Goal: Information Seeking & Learning: Learn about a topic

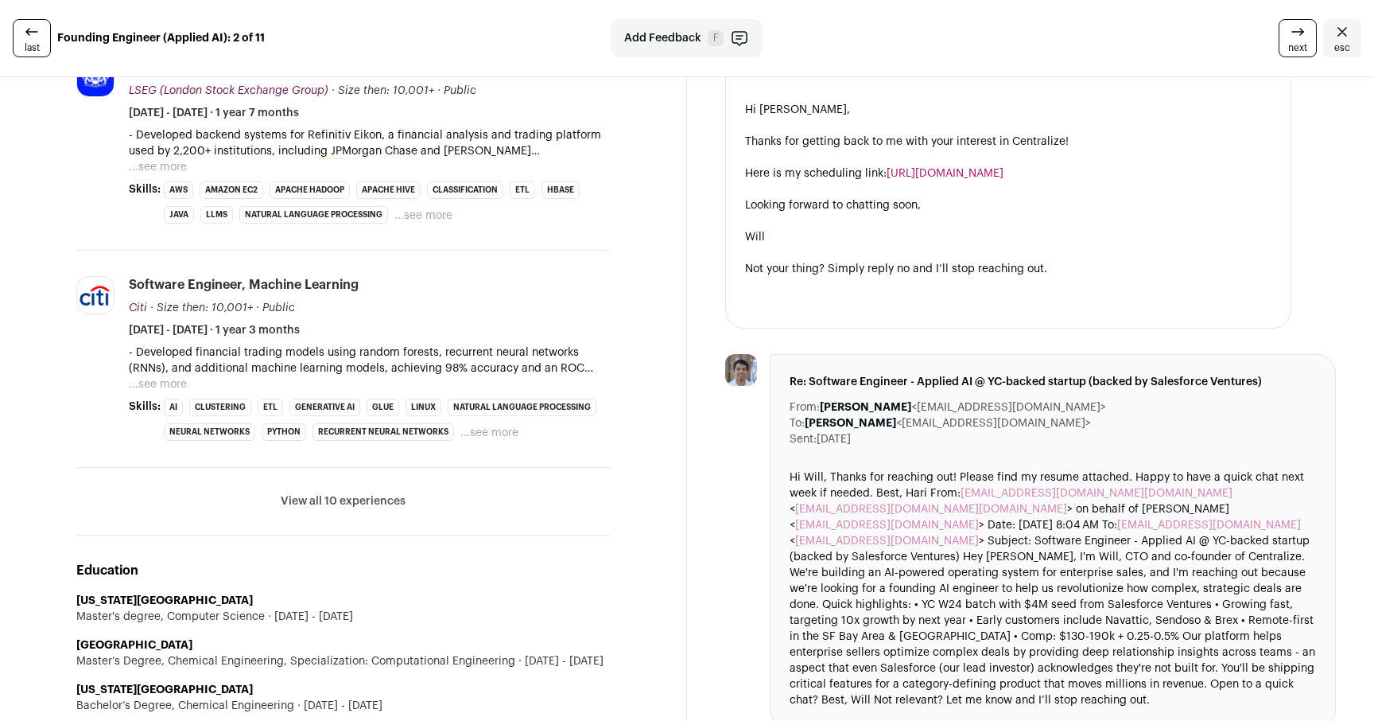
scroll to position [681, 0]
click at [397, 498] on button "View all 10 experiences" at bounding box center [343, 502] width 125 height 16
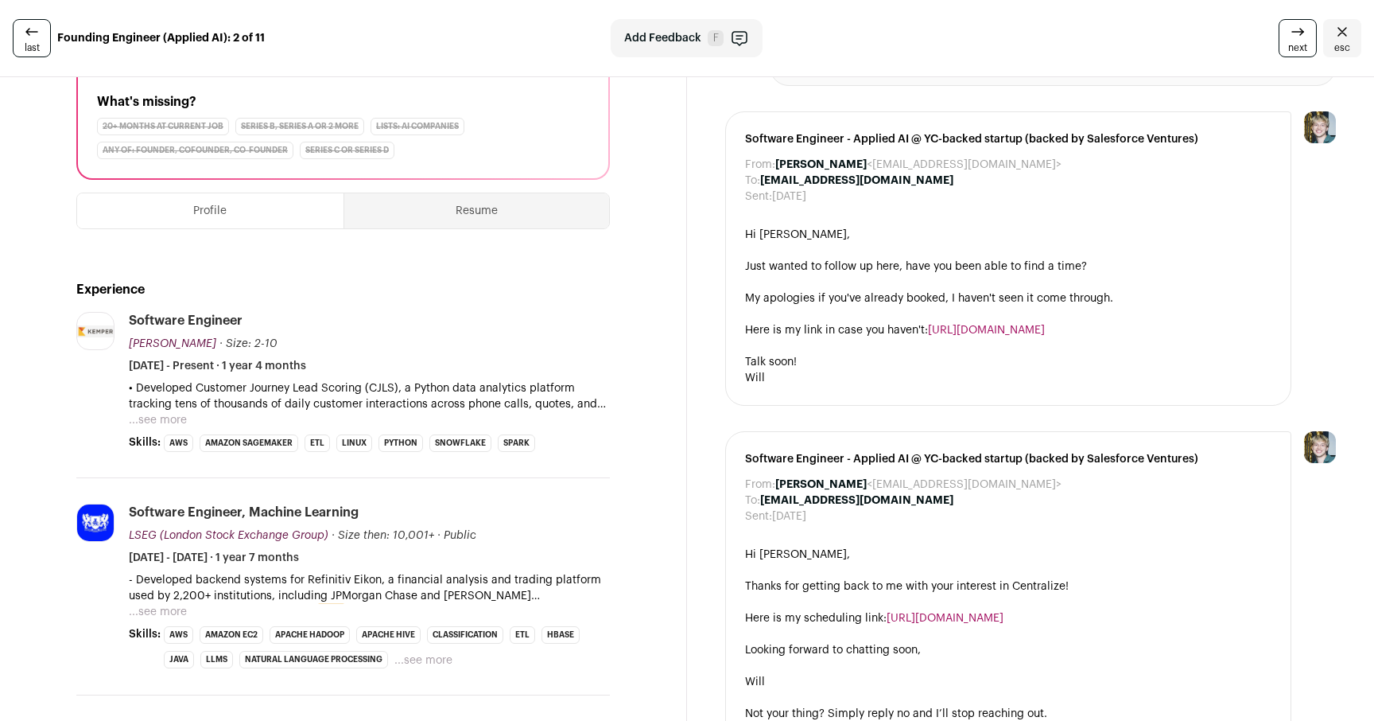
scroll to position [231, 0]
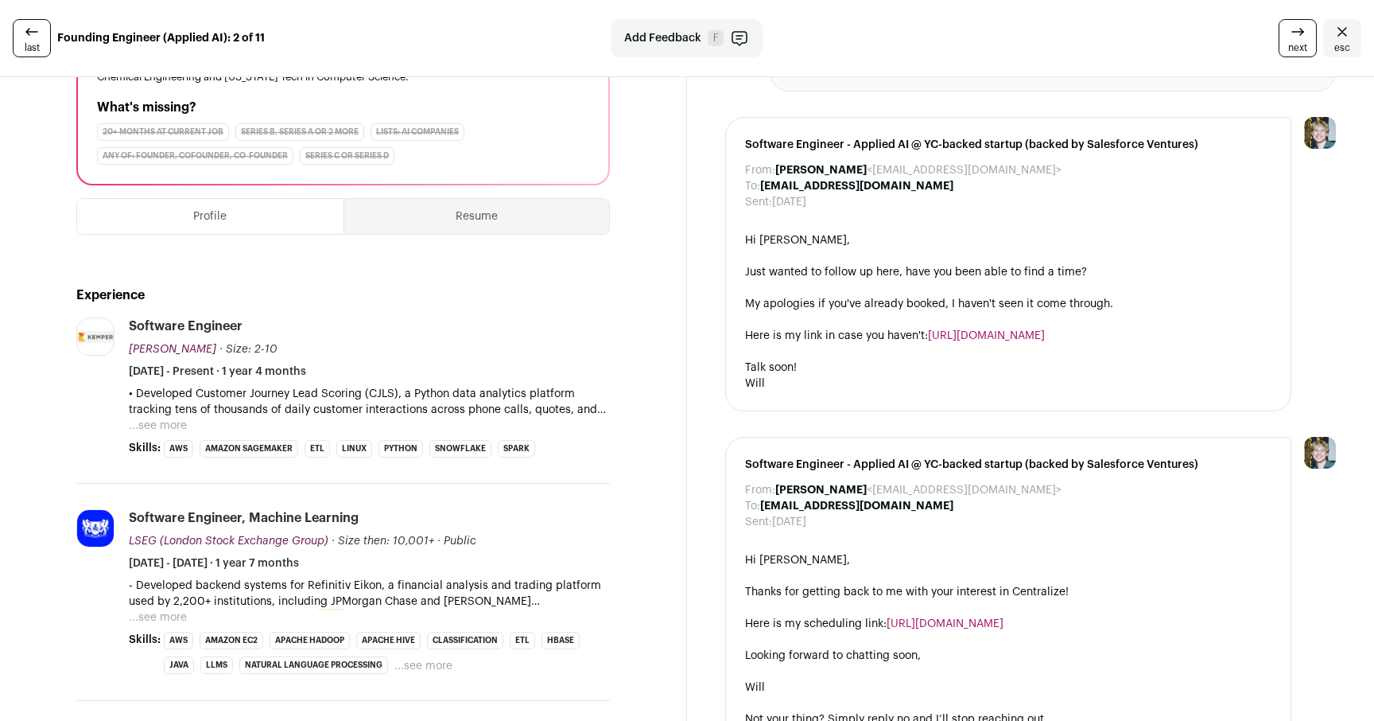
click at [161, 423] on button "...see more" at bounding box center [158, 426] width 58 height 16
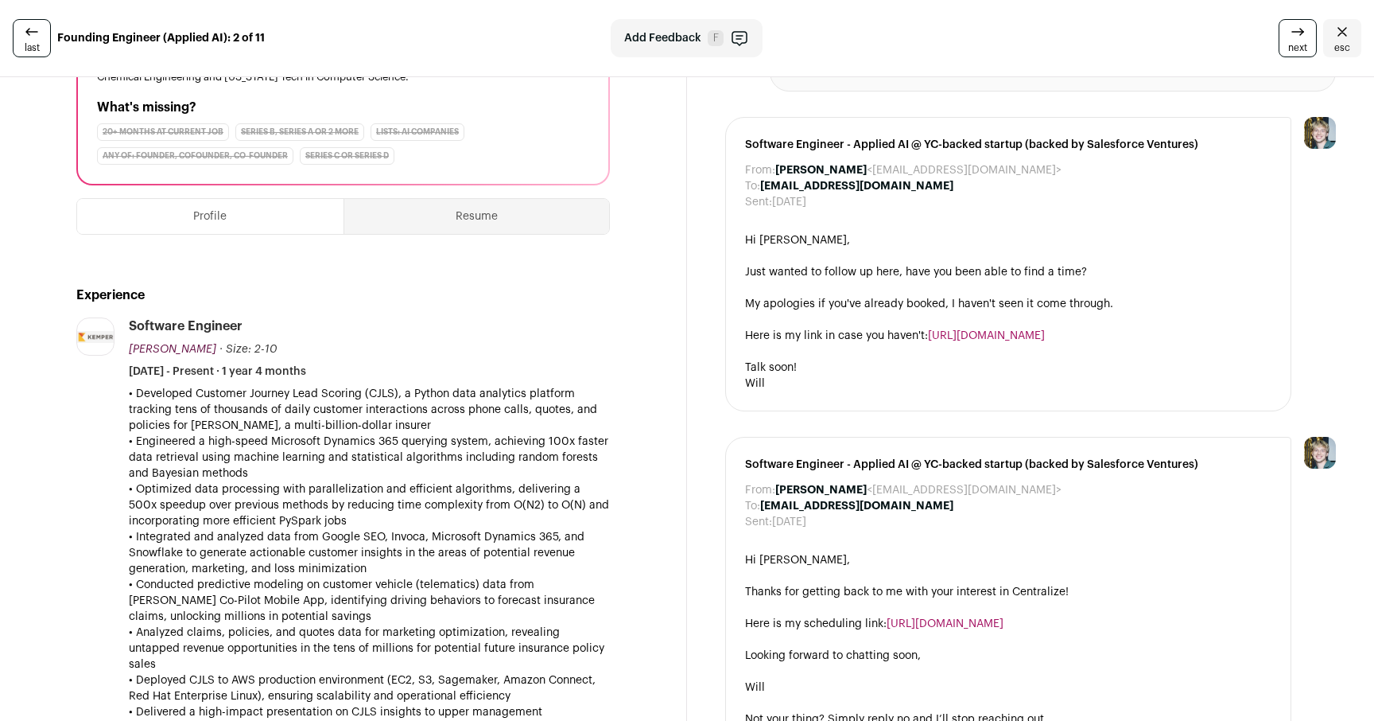
click at [336, 451] on p "• Engineered a high-speed Microsoft Dynamics 365 querying system, achieving 100…" at bounding box center [369, 457] width 481 height 48
click at [336, 472] on p "• Engineered a high-speed Microsoft Dynamics 365 querying system, achieving 100…" at bounding box center [369, 457] width 481 height 48
click at [367, 457] on p "• Engineered a high-speed Microsoft Dynamics 365 querying system, achieving 100…" at bounding box center [369, 457] width 481 height 48
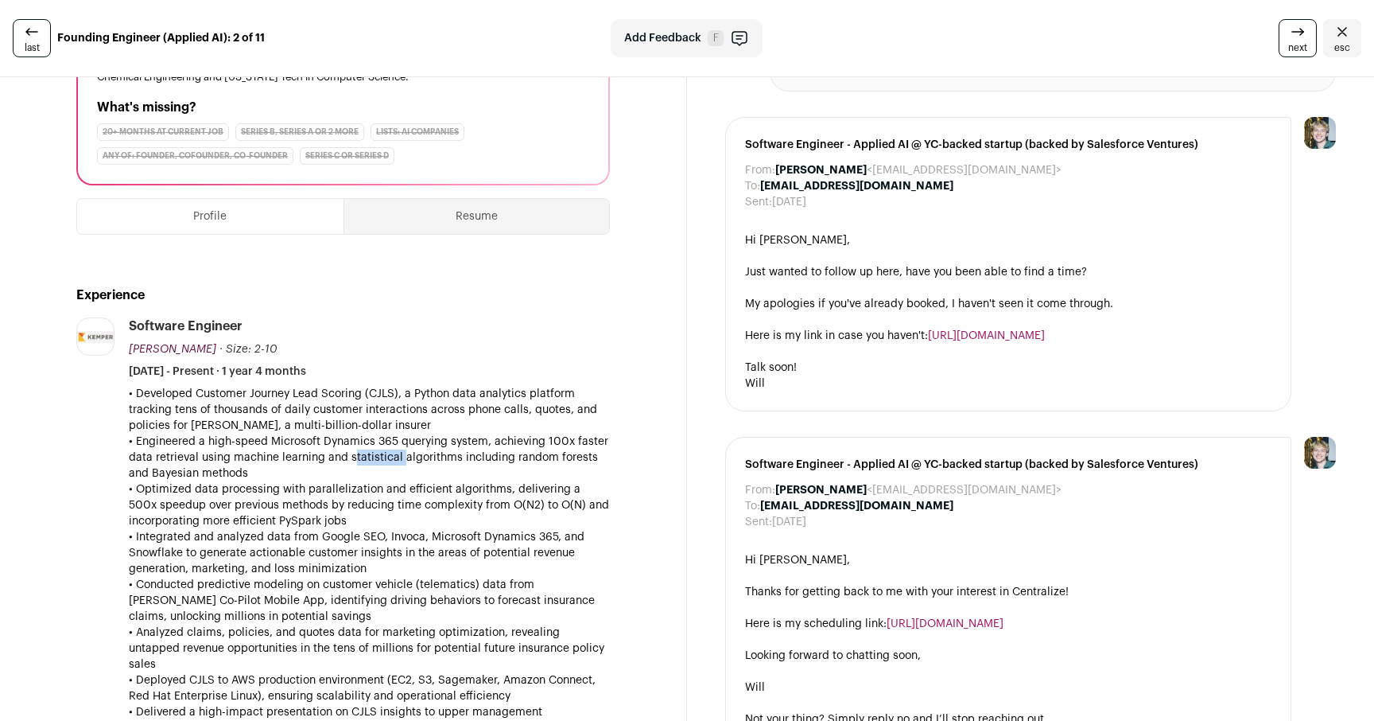
click at [367, 457] on p "• Engineered a high-speed Microsoft Dynamics 365 querying system, achieving 100…" at bounding box center [369, 457] width 481 height 48
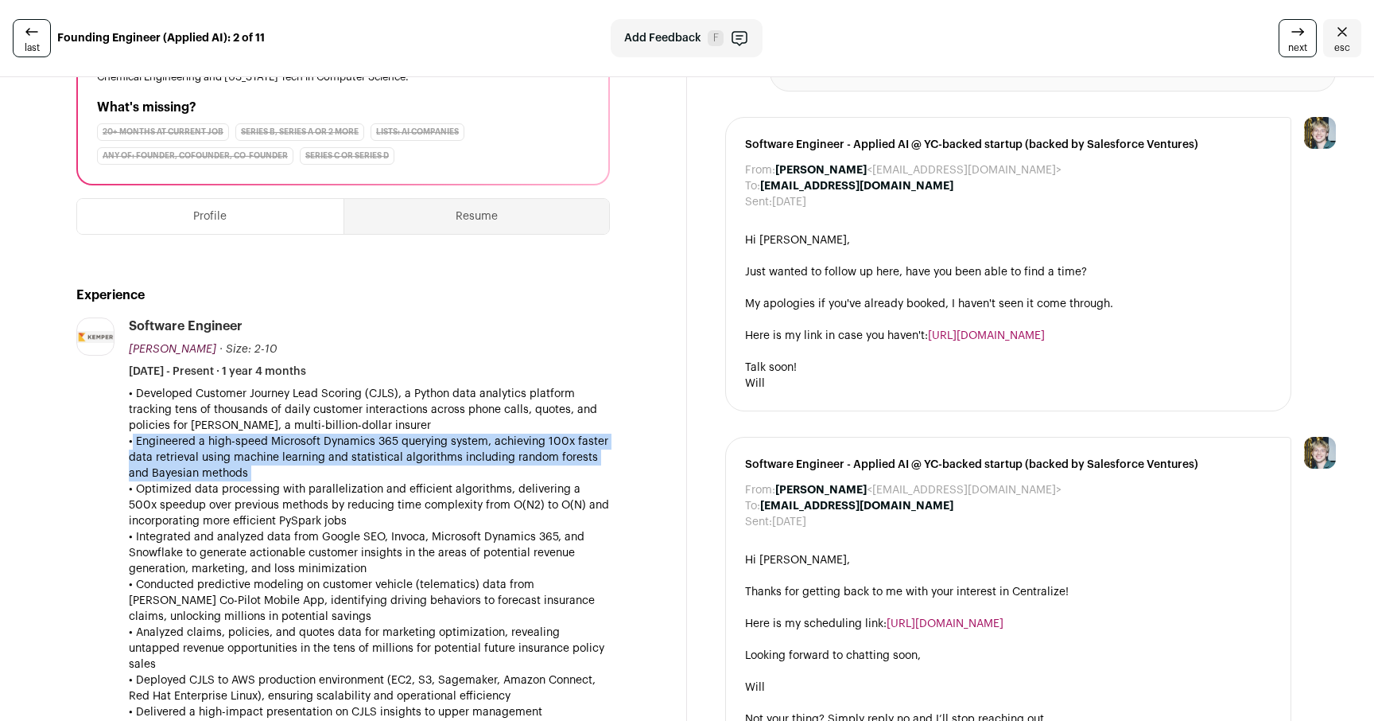
click at [352, 484] on p "• Optimized data processing with parallelization and efficient algorithms, deli…" at bounding box center [369, 505] width 481 height 48
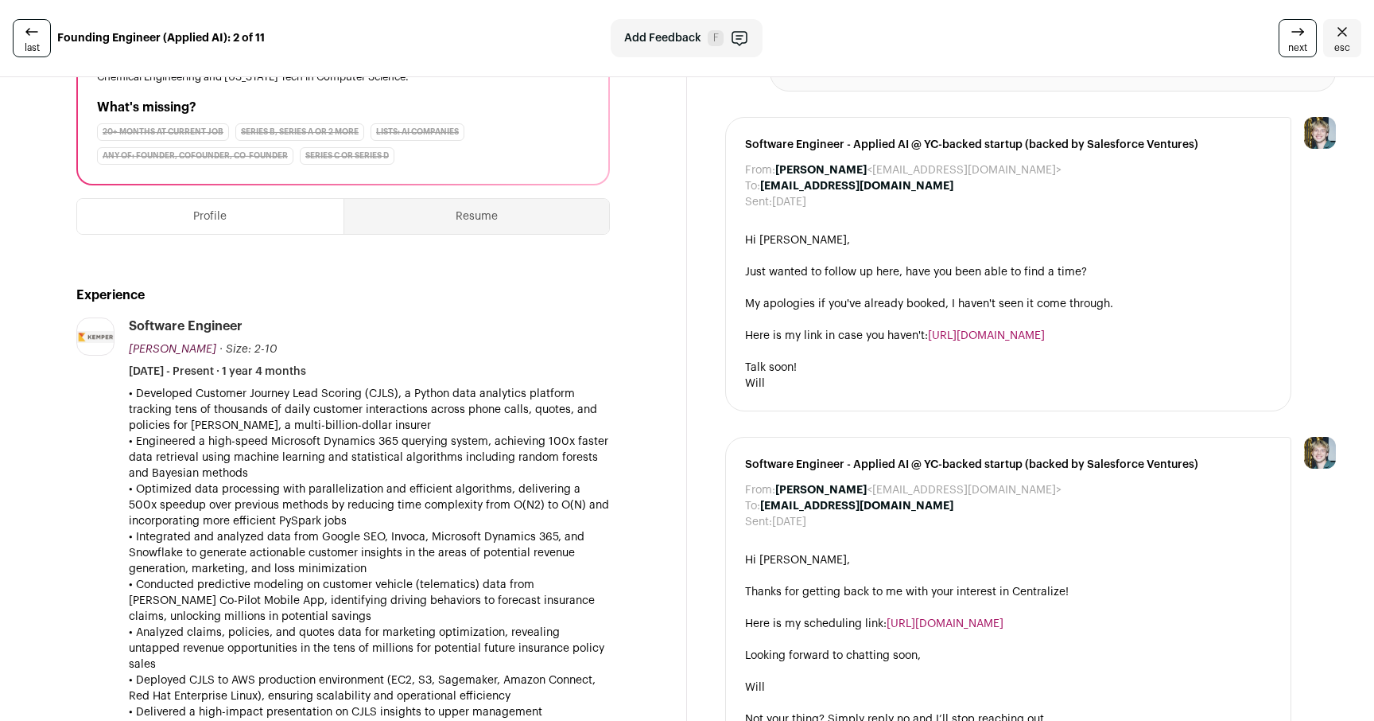
click at [352, 484] on p "• Optimized data processing with parallelization and efficient algorithms, deli…" at bounding box center [369, 505] width 481 height 48
click at [369, 481] on p "• Optimized data processing with parallelization and efficient algorithms, deli…" at bounding box center [369, 505] width 481 height 48
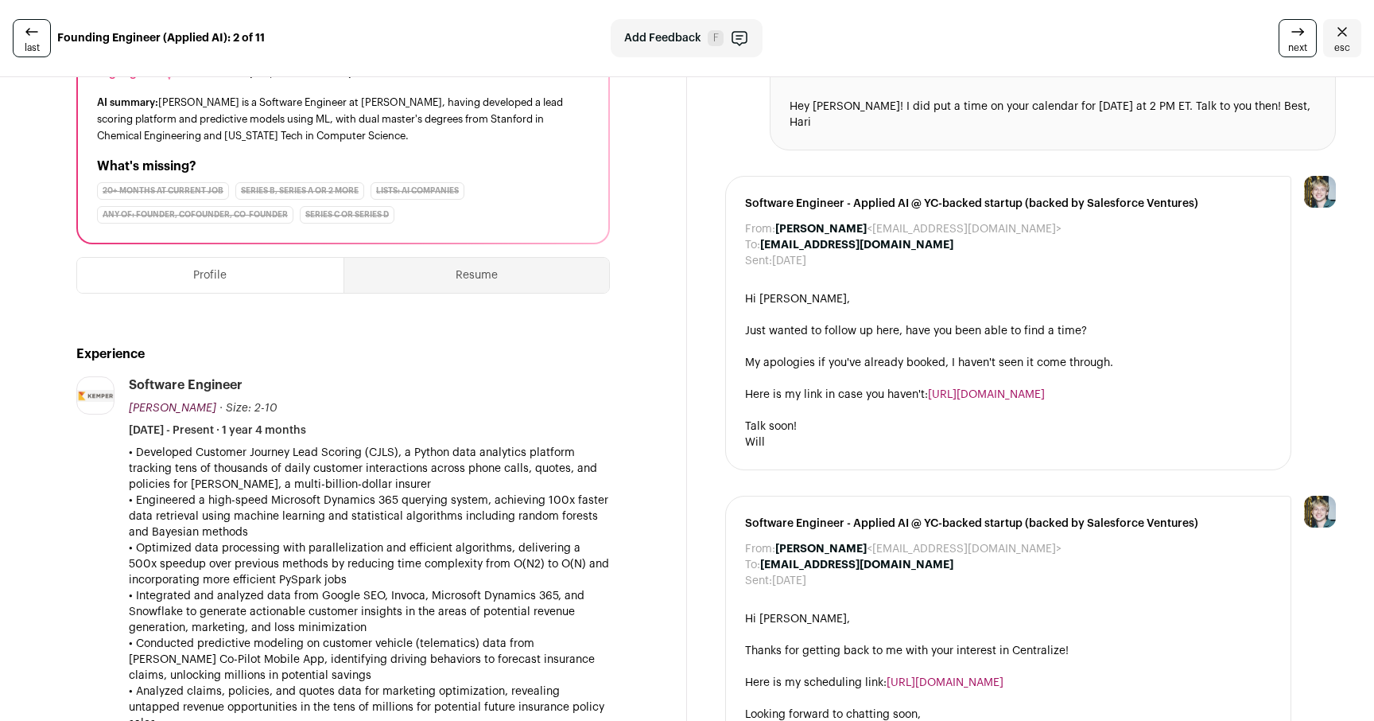
scroll to position [184, 0]
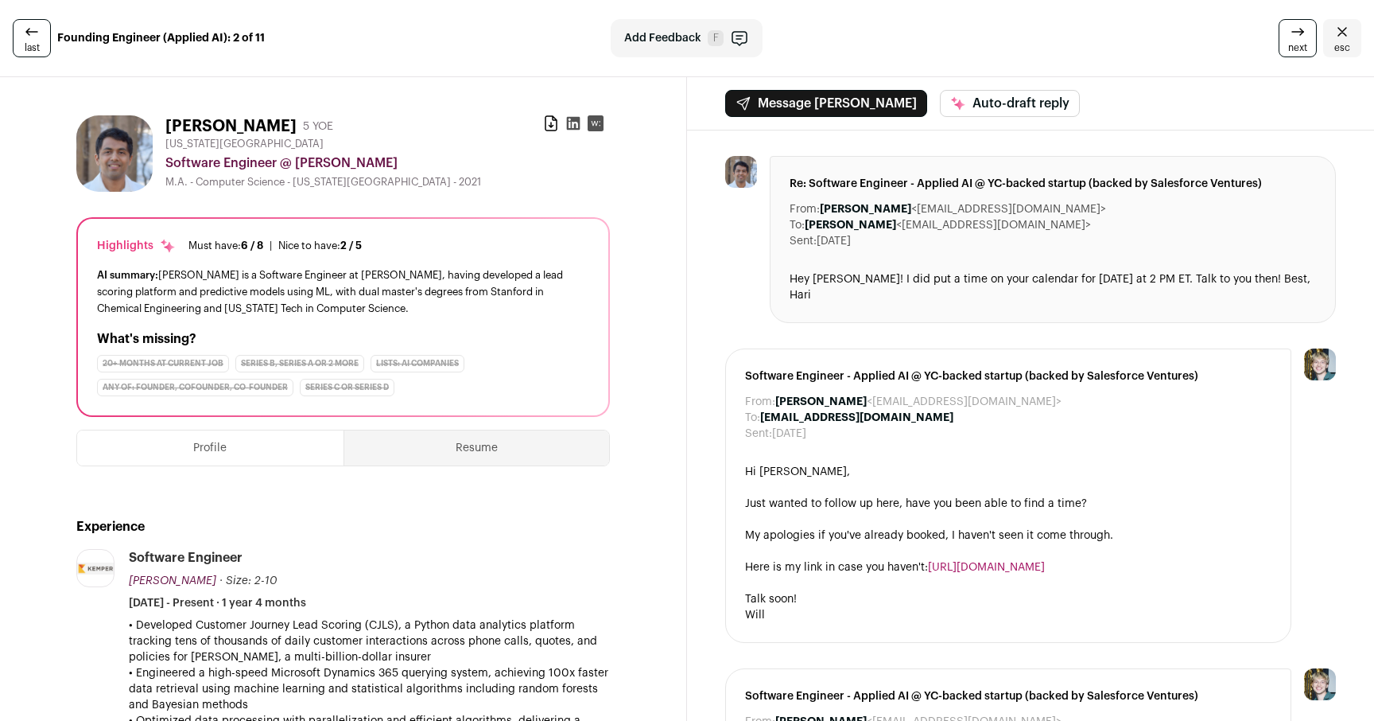
click at [404, 278] on div "AI summary: [PERSON_NAME] is a Software Engineer at [PERSON_NAME], having devel…" at bounding box center [343, 291] width 492 height 50
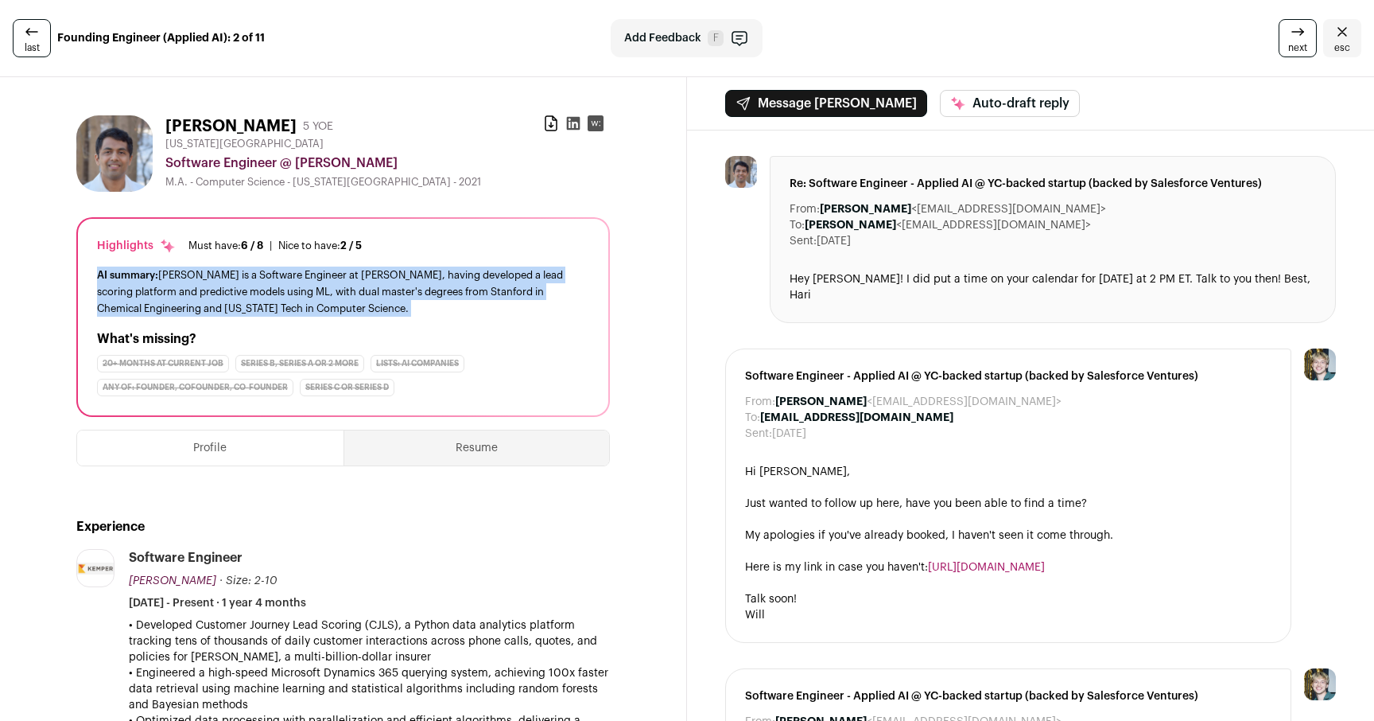
click at [427, 277] on div "AI summary: [PERSON_NAME] is a Software Engineer at [PERSON_NAME], having devel…" at bounding box center [343, 291] width 492 height 50
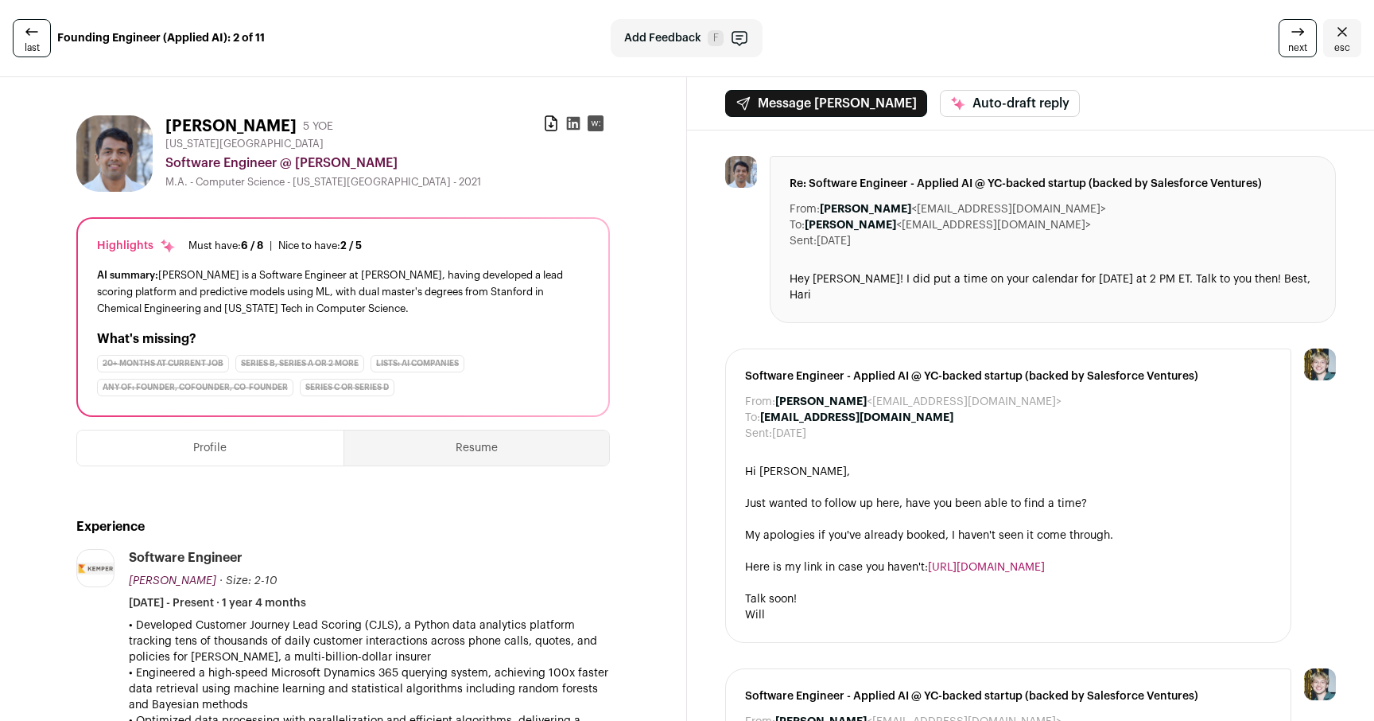
click at [566, 122] on icon at bounding box center [574, 123] width 16 height 16
click at [500, 275] on div "AI summary: [PERSON_NAME] is a Software Engineer at [PERSON_NAME], having devel…" at bounding box center [343, 291] width 492 height 50
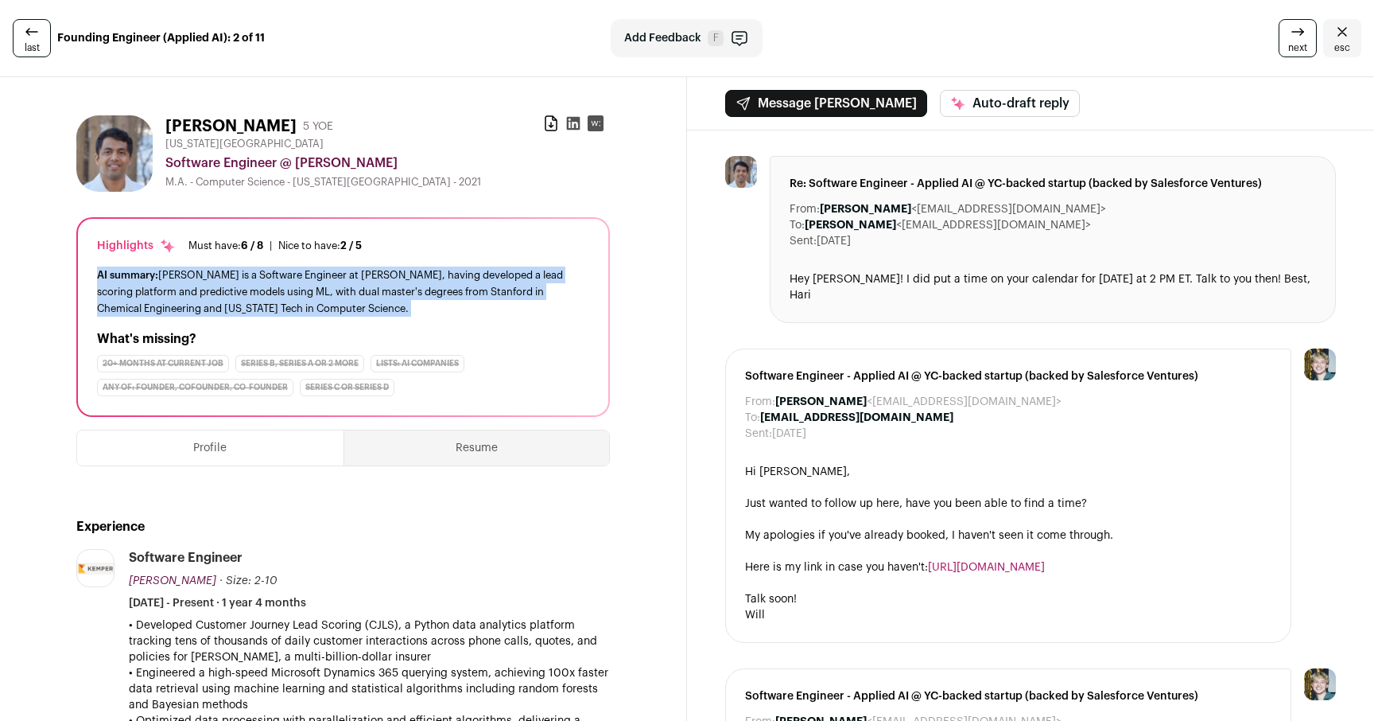
click at [473, 297] on div "AI summary: [PERSON_NAME] is a Software Engineer at [PERSON_NAME], having devel…" at bounding box center [343, 291] width 492 height 50
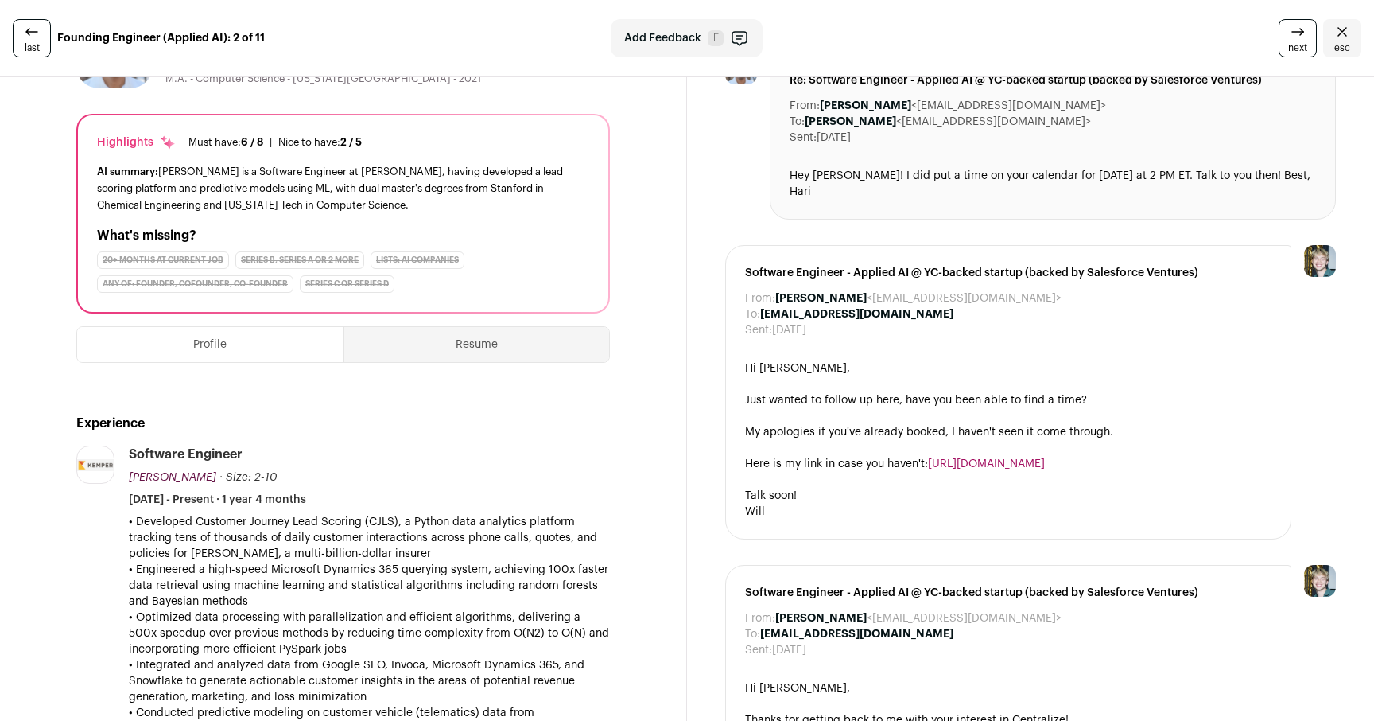
scroll to position [135, 0]
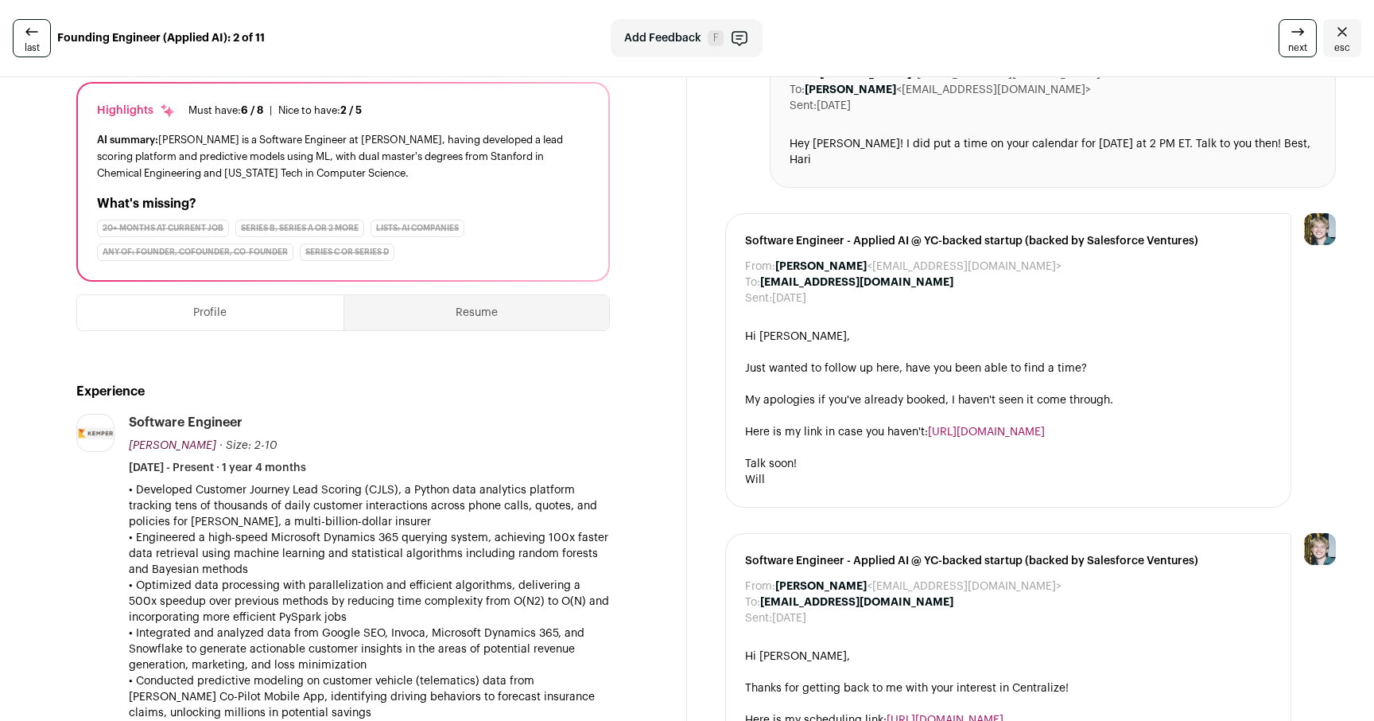
click at [469, 552] on p "• Engineered a high-speed Microsoft Dynamics 365 querying system, achieving 100…" at bounding box center [369, 554] width 481 height 48
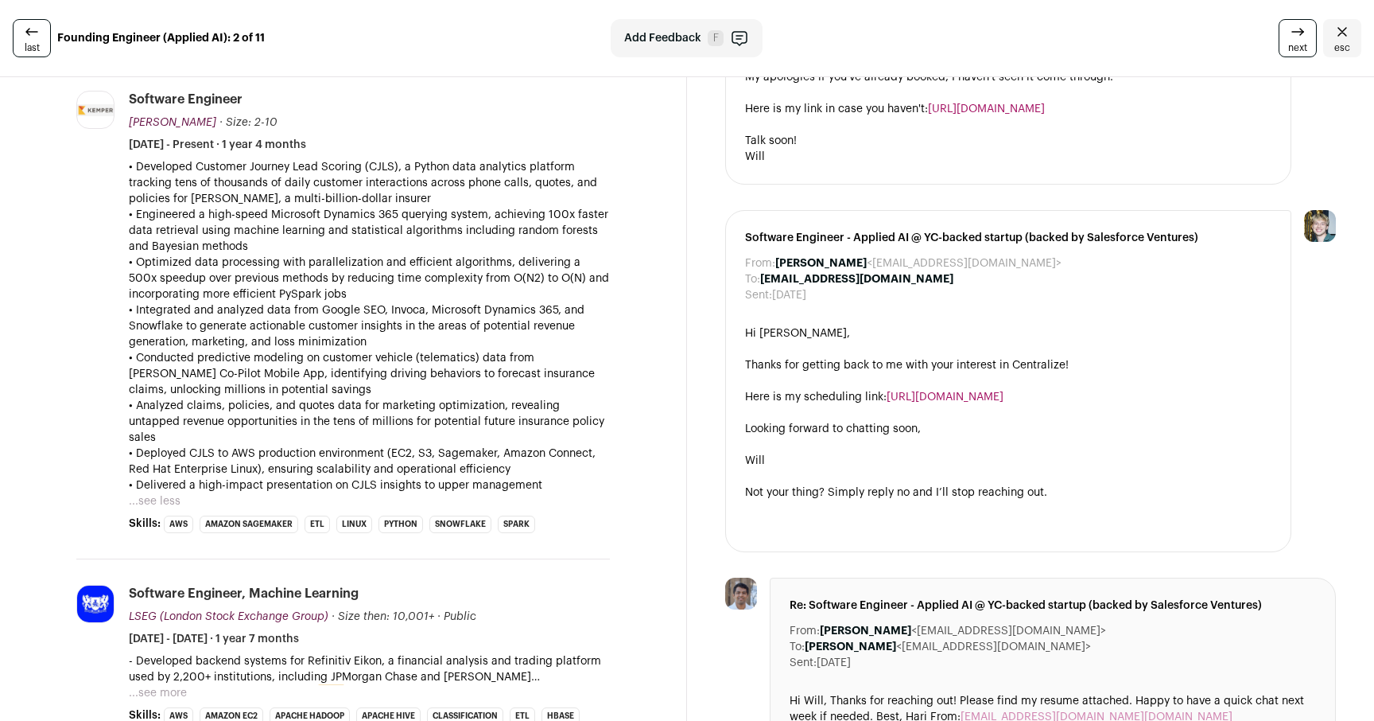
scroll to position [519, 0]
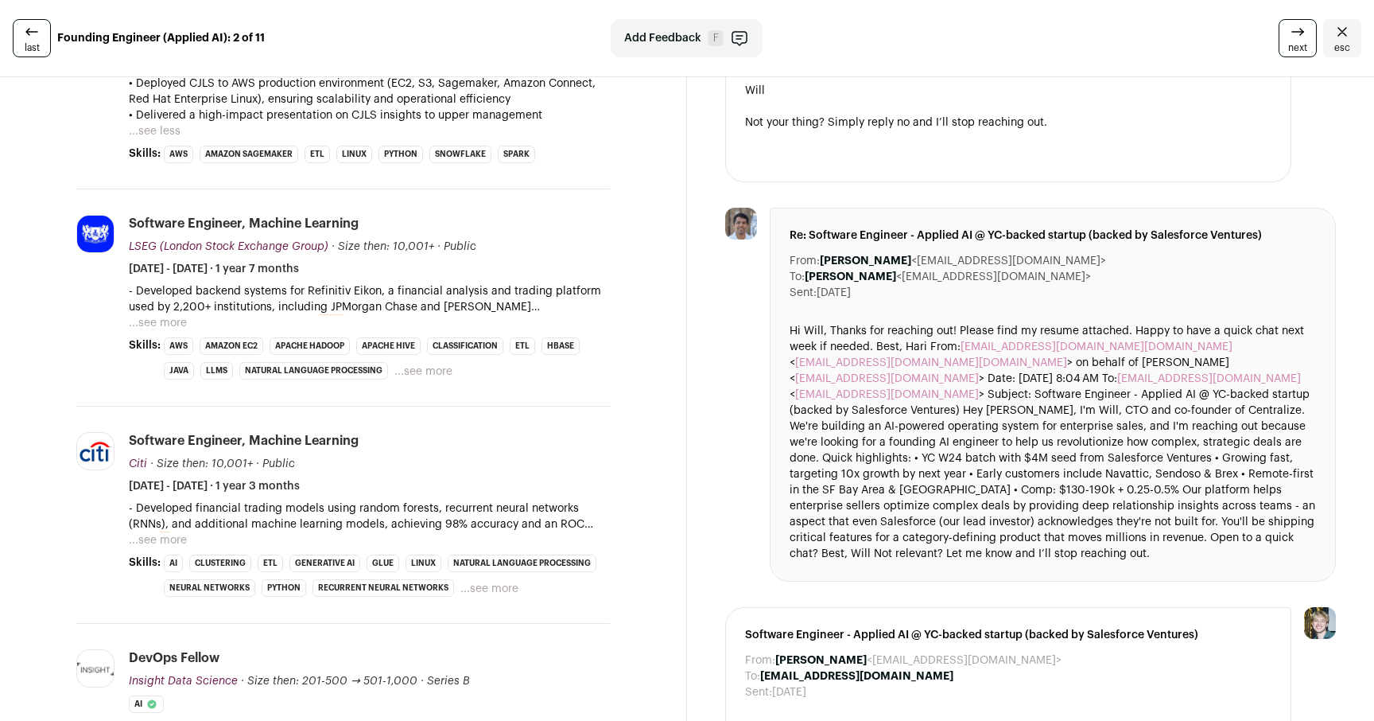
scroll to position [919, 0]
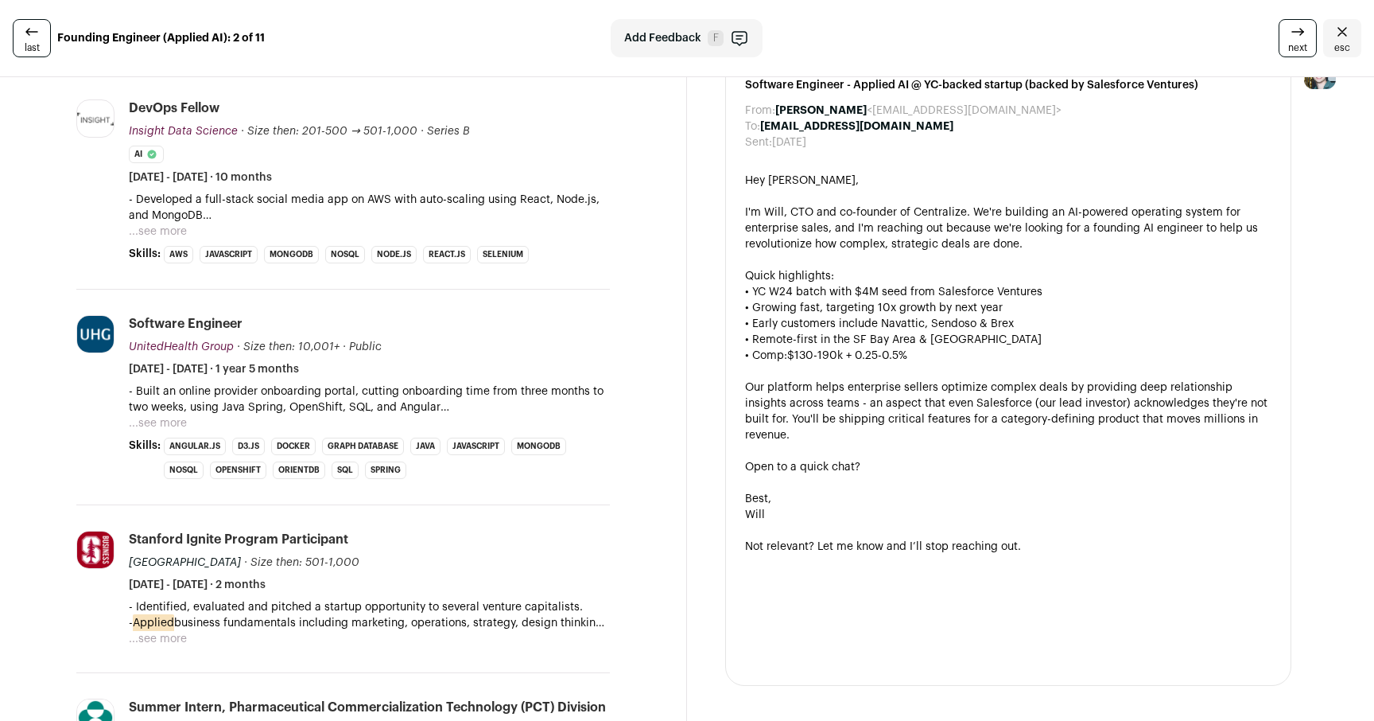
scroll to position [1251, 0]
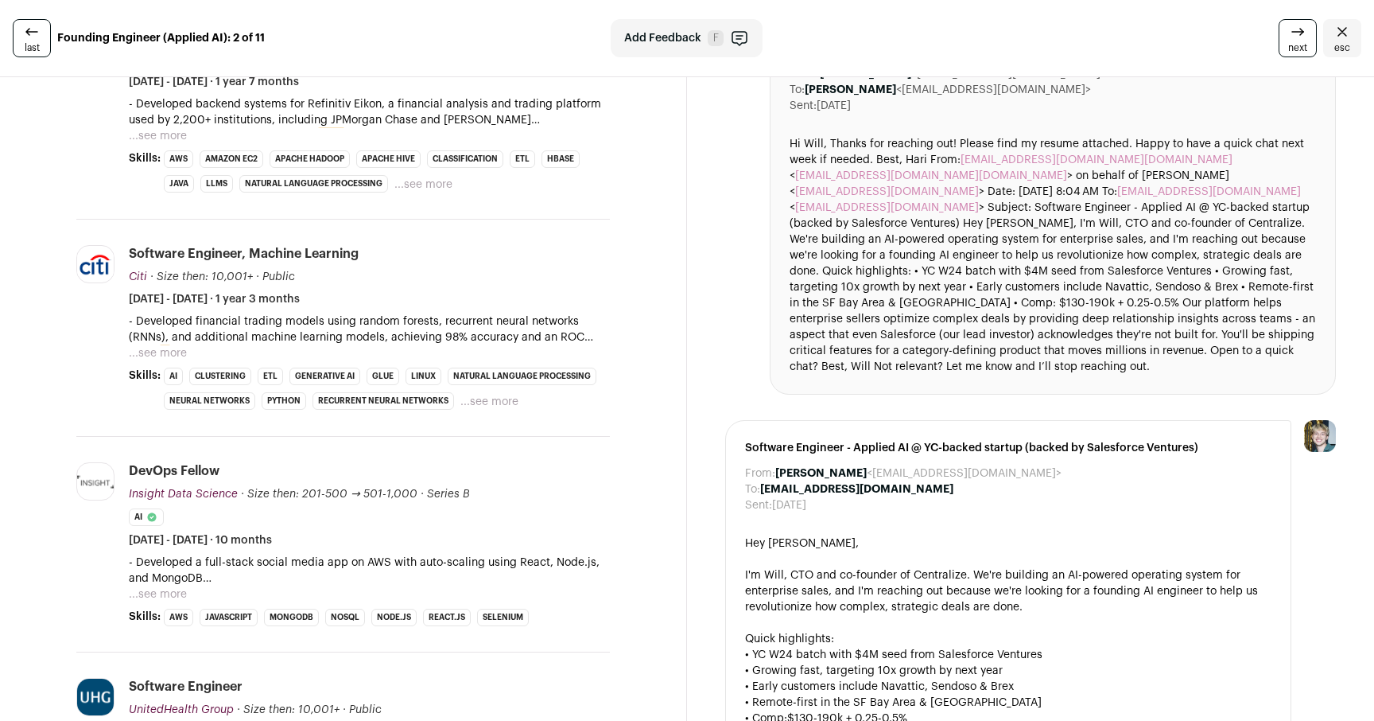
scroll to position [942, 0]
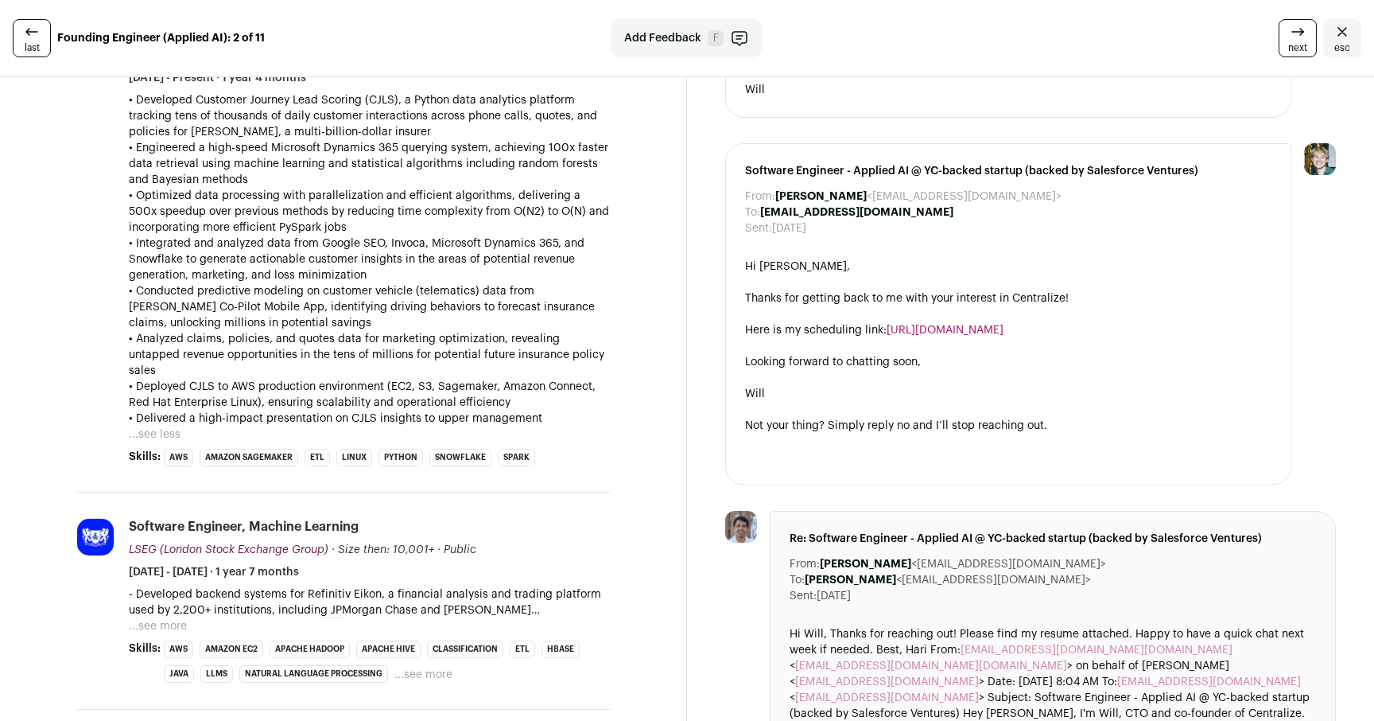
click at [694, 248] on div "From: [PERSON_NAME] <[EMAIL_ADDRESS][DOMAIN_NAME]> To: [PERSON_NAME] <[EMAIL_AD…" at bounding box center [1030, 584] width 687 height 1958
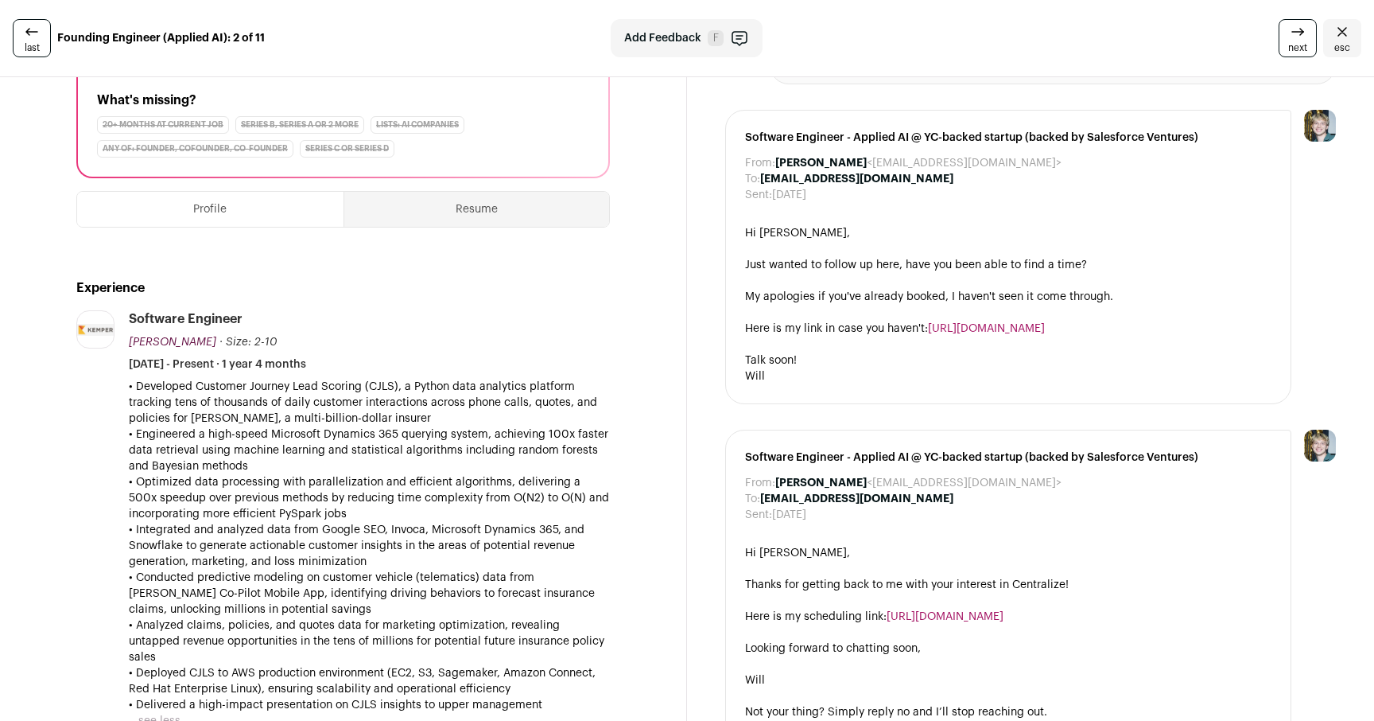
scroll to position [204, 0]
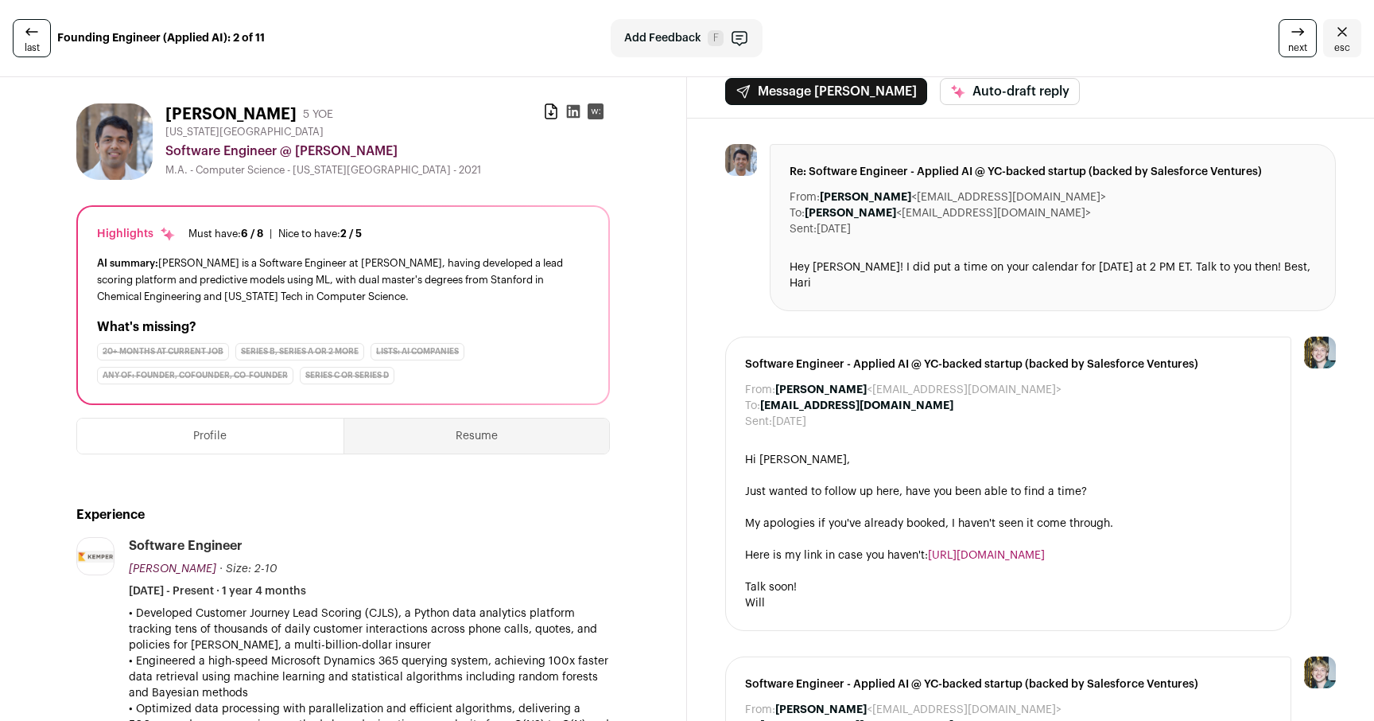
scroll to position [0, 0]
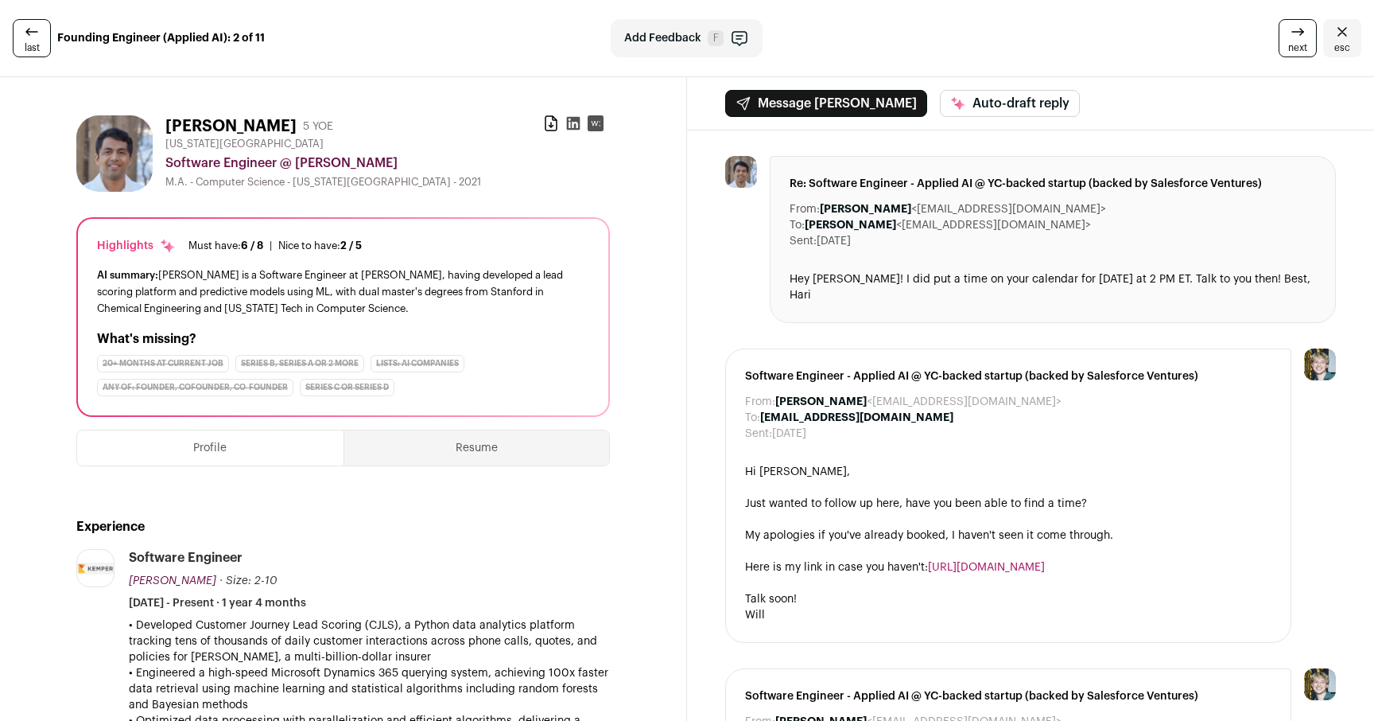
click at [472, 297] on div "AI summary: [PERSON_NAME] is a Software Engineer at [PERSON_NAME], having devel…" at bounding box center [343, 291] width 492 height 50
click at [319, 283] on div "AI summary: [PERSON_NAME] is a Software Engineer at [PERSON_NAME], having devel…" at bounding box center [343, 291] width 492 height 50
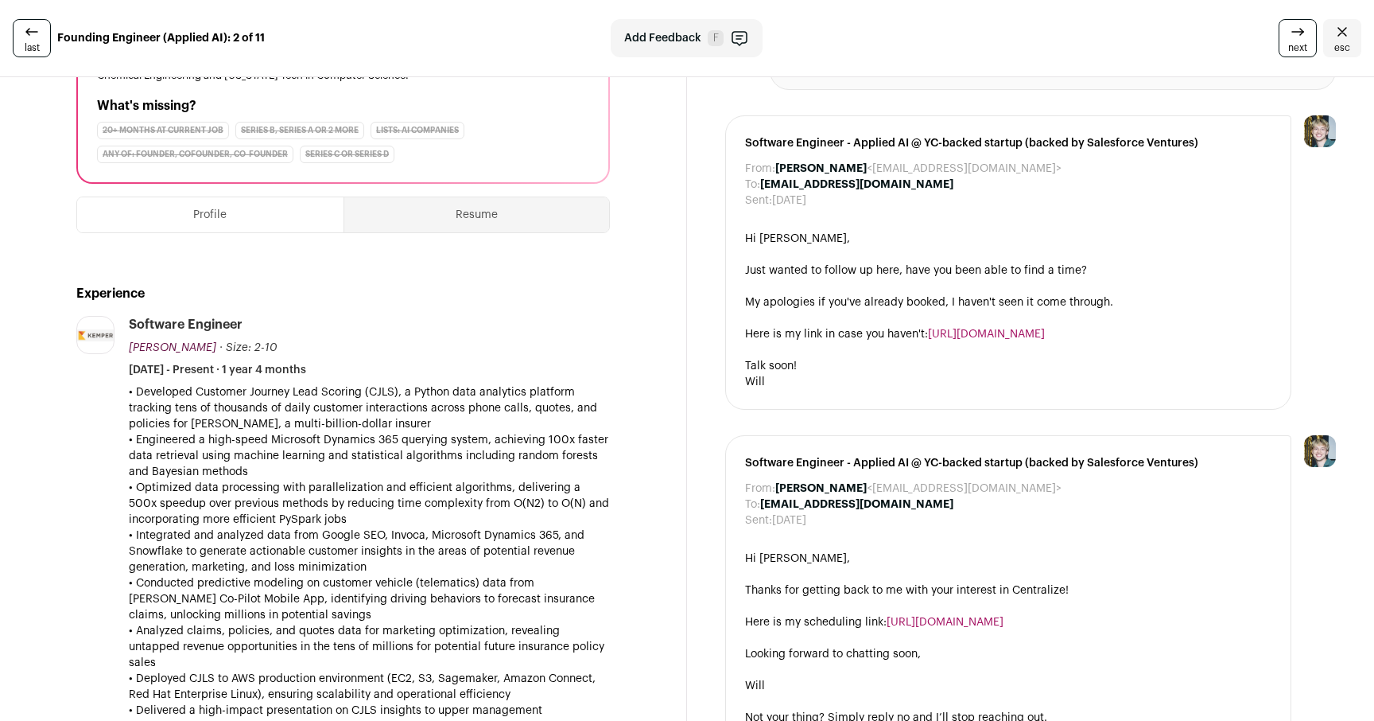
click at [375, 430] on p "• Developed Customer Journey Lead Scoring (CJLS), a Python data analytics platf…" at bounding box center [369, 408] width 481 height 48
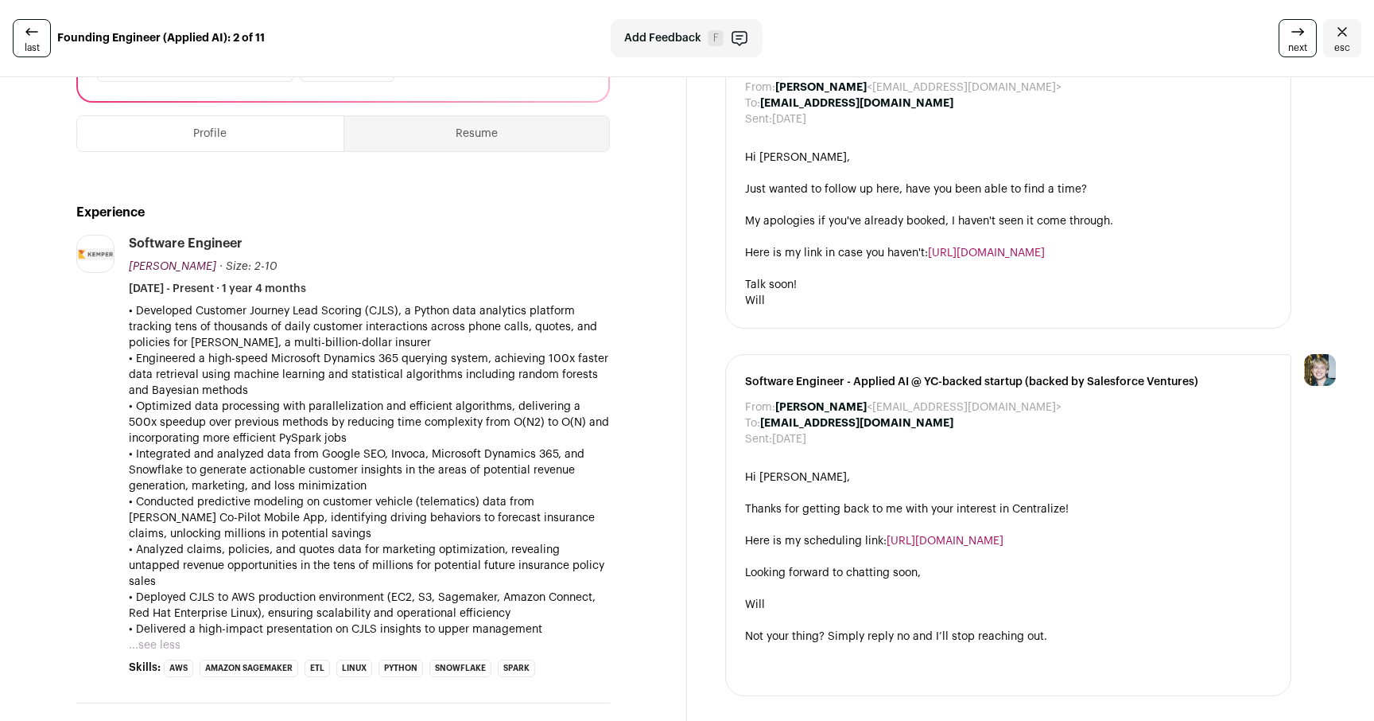
scroll to position [339, 0]
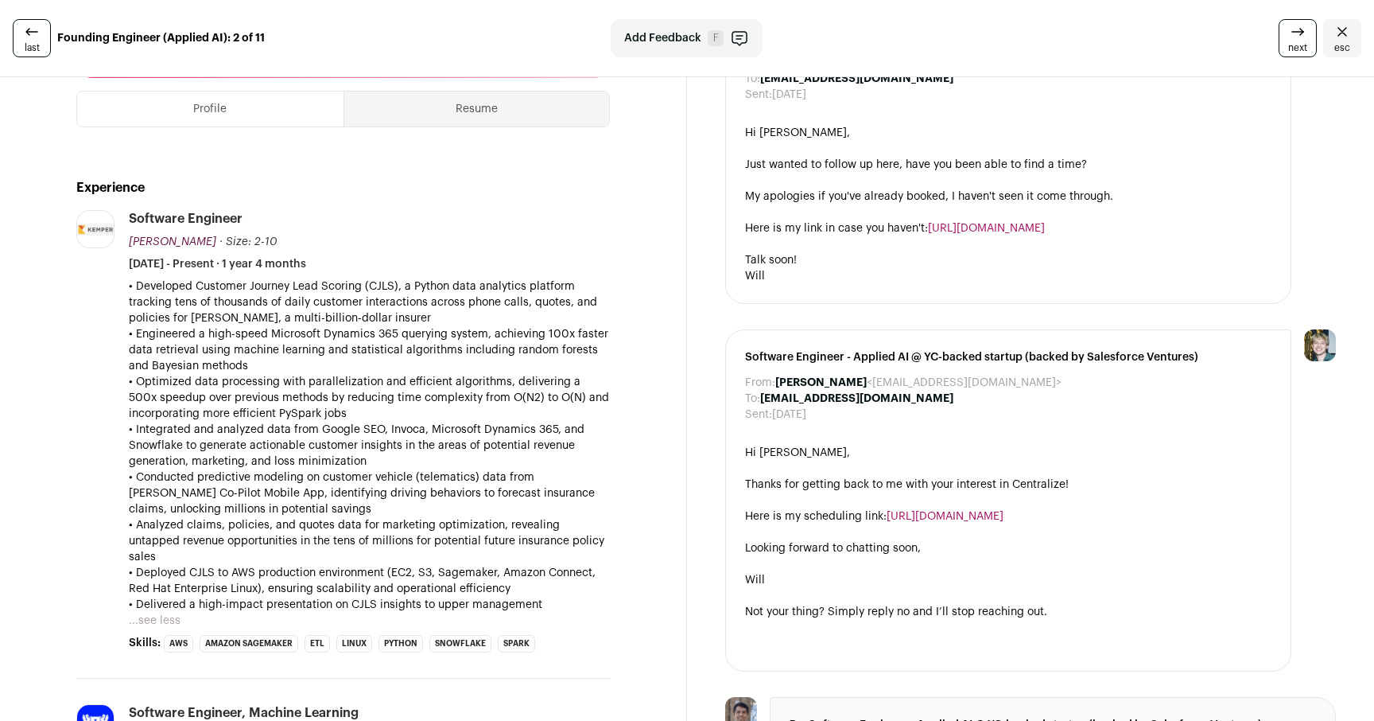
click at [417, 387] on p "• Optimized data processing with parallelization and efficient algorithms, deli…" at bounding box center [369, 398] width 481 height 48
click at [364, 360] on p "• Engineered a high-speed Microsoft Dynamics 365 querying system, achieving 100…" at bounding box center [369, 350] width 481 height 48
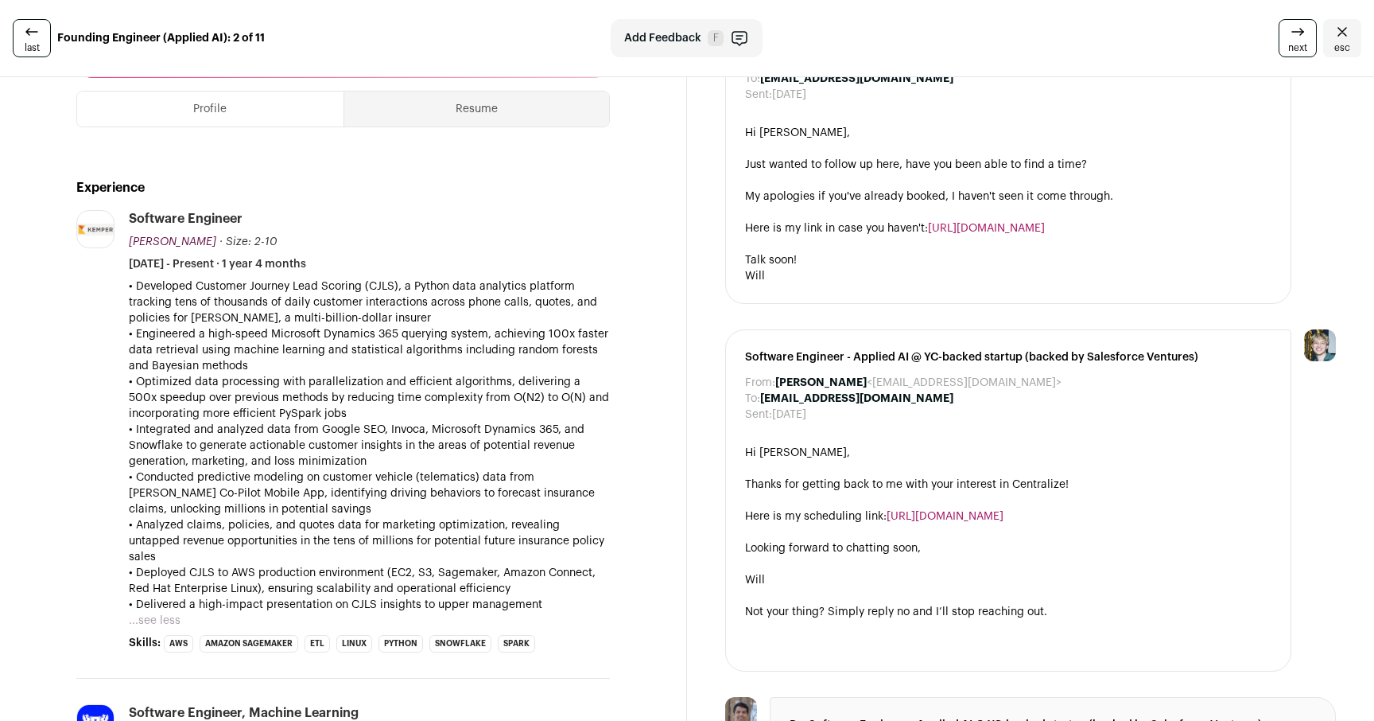
click at [364, 360] on p "• Engineered a high-speed Microsoft Dynamics 365 querying system, achieving 100…" at bounding box center [369, 350] width 481 height 48
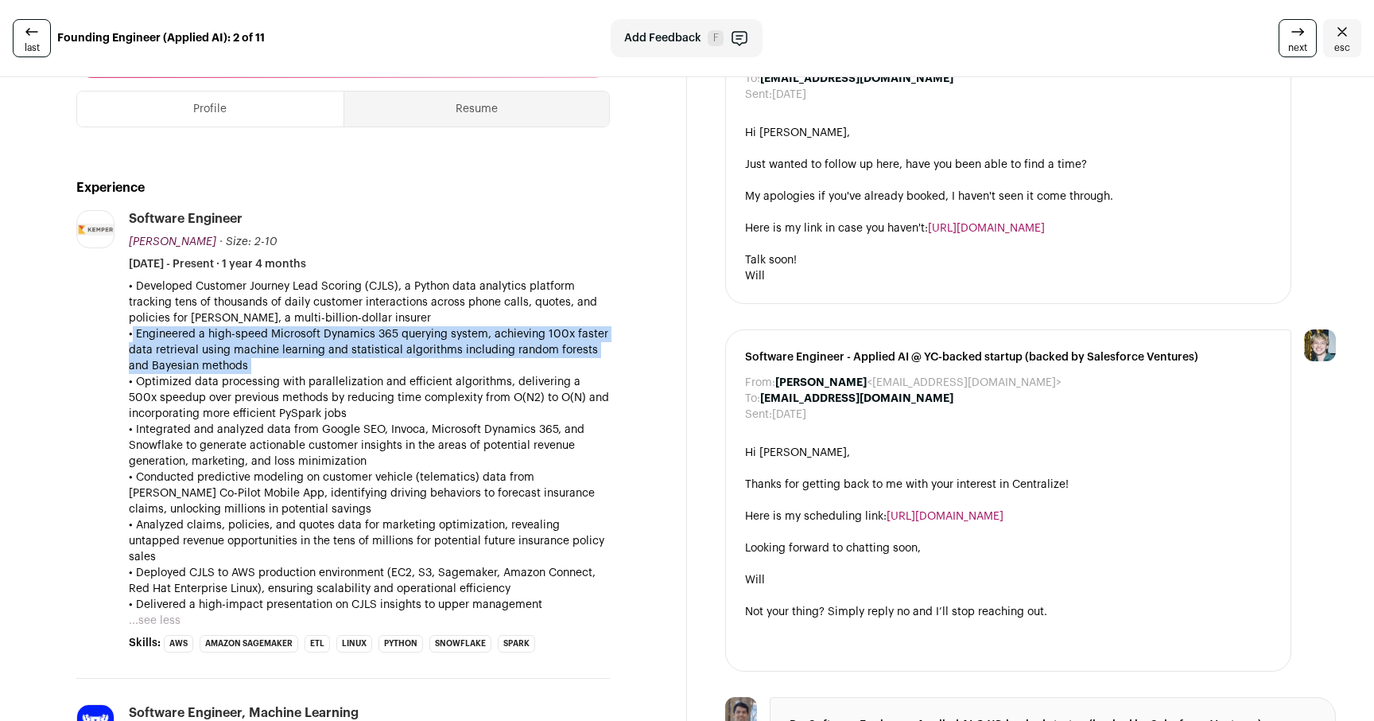
click at [385, 349] on p "• Engineered a high-speed Microsoft Dynamics 365 querying system, achieving 100…" at bounding box center [369, 350] width 481 height 48
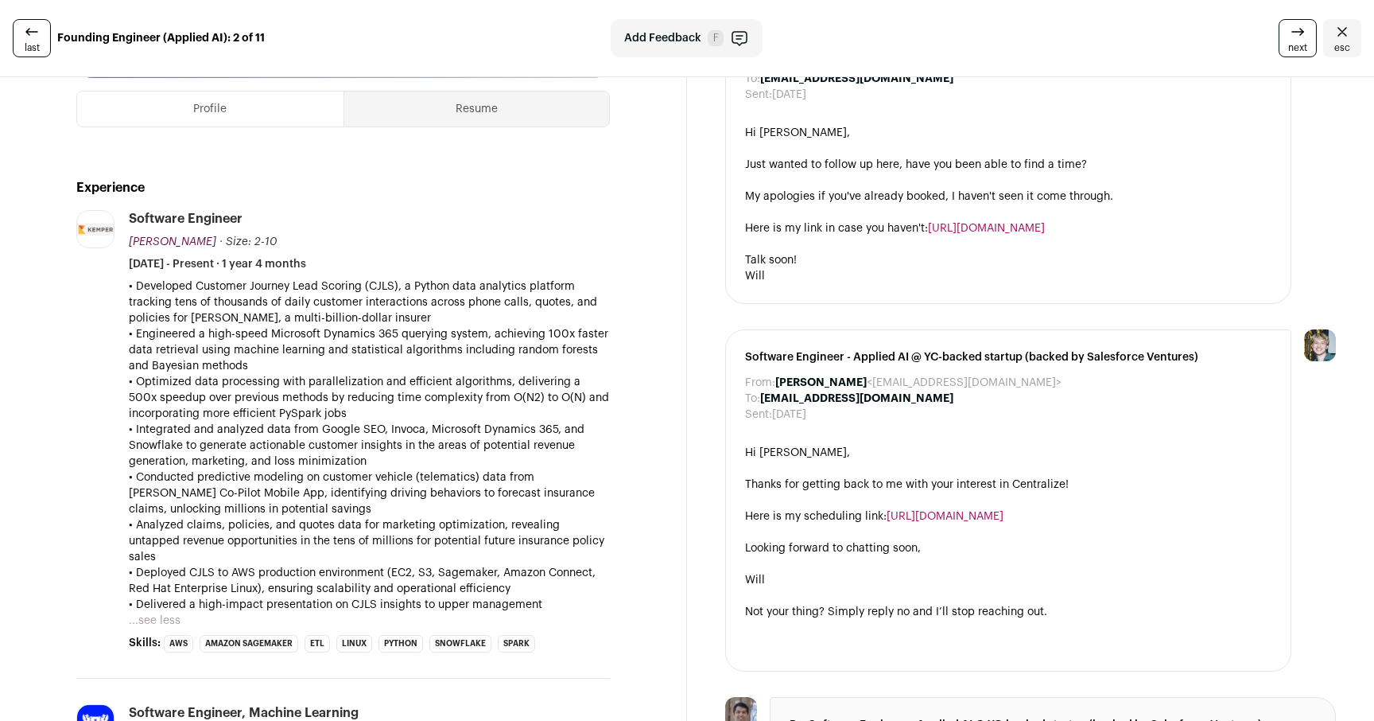
click at [385, 349] on p "• Engineered a high-speed Microsoft Dynamics 365 querying system, achieving 100…" at bounding box center [369, 350] width 481 height 48
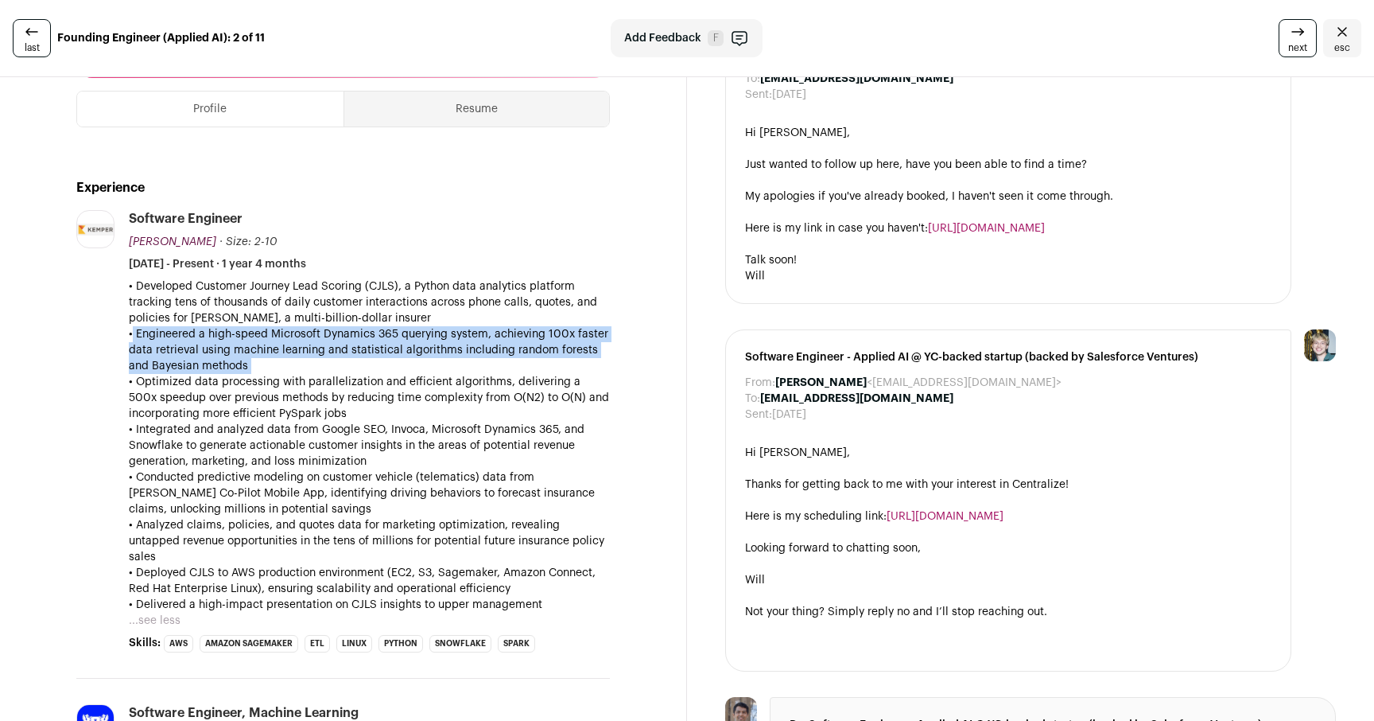
click at [401, 344] on p "• Engineered a high-speed Microsoft Dynamics 365 querying system, achieving 100…" at bounding box center [369, 350] width 481 height 48
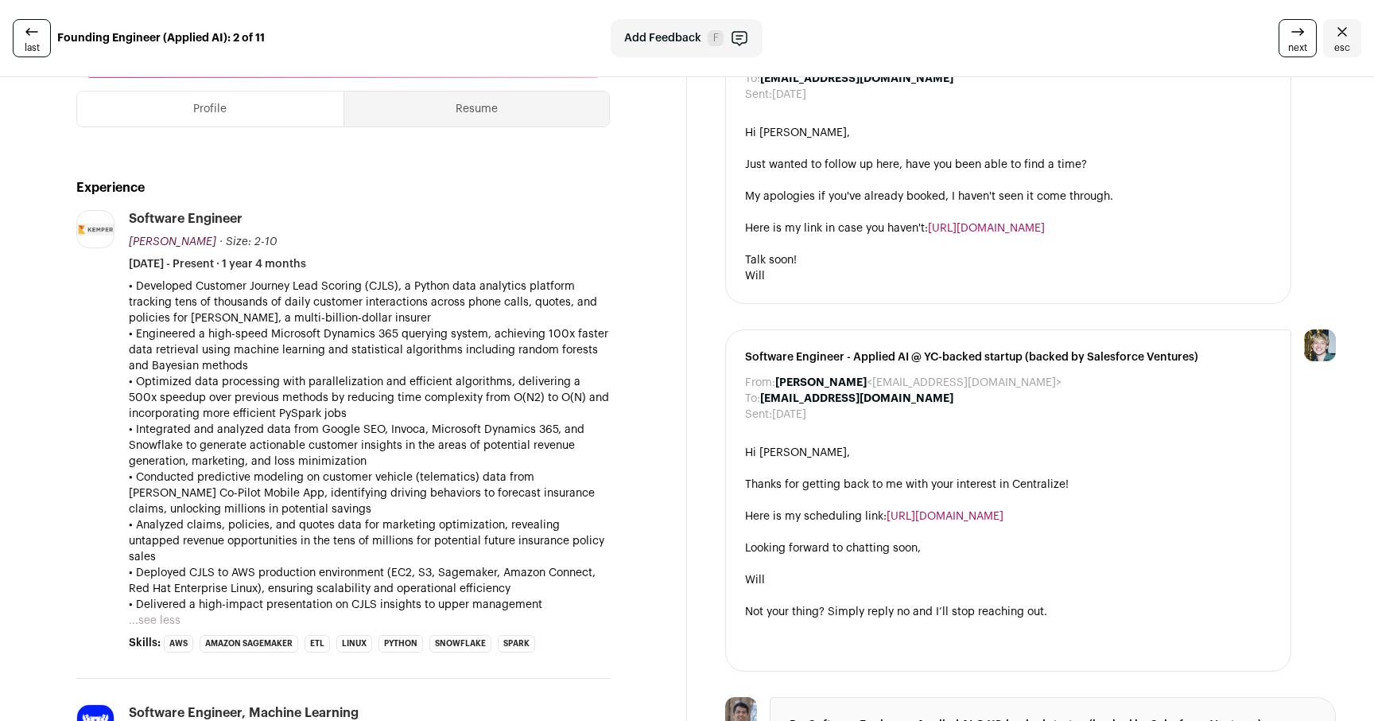
click at [401, 344] on p "• Engineered a high-speed Microsoft Dynamics 365 querying system, achieving 100…" at bounding box center [369, 350] width 481 height 48
click at [294, 507] on p "• Conducted predictive modeling on customer vehicle (telematics) data from [PER…" at bounding box center [369, 493] width 481 height 48
click at [148, 612] on button "...see less" at bounding box center [155, 620] width 52 height 16
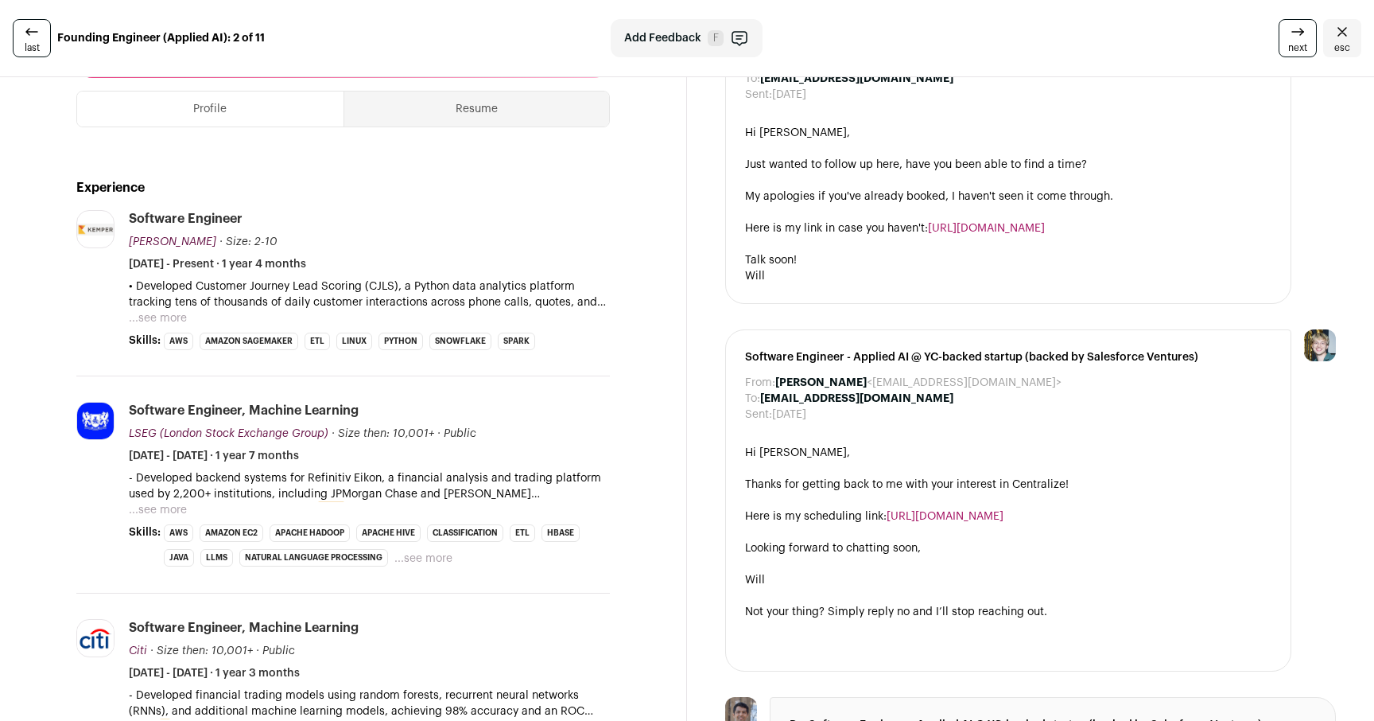
click at [169, 313] on button "...see more" at bounding box center [158, 318] width 58 height 16
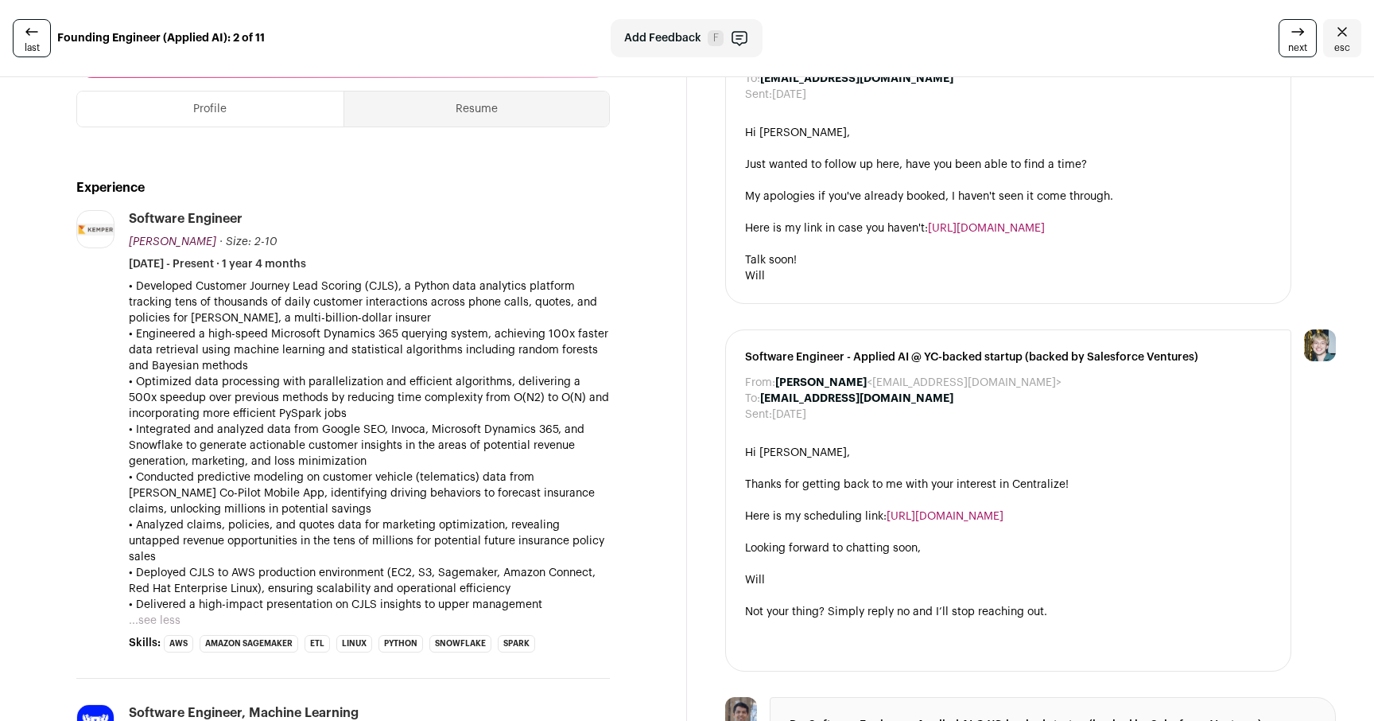
click at [289, 307] on p "• Developed Customer Journey Lead Scoring (CJLS), a Python data analytics platf…" at bounding box center [369, 302] width 481 height 48
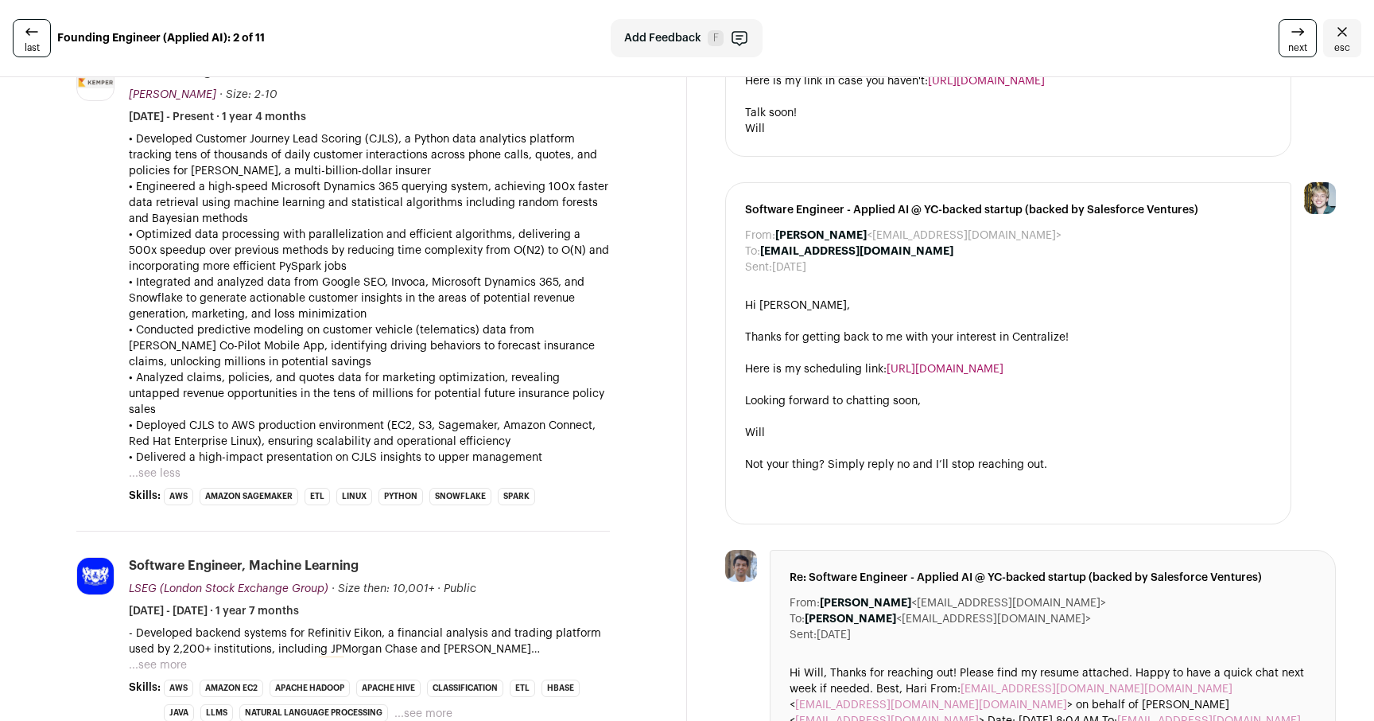
scroll to position [526, 0]
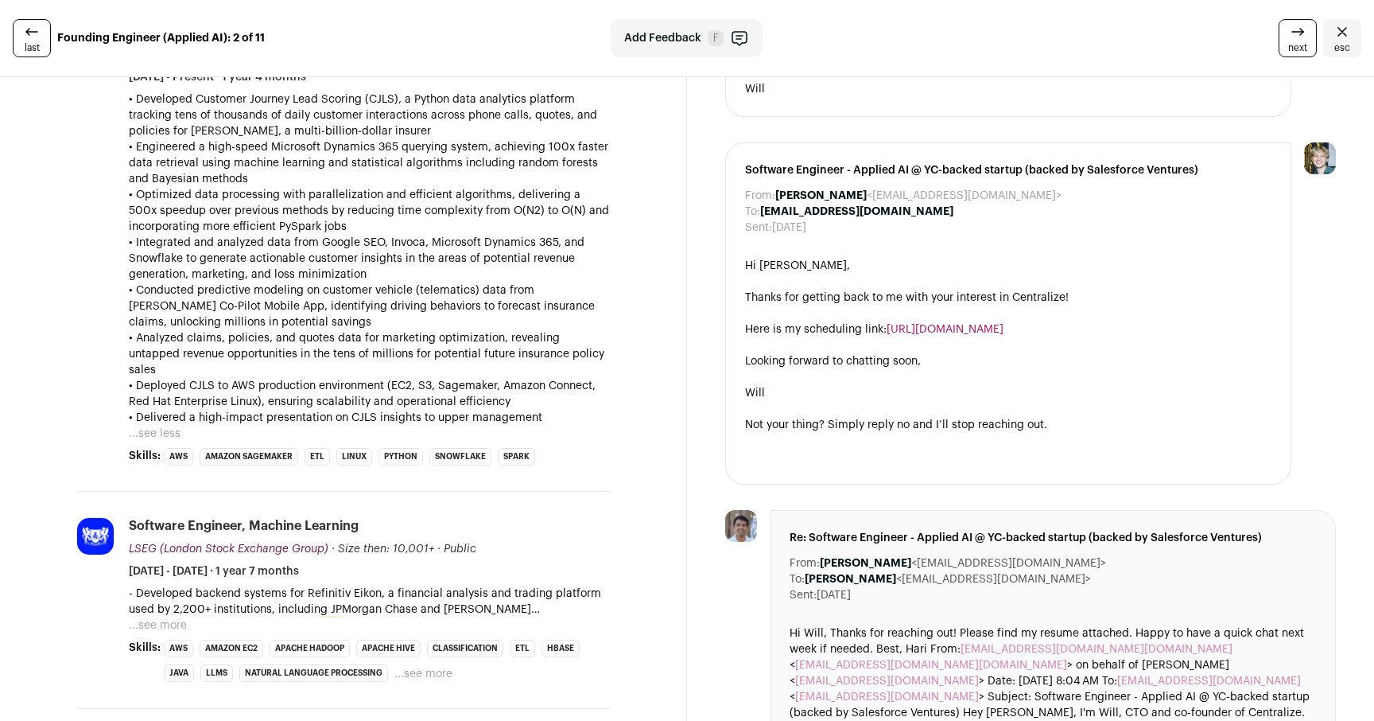
click at [371, 267] on p "• Integrated and analyzed data from Google SEO, Invoca, Microsoft Dynamics 365,…" at bounding box center [369, 259] width 481 height 48
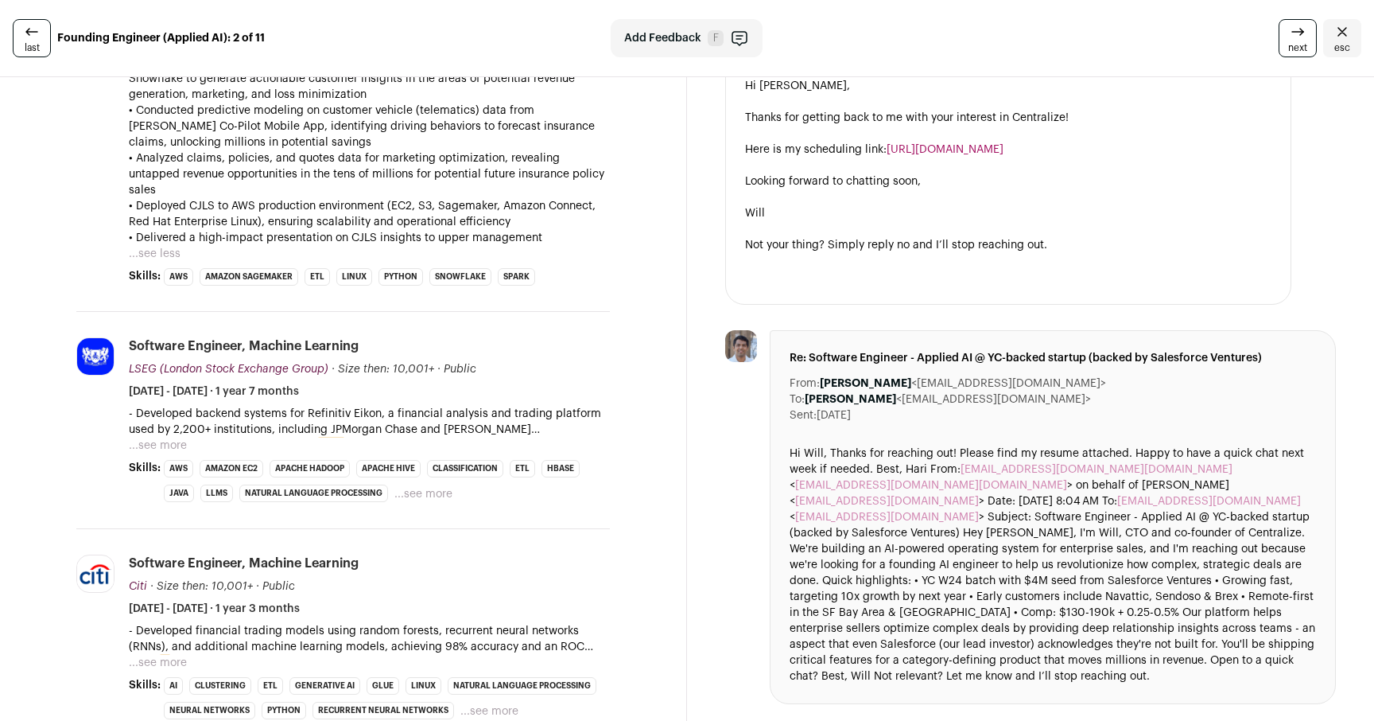
scroll to position [771, 0]
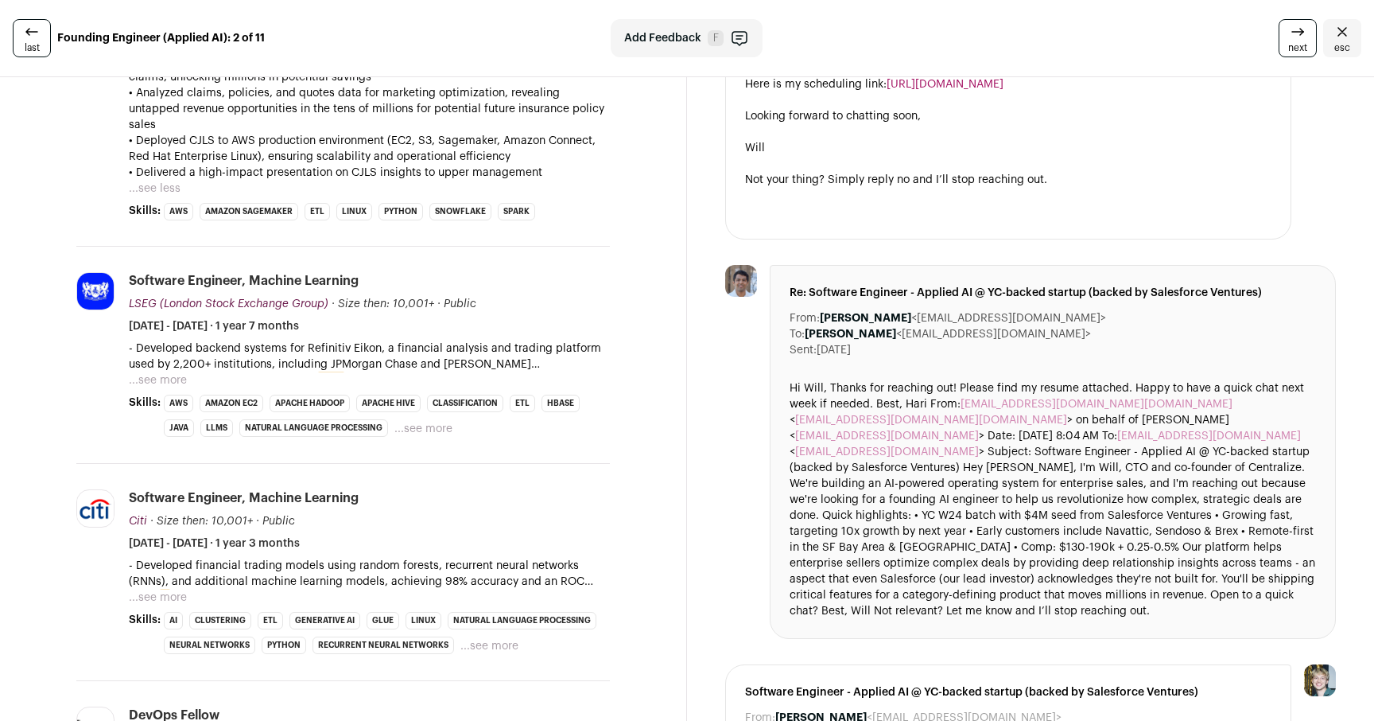
click at [169, 589] on button "...see more" at bounding box center [158, 597] width 58 height 16
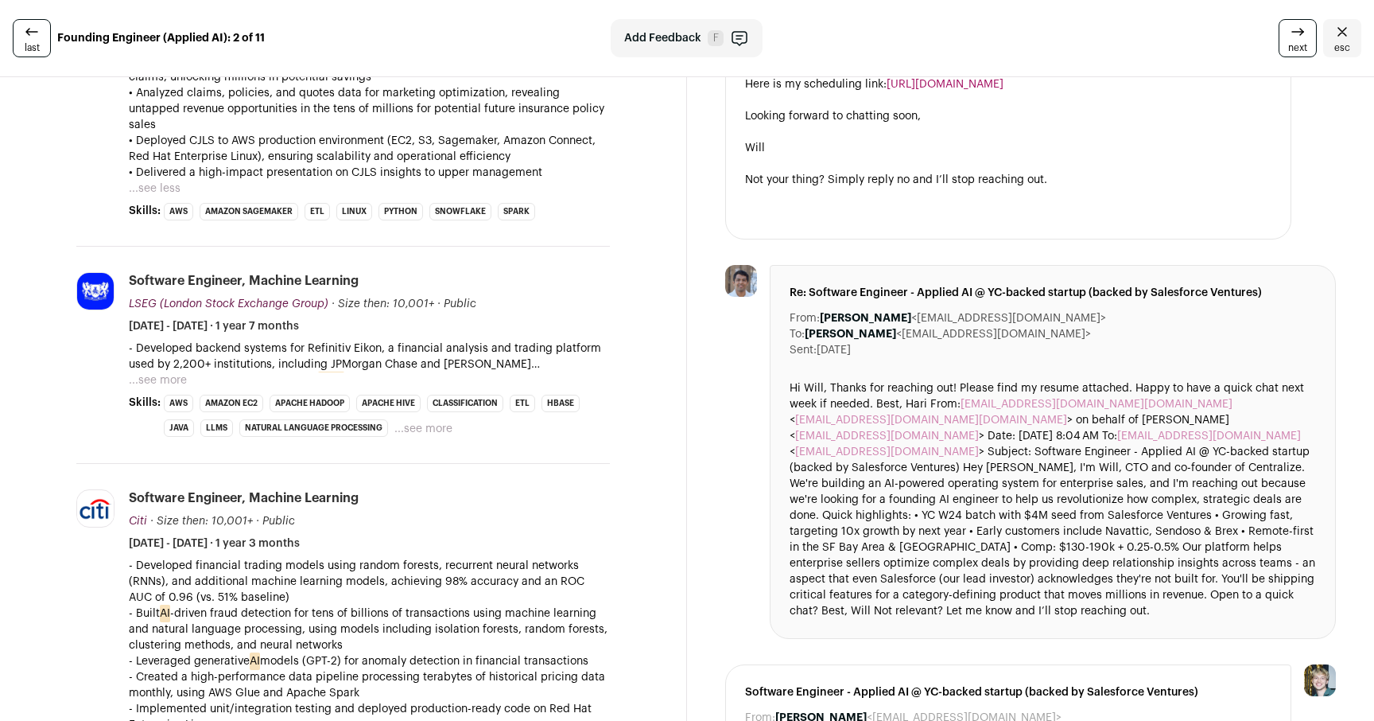
click at [330, 562] on p "- Developed financial trading models using random forests, recurrent neural net…" at bounding box center [369, 582] width 481 height 48
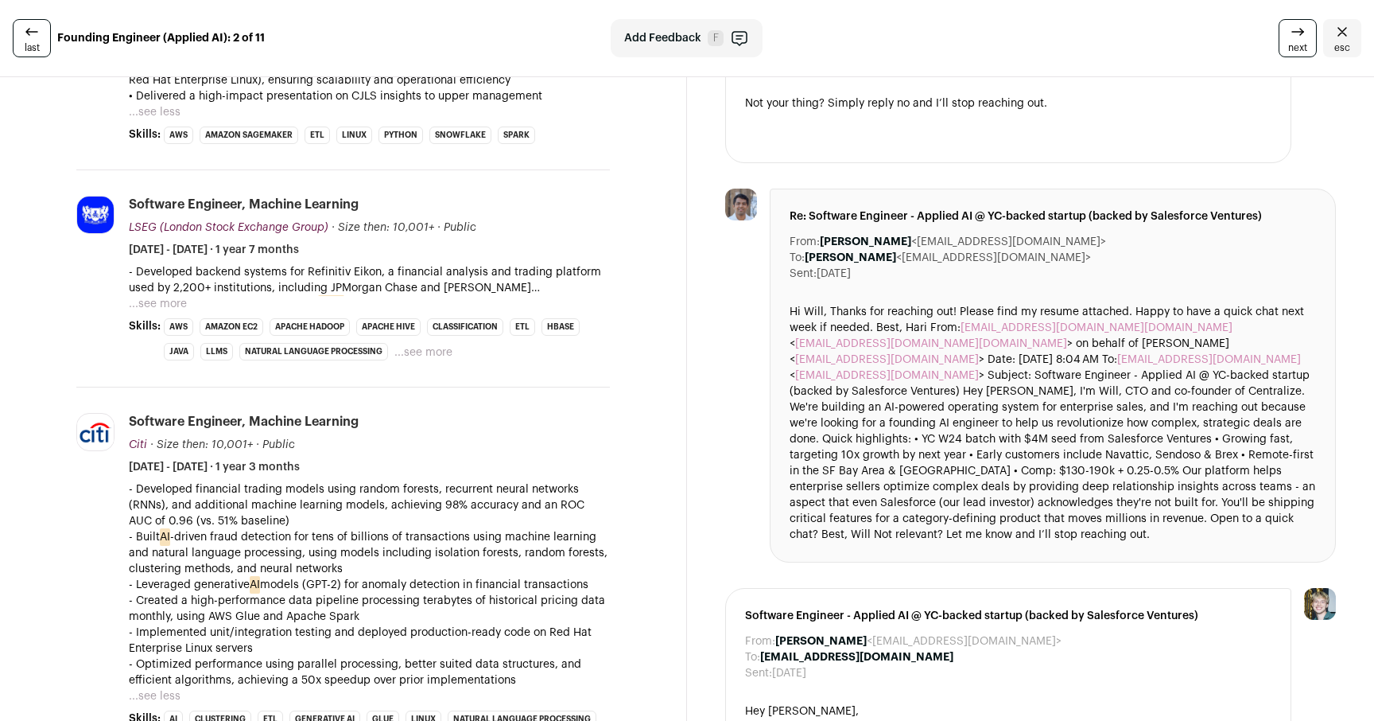
scroll to position [878, 0]
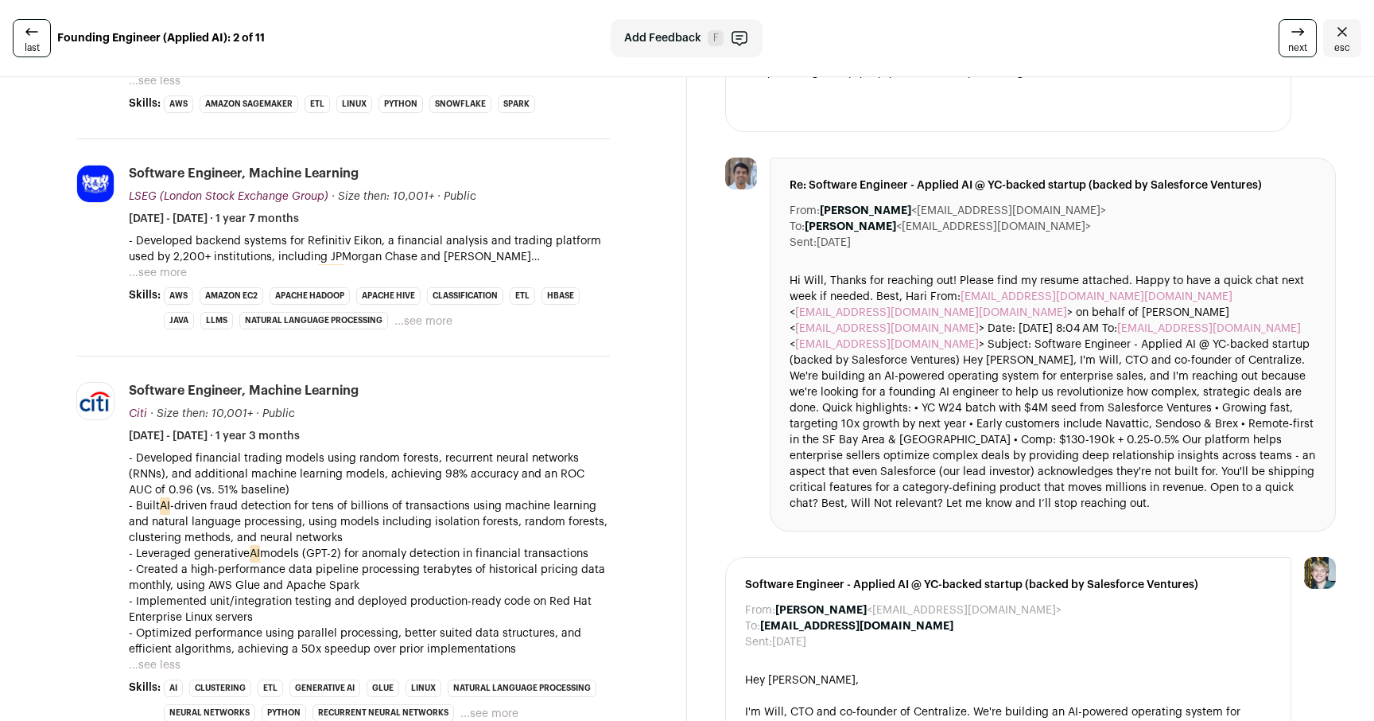
click at [381, 562] on p "- Created a high-performance data pipeline processing terabytes of historical p…" at bounding box center [369, 578] width 481 height 32
click at [402, 546] on p "- Leveraged generative AI models (GPT-2) for anomaly detection in financial tra…" at bounding box center [369, 554] width 481 height 16
click at [377, 571] on p "- Created a high-performance data pipeline processing terabytes of historical p…" at bounding box center [369, 578] width 481 height 32
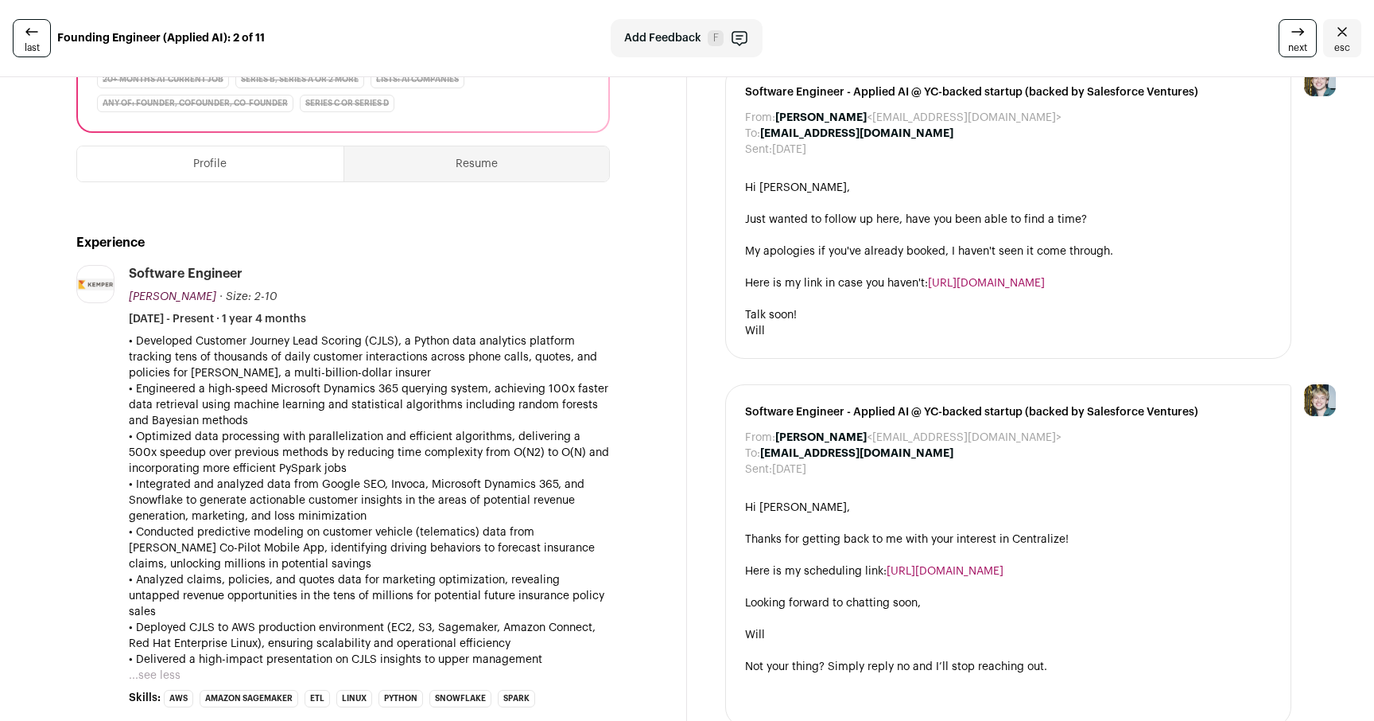
click at [388, 548] on p "• Conducted predictive modeling on customer vehicle (telematics) data from [PER…" at bounding box center [369, 548] width 481 height 48
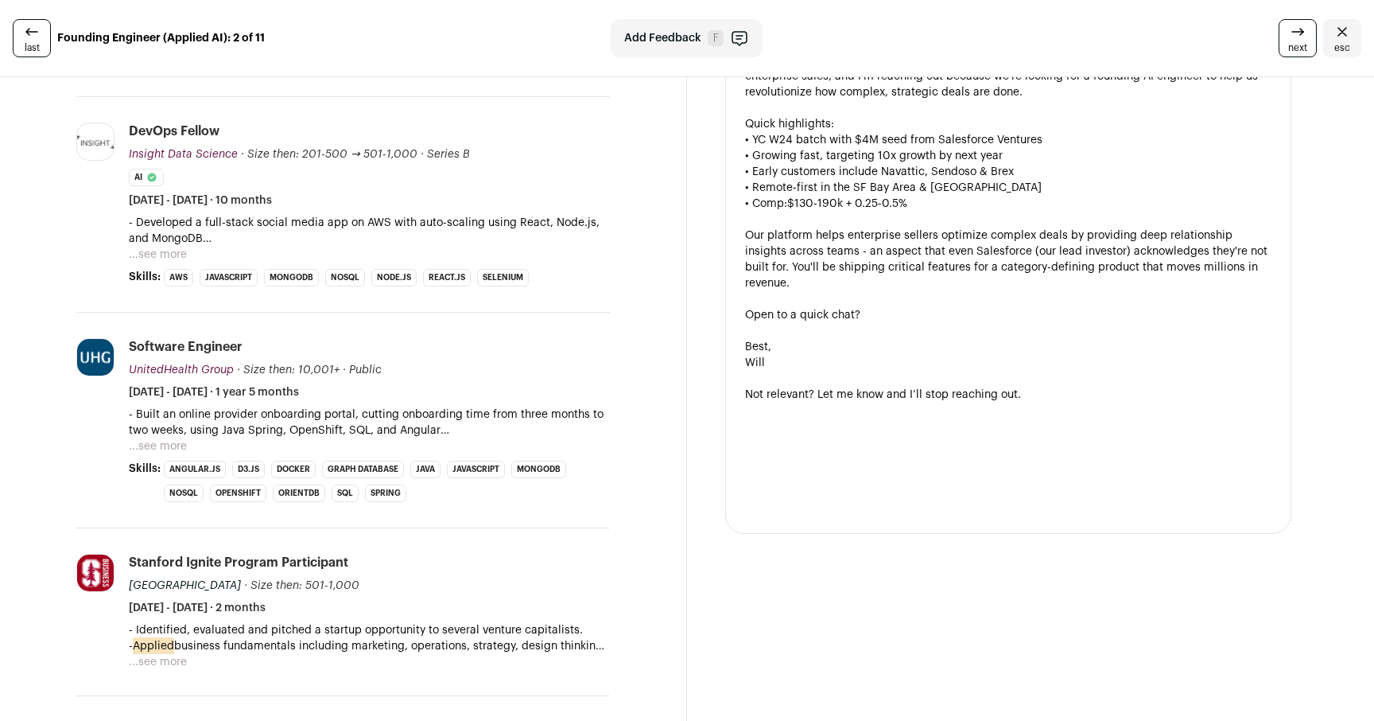
scroll to position [1676, 0]
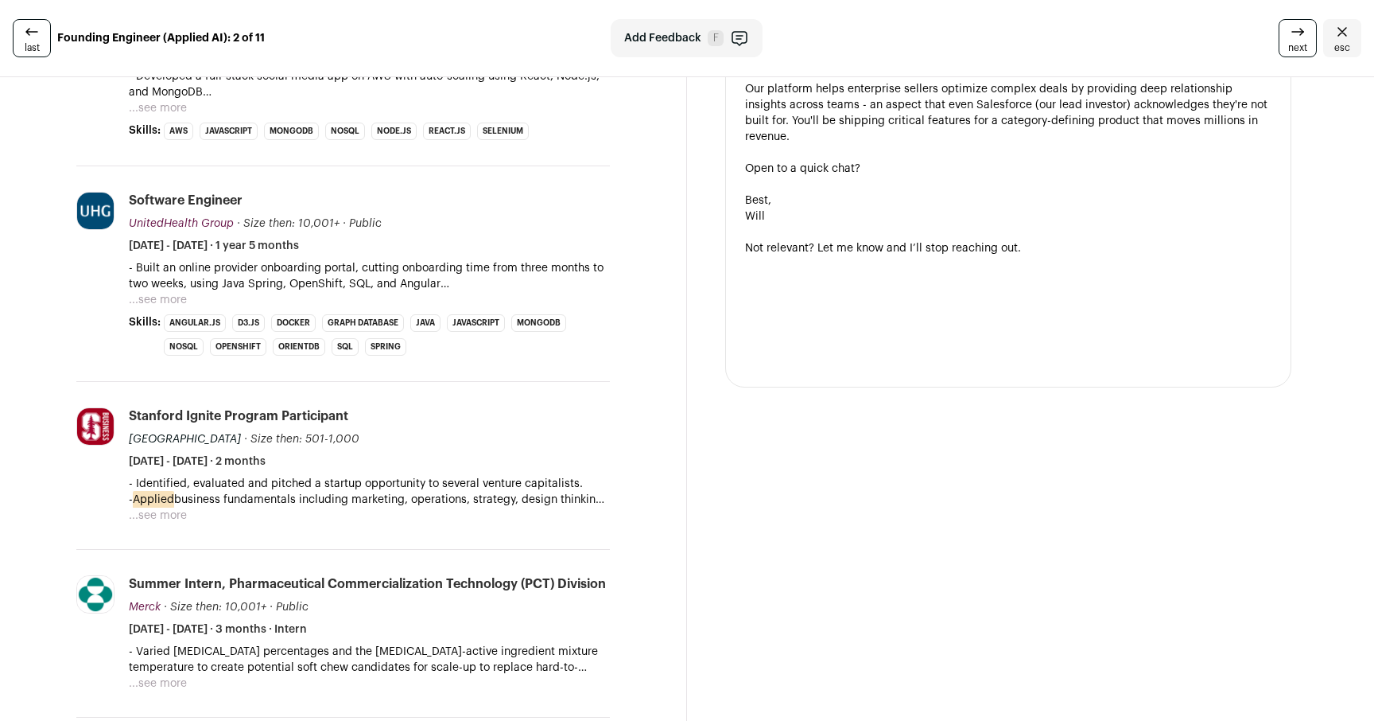
click at [176, 507] on button "...see more" at bounding box center [158, 515] width 58 height 16
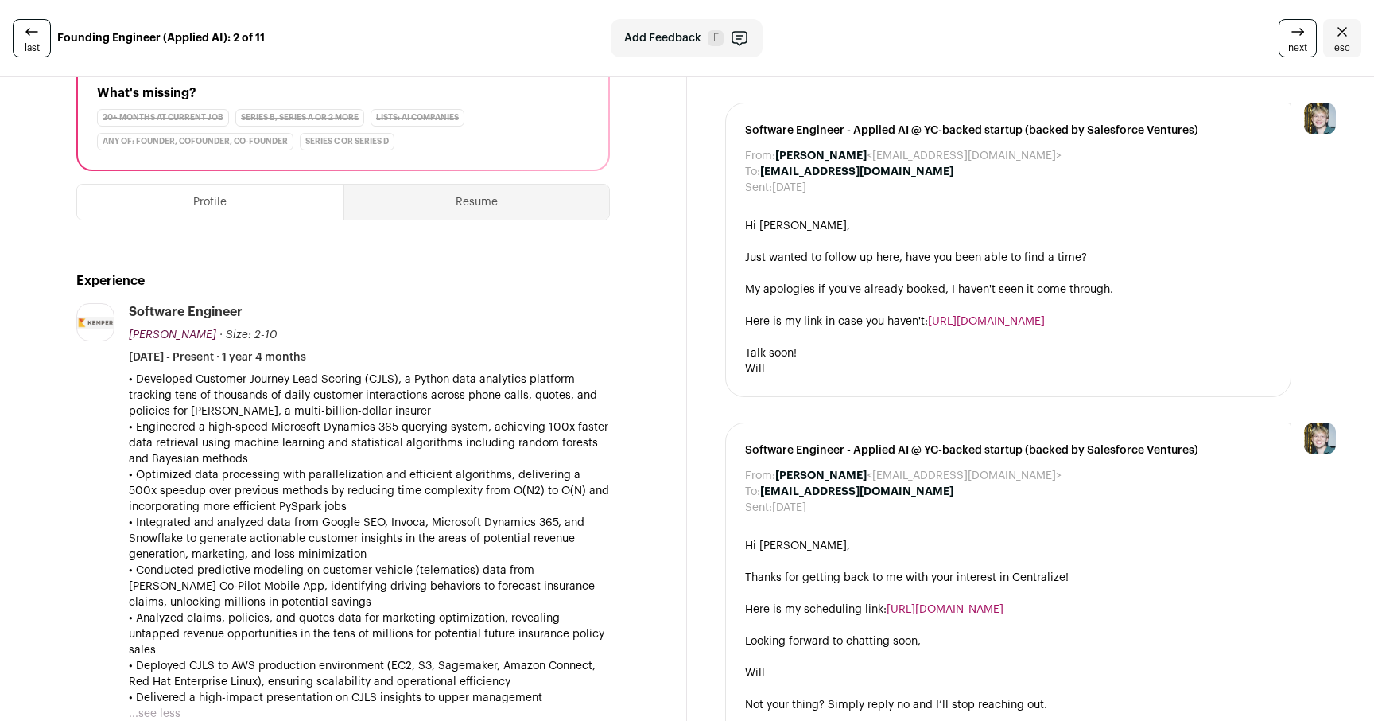
scroll to position [287, 0]
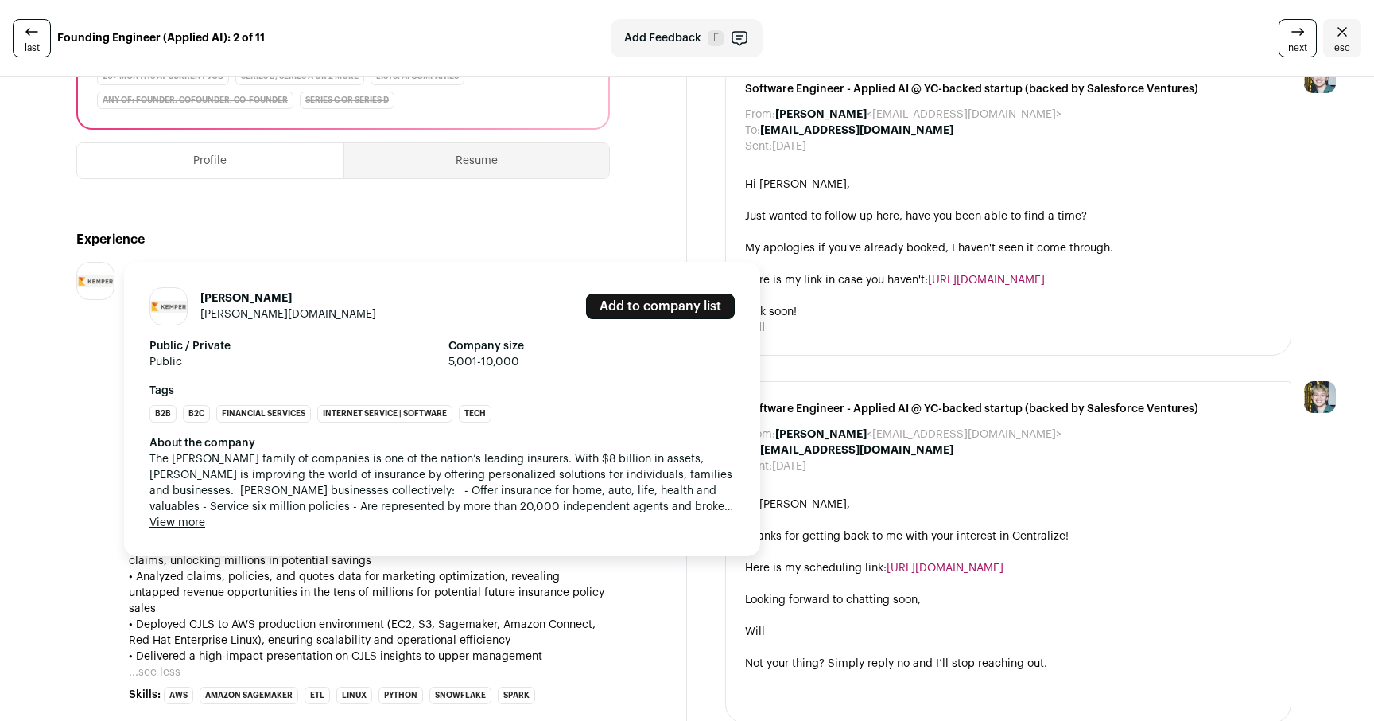
click at [91, 272] on div at bounding box center [95, 281] width 38 height 38
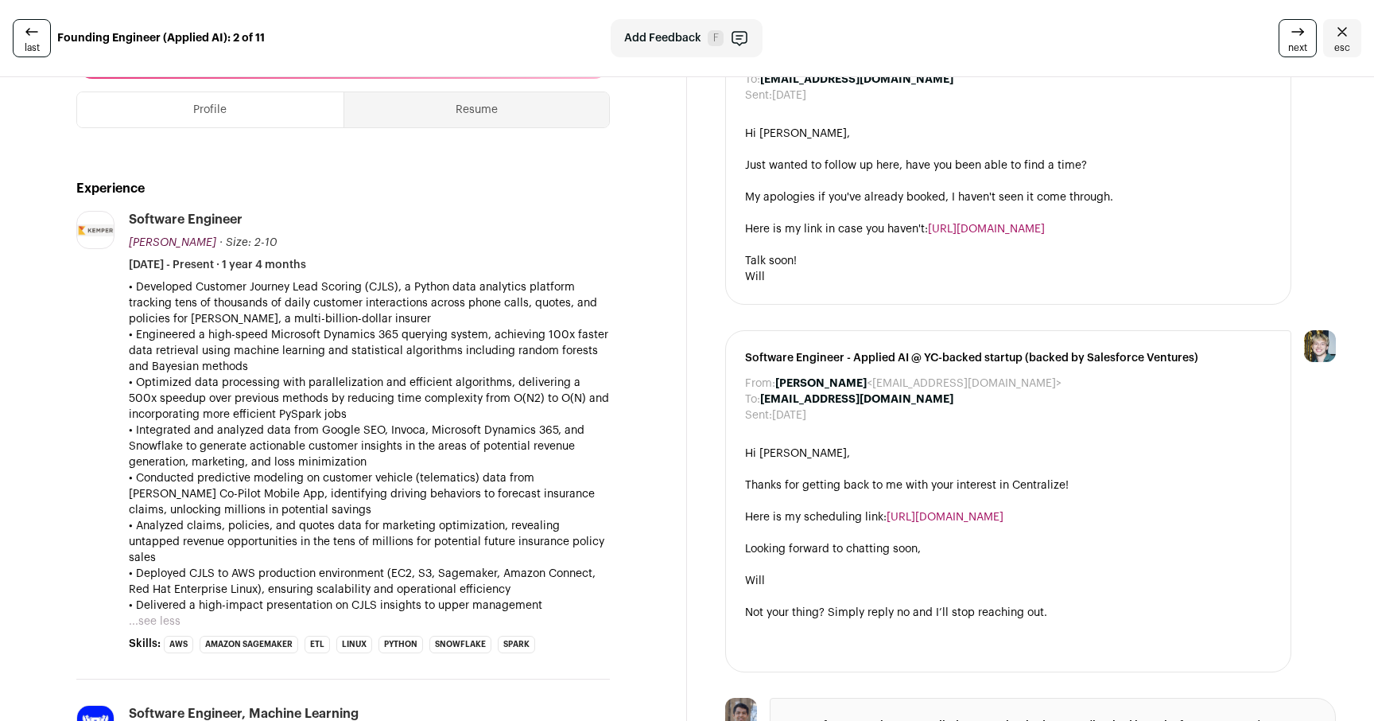
scroll to position [341, 0]
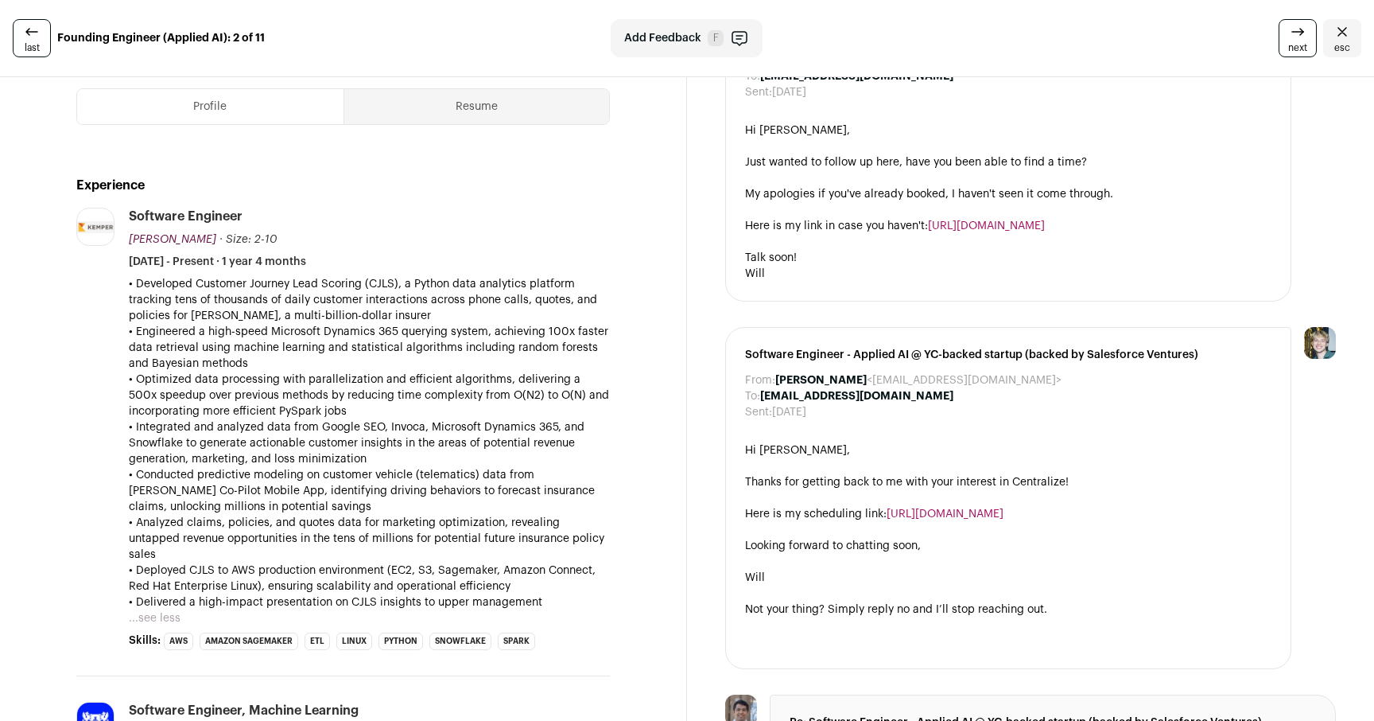
click at [313, 425] on p "• Integrated and analyzed data from Google SEO, Invoca, Microsoft Dynamics 365,…" at bounding box center [369, 443] width 481 height 48
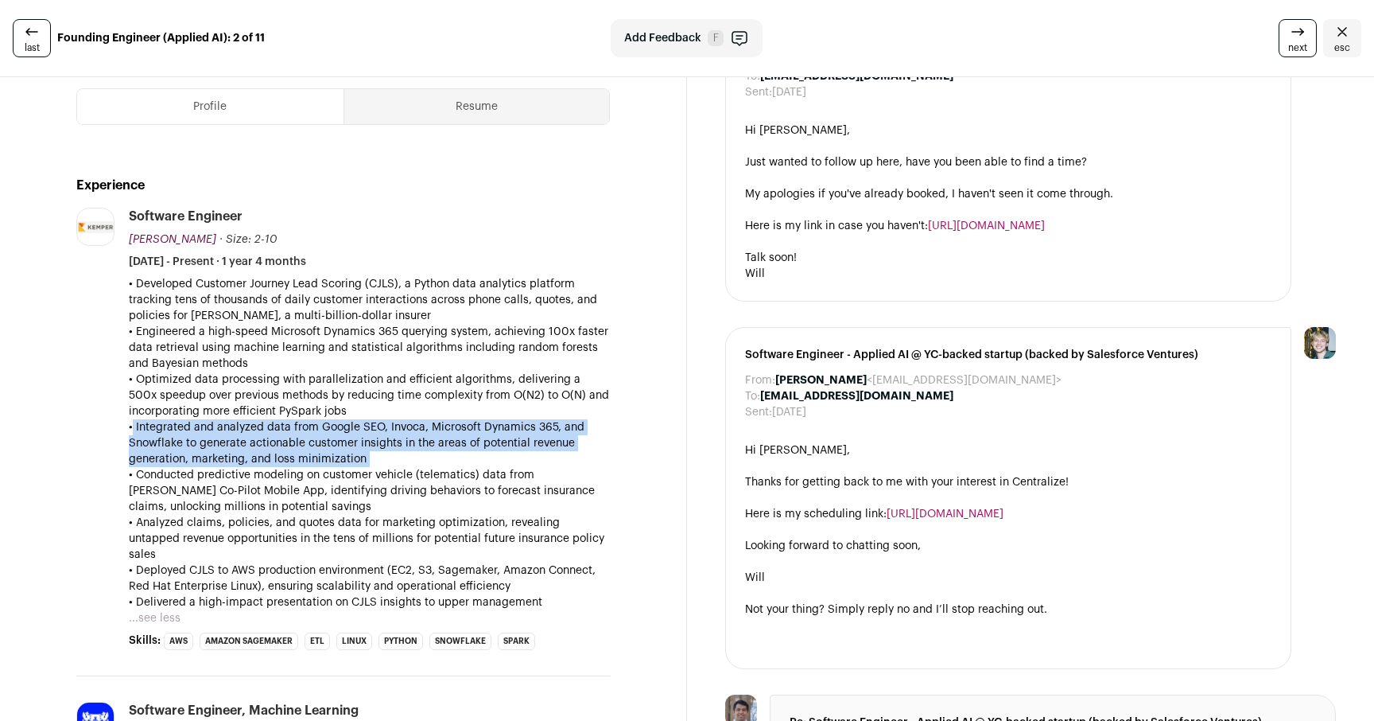
click at [340, 411] on p "• Optimized data processing with parallelization and efficient algorithms, deli…" at bounding box center [369, 395] width 481 height 48
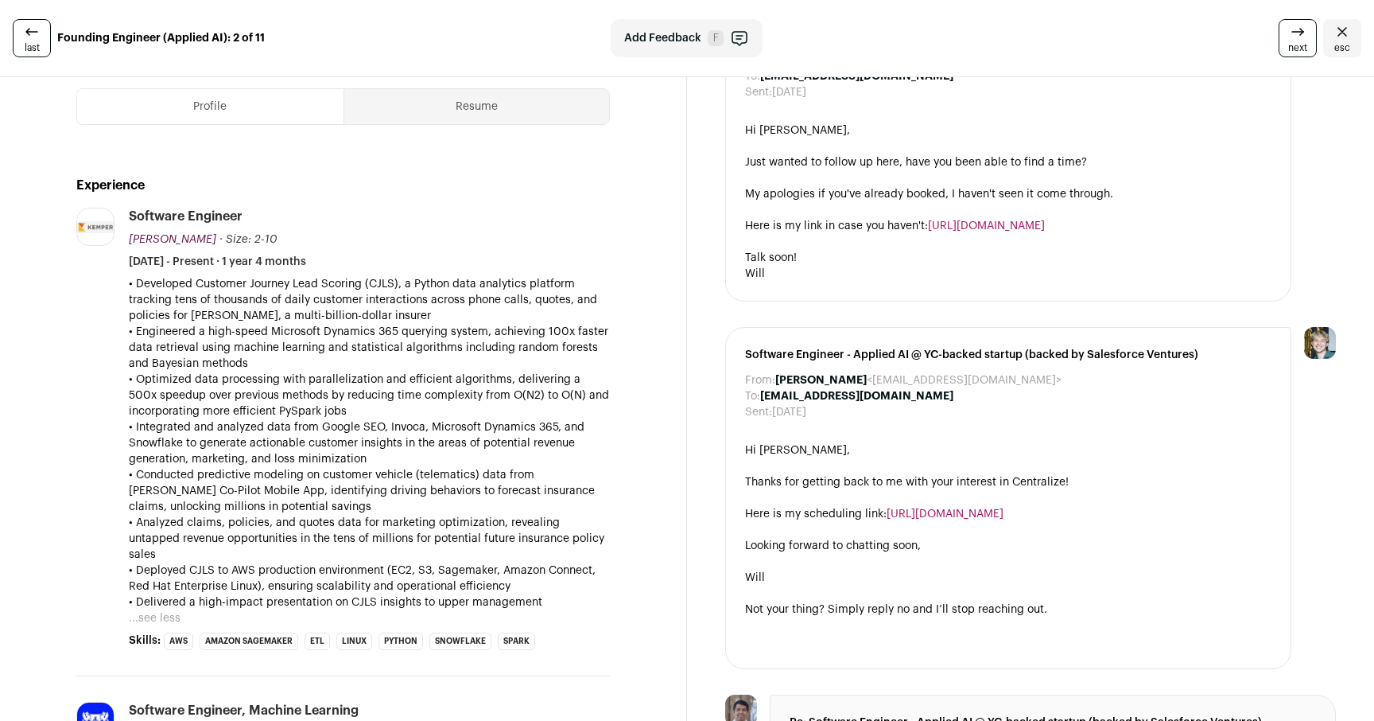
click at [340, 411] on p "• Optimized data processing with parallelization and efficient algorithms, deli…" at bounding box center [369, 395] width 481 height 48
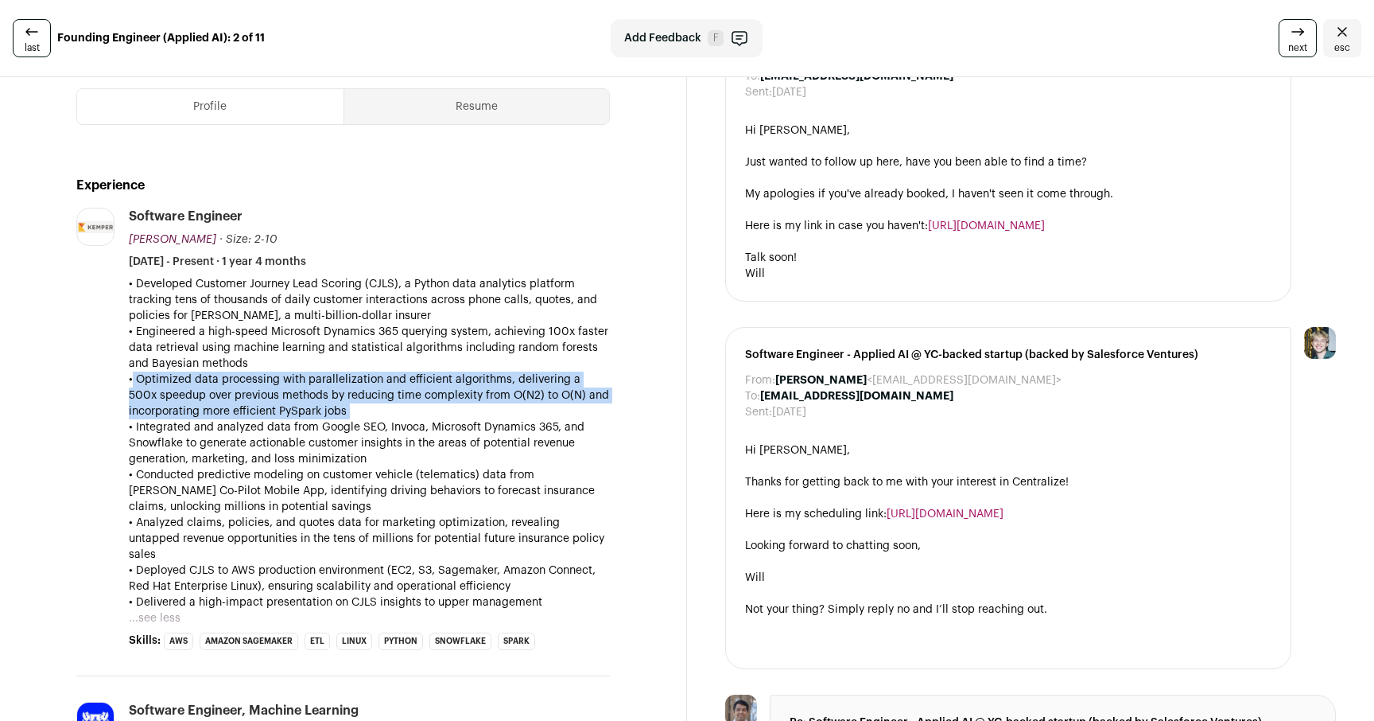
click at [340, 411] on p "• Optimized data processing with parallelization and efficient algorithms, deli…" at bounding box center [369, 395] width 481 height 48
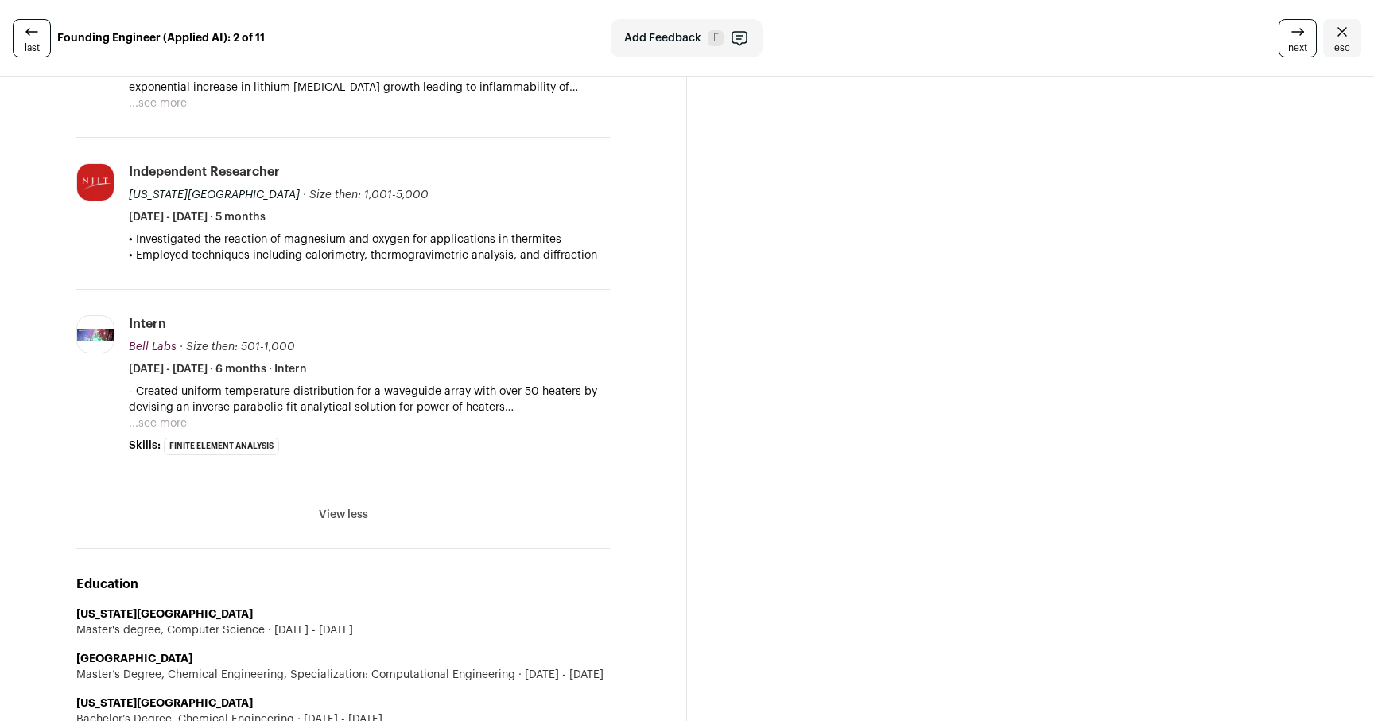
scroll to position [2556, 0]
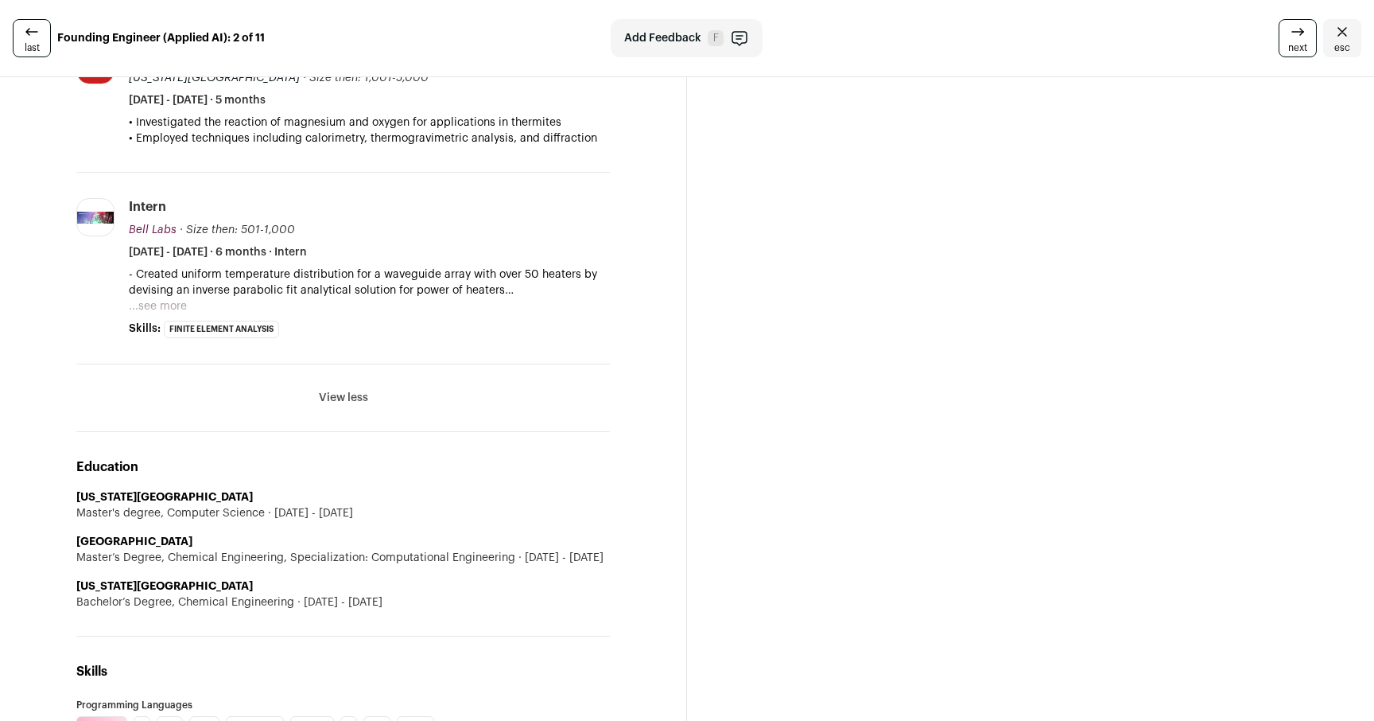
click at [329, 432] on div "Education [US_STATE][GEOGRAPHIC_DATA] Master's degree, Computer Science [DATE] …" at bounding box center [343, 534] width 534 height 204
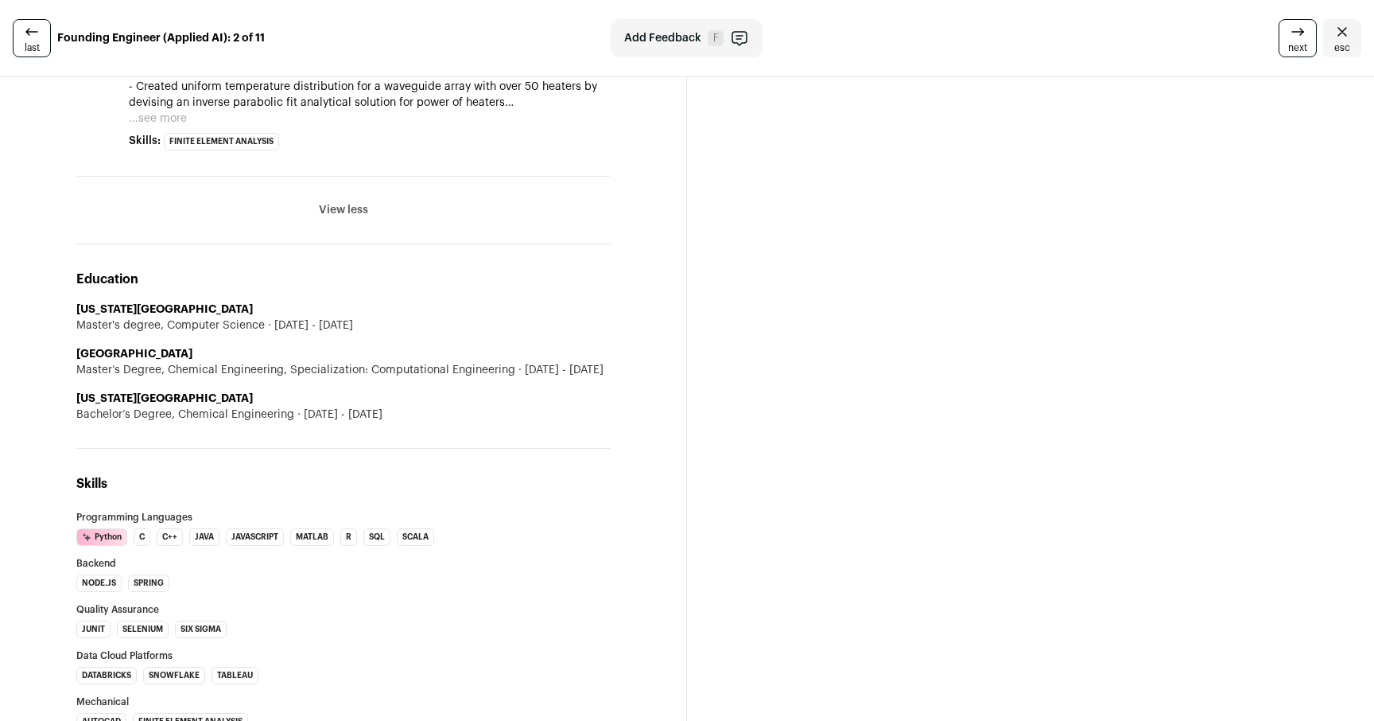
scroll to position [2797, 0]
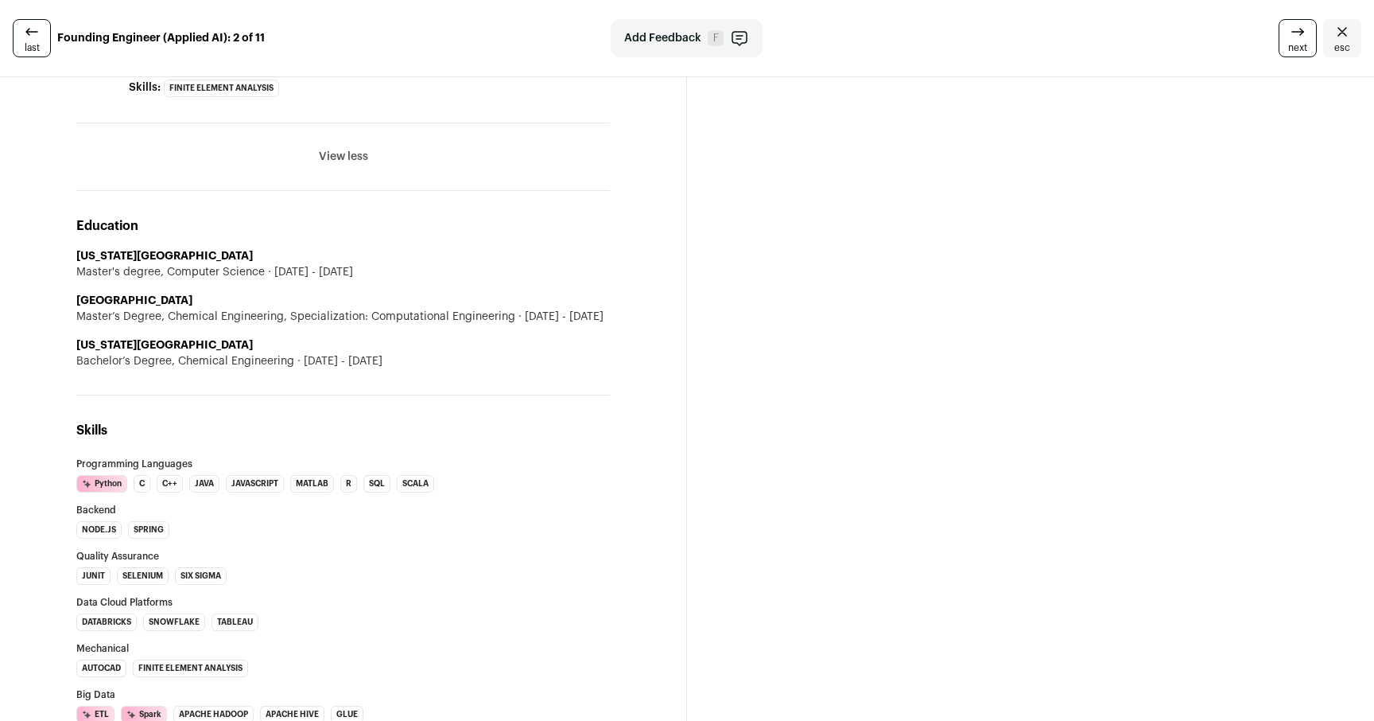
click at [351, 421] on h2 "Skills" at bounding box center [343, 430] width 534 height 19
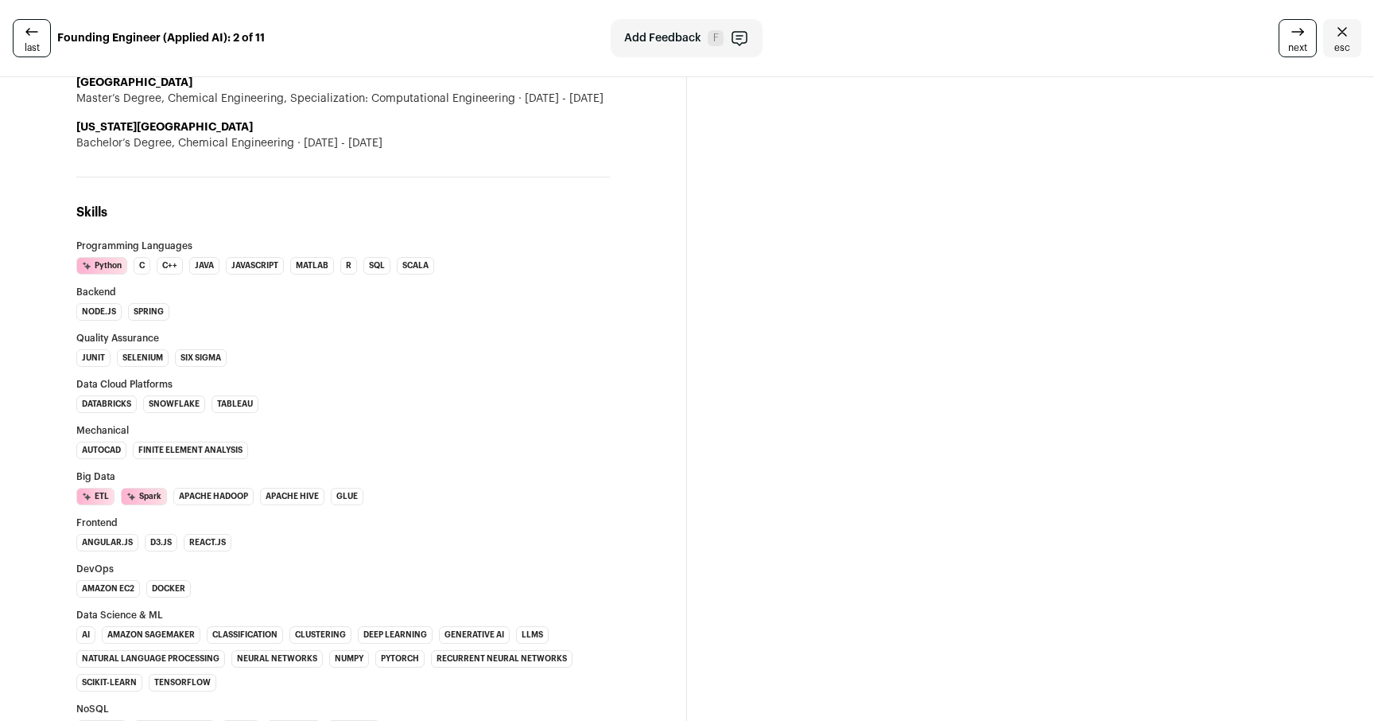
scroll to position [3044, 0]
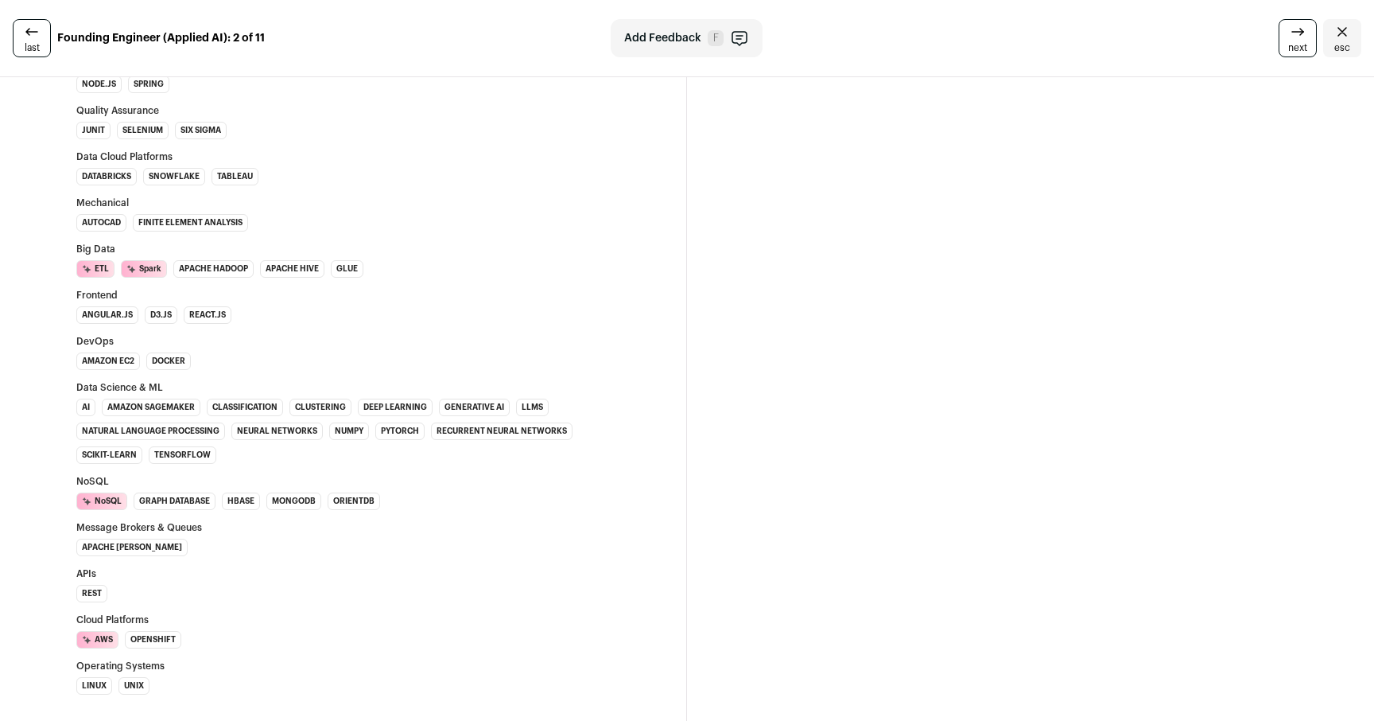
scroll to position [3250, 0]
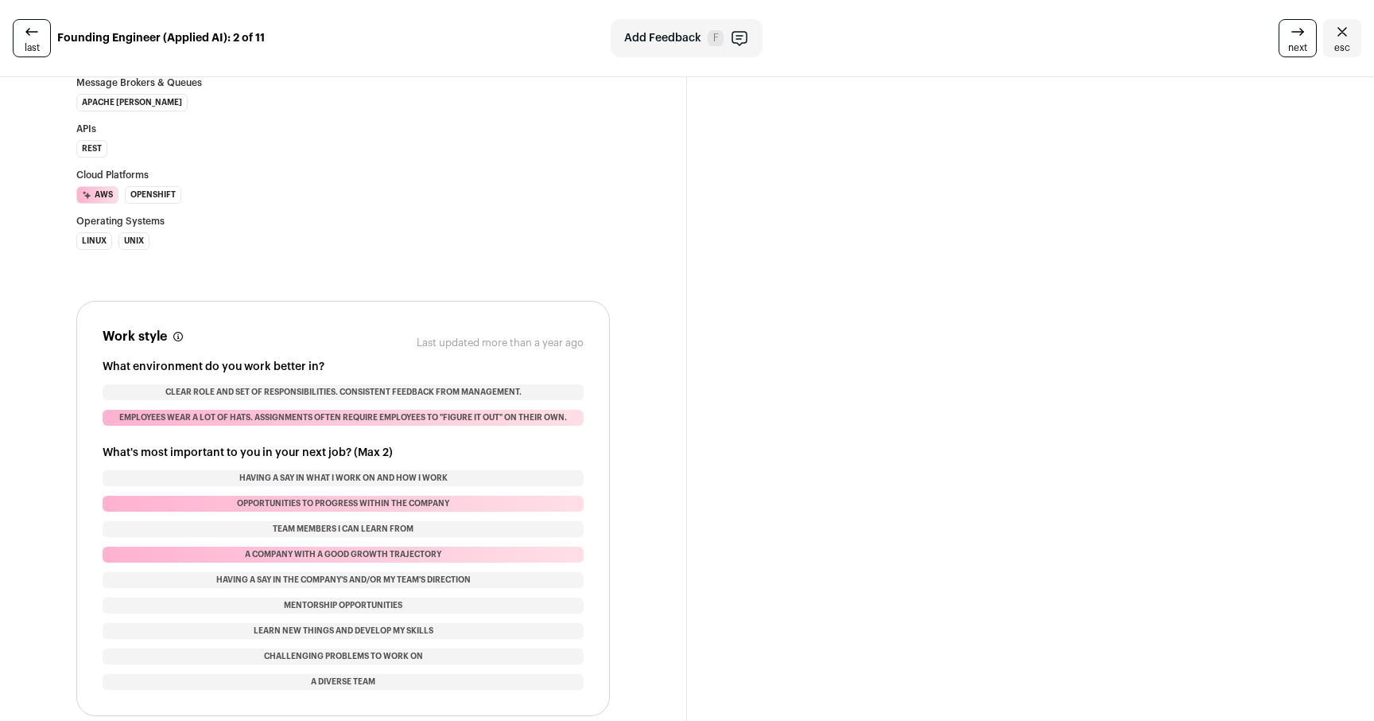
scroll to position [3718, 0]
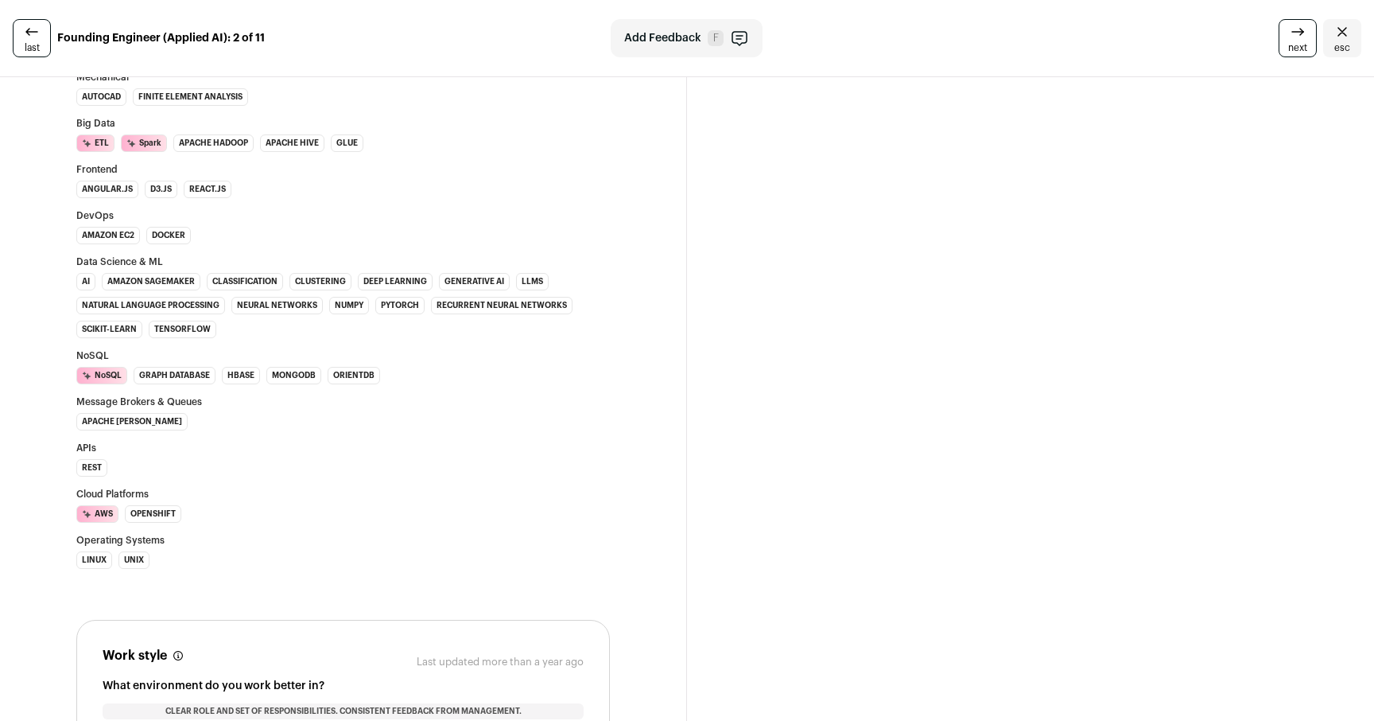
scroll to position [3344, 0]
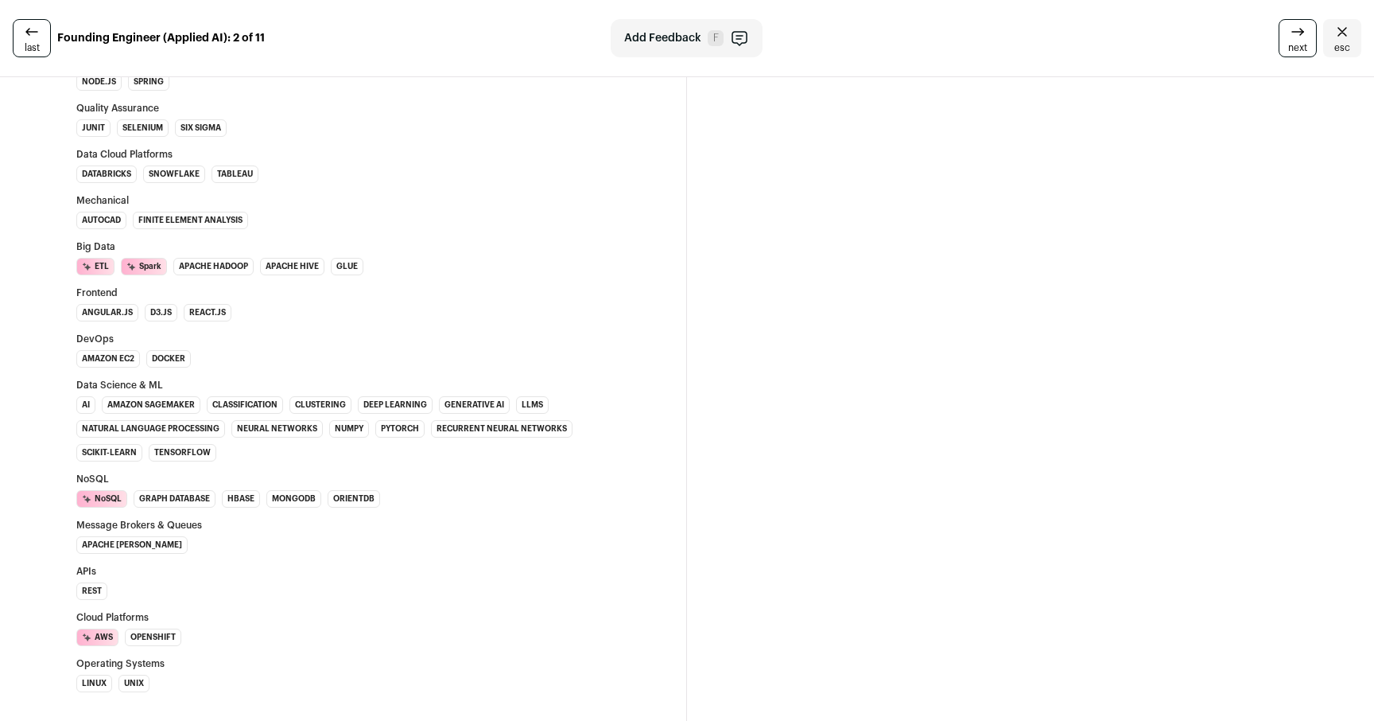
scroll to position [3239, 0]
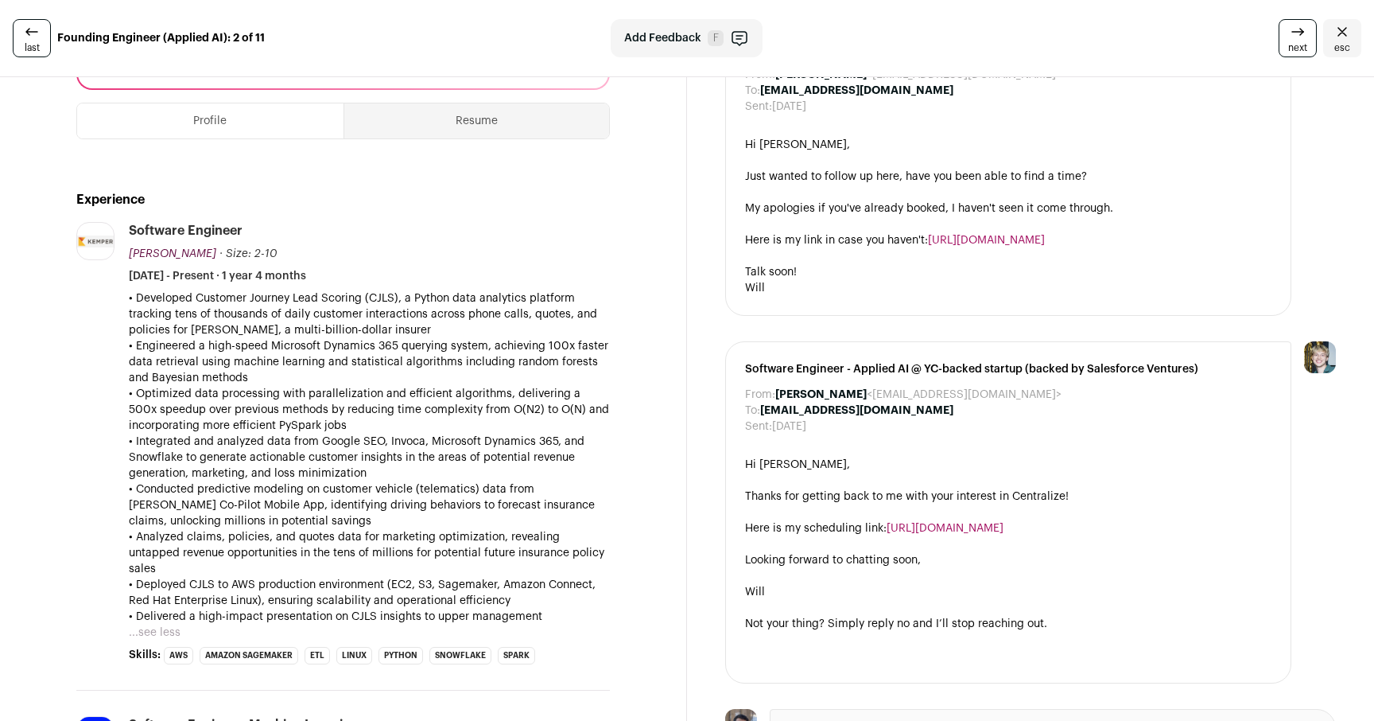
scroll to position [301, 0]
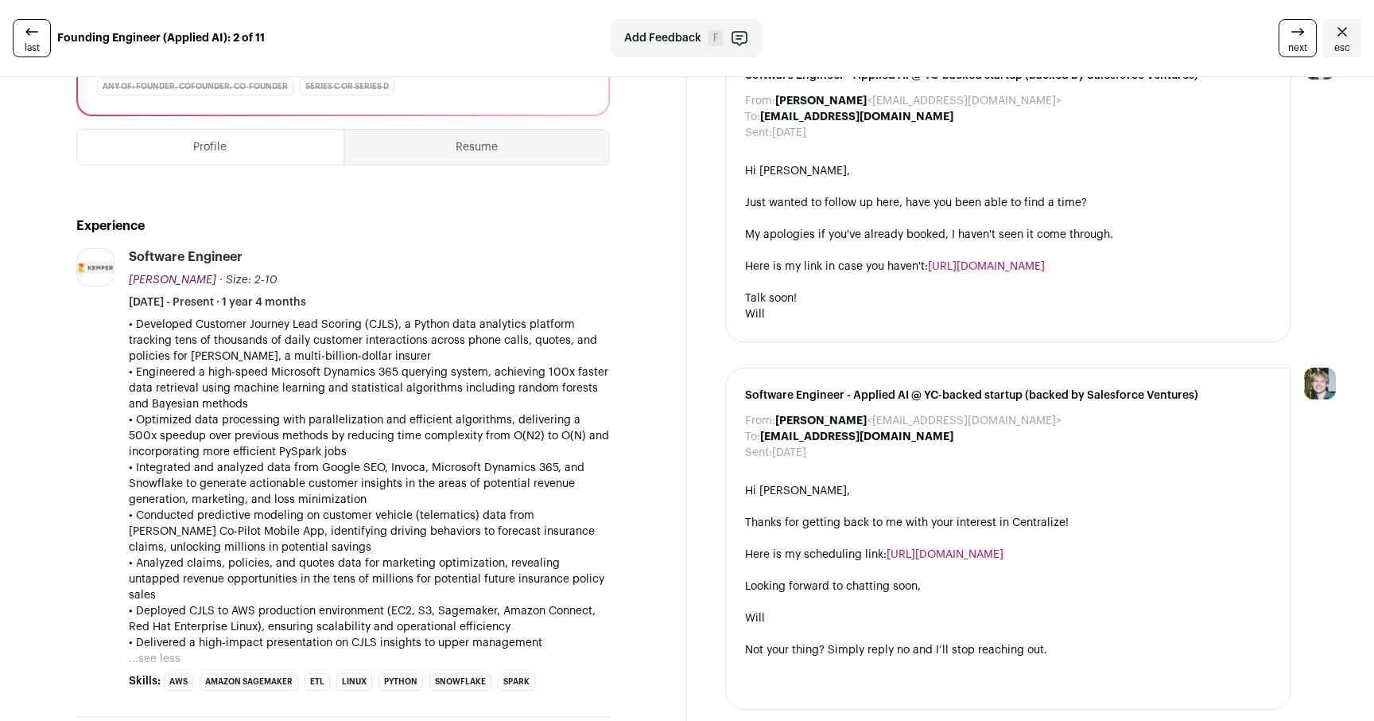
click at [519, 418] on p "• Optimized data processing with parallelization and efficient algorithms, deli…" at bounding box center [369, 436] width 481 height 48
click at [529, 398] on p "• Engineered a high-speed Microsoft Dynamics 365 querying system, achieving 100…" at bounding box center [369, 388] width 481 height 48
click at [495, 409] on p "• Engineered a high-speed Microsoft Dynamics 365 querying system, achieving 100…" at bounding box center [369, 388] width 481 height 48
click at [493, 392] on p "• Engineered a high-speed Microsoft Dynamics 365 querying system, achieving 100…" at bounding box center [369, 388] width 481 height 48
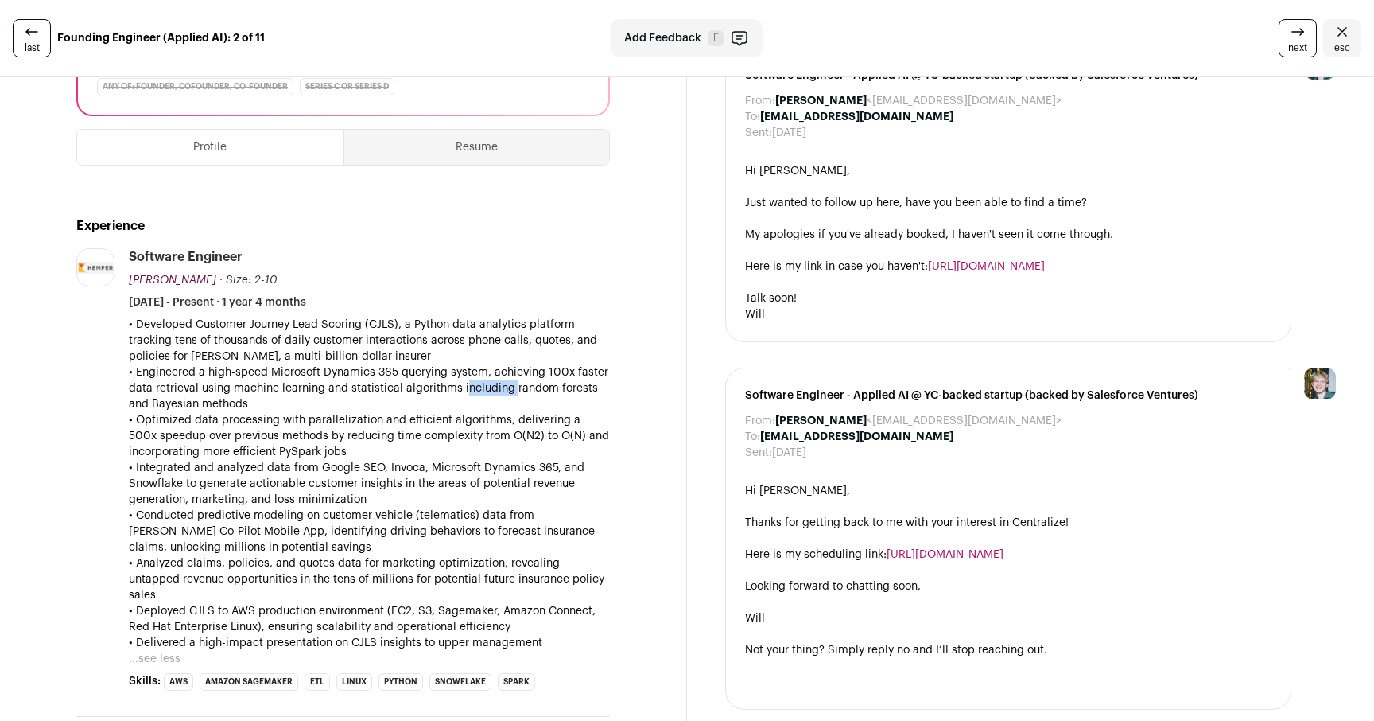
click at [493, 392] on p "• Engineered a high-speed Microsoft Dynamics 365 querying system, achieving 100…" at bounding box center [369, 388] width 481 height 48
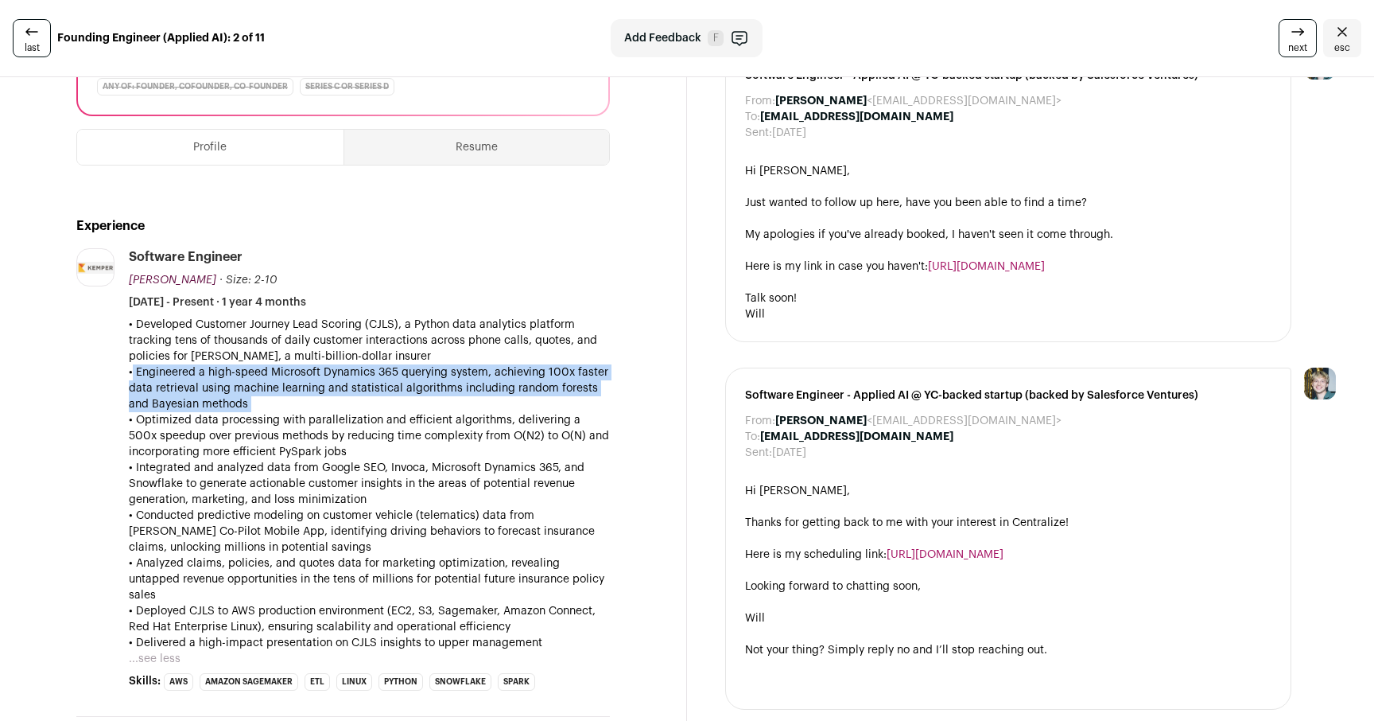
click at [510, 376] on p "• Engineered a high-speed Microsoft Dynamics 365 querying system, achieving 100…" at bounding box center [369, 388] width 481 height 48
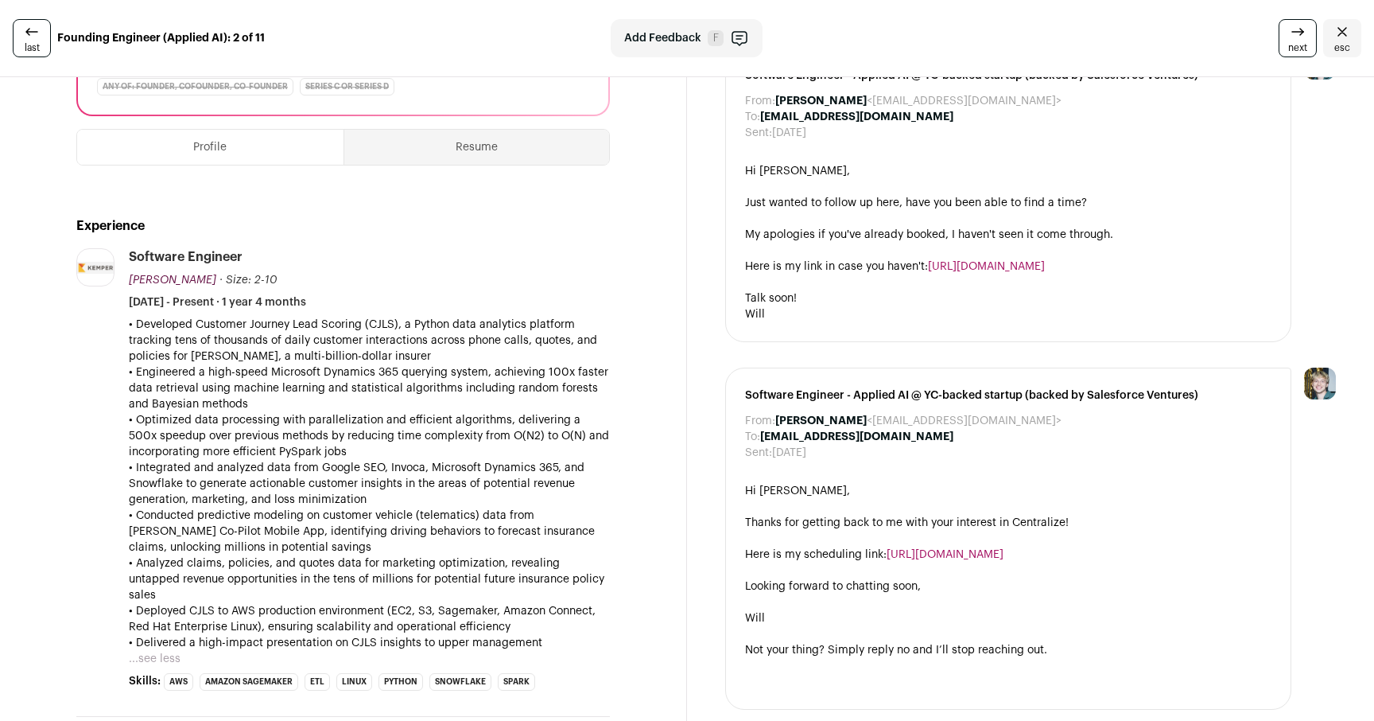
click at [510, 376] on p "• Engineered a high-speed Microsoft Dynamics 365 querying system, achieving 100…" at bounding box center [369, 388] width 481 height 48
click at [480, 372] on p "• Engineered a high-speed Microsoft Dynamics 365 querying system, achieving 100…" at bounding box center [369, 388] width 481 height 48
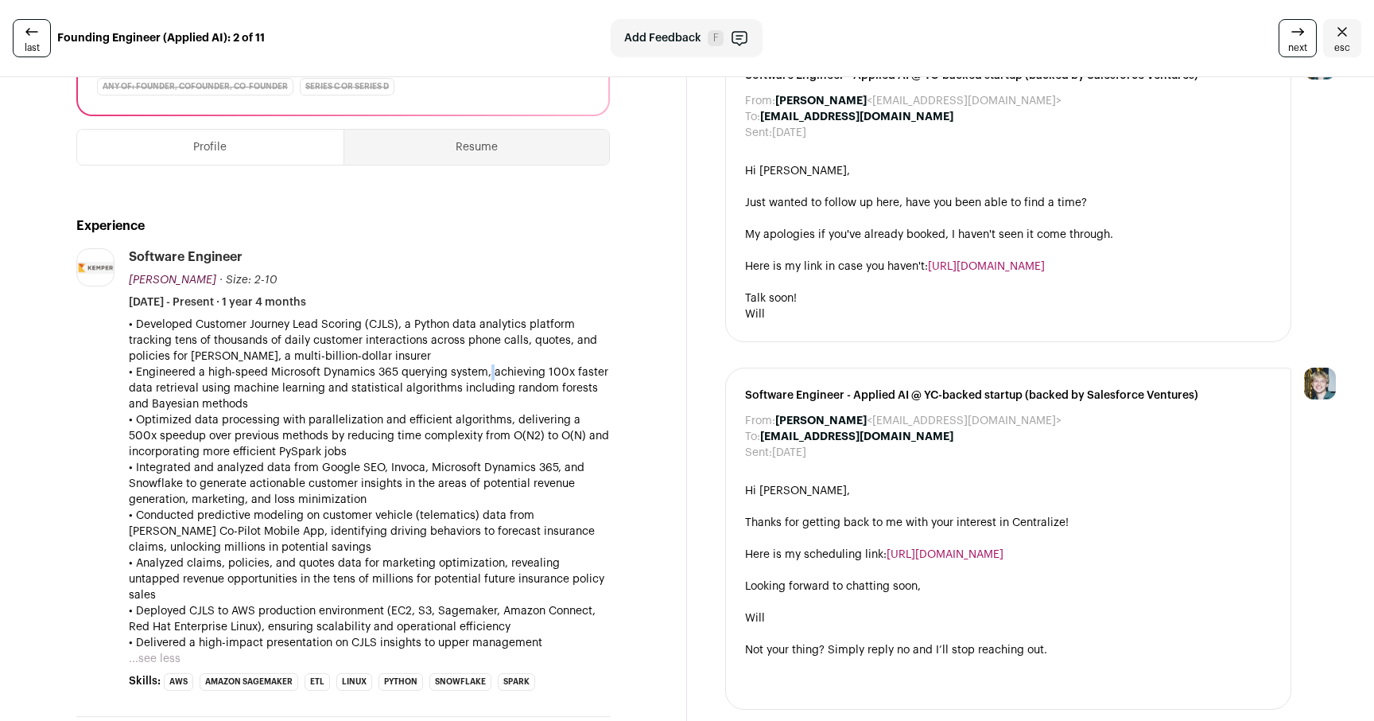
click at [414, 393] on p "• Engineered a high-speed Microsoft Dynamics 365 querying system, achieving 100…" at bounding box center [369, 388] width 481 height 48
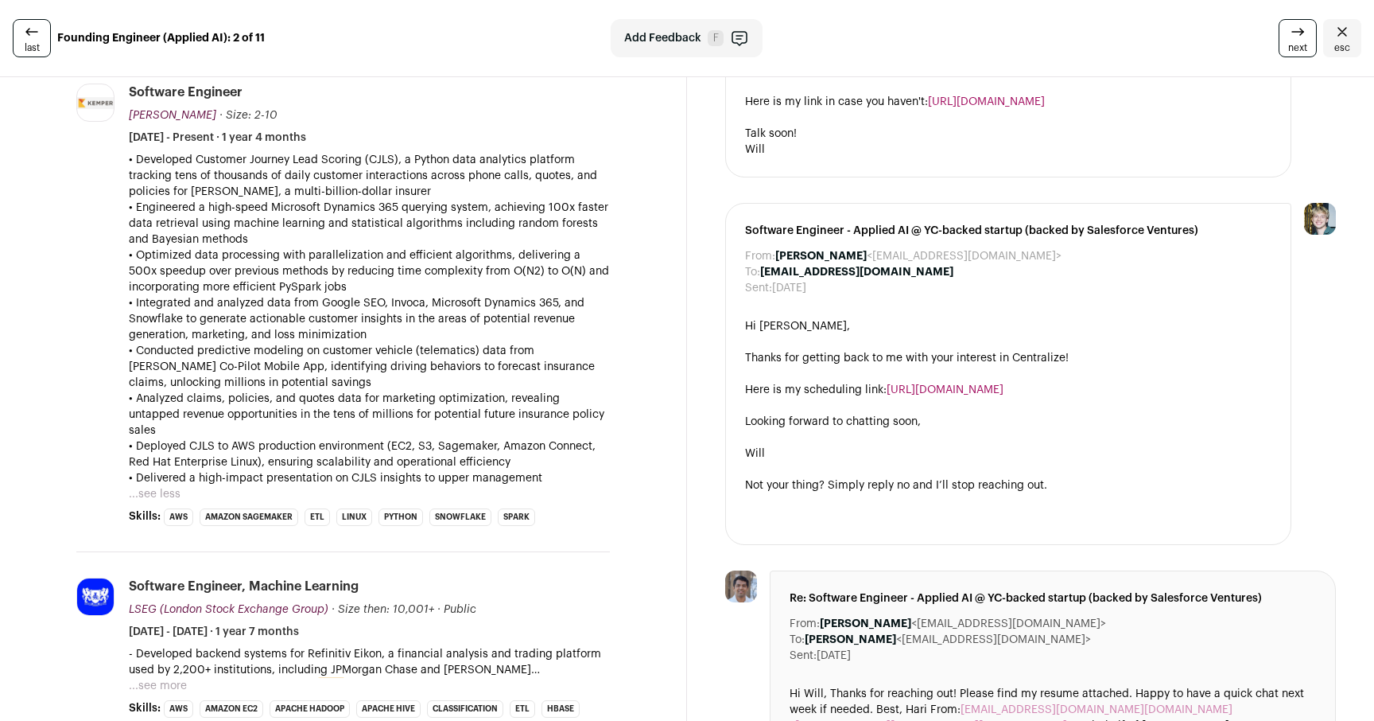
scroll to position [547, 0]
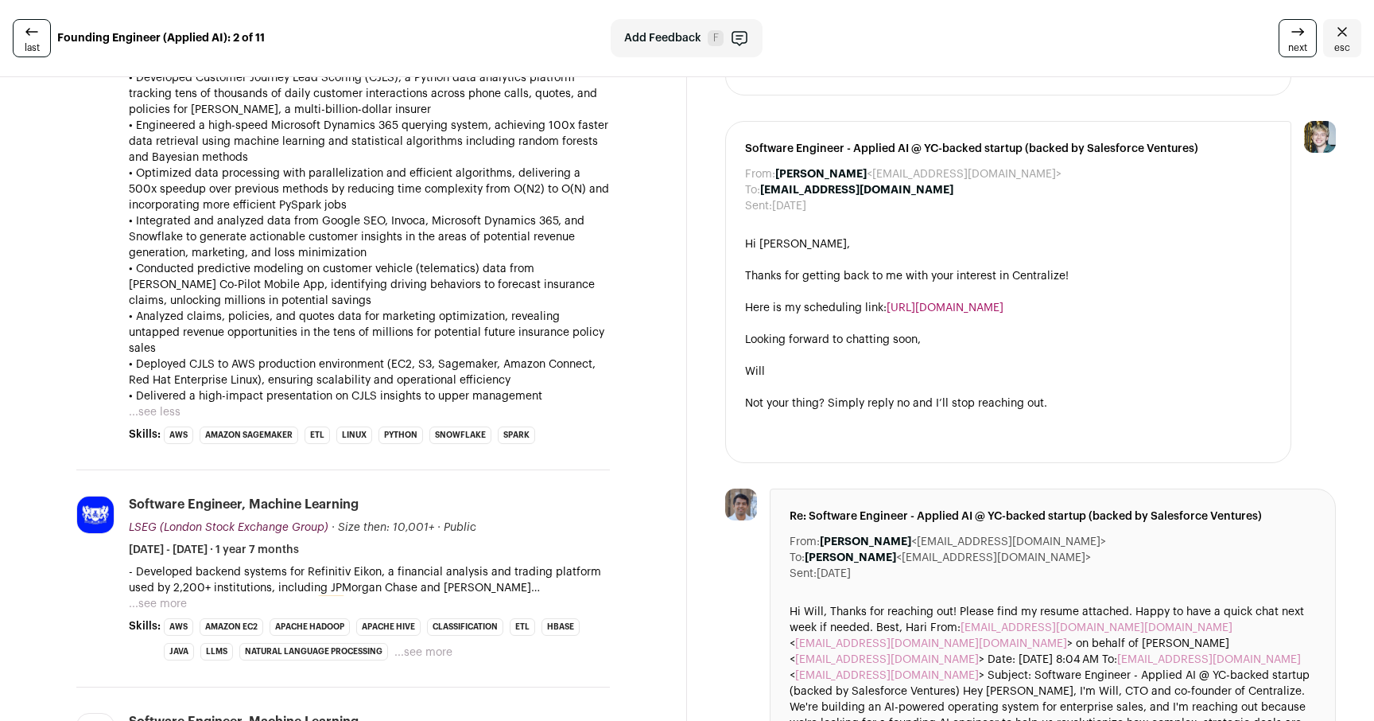
click at [161, 596] on button "...see more" at bounding box center [158, 604] width 58 height 16
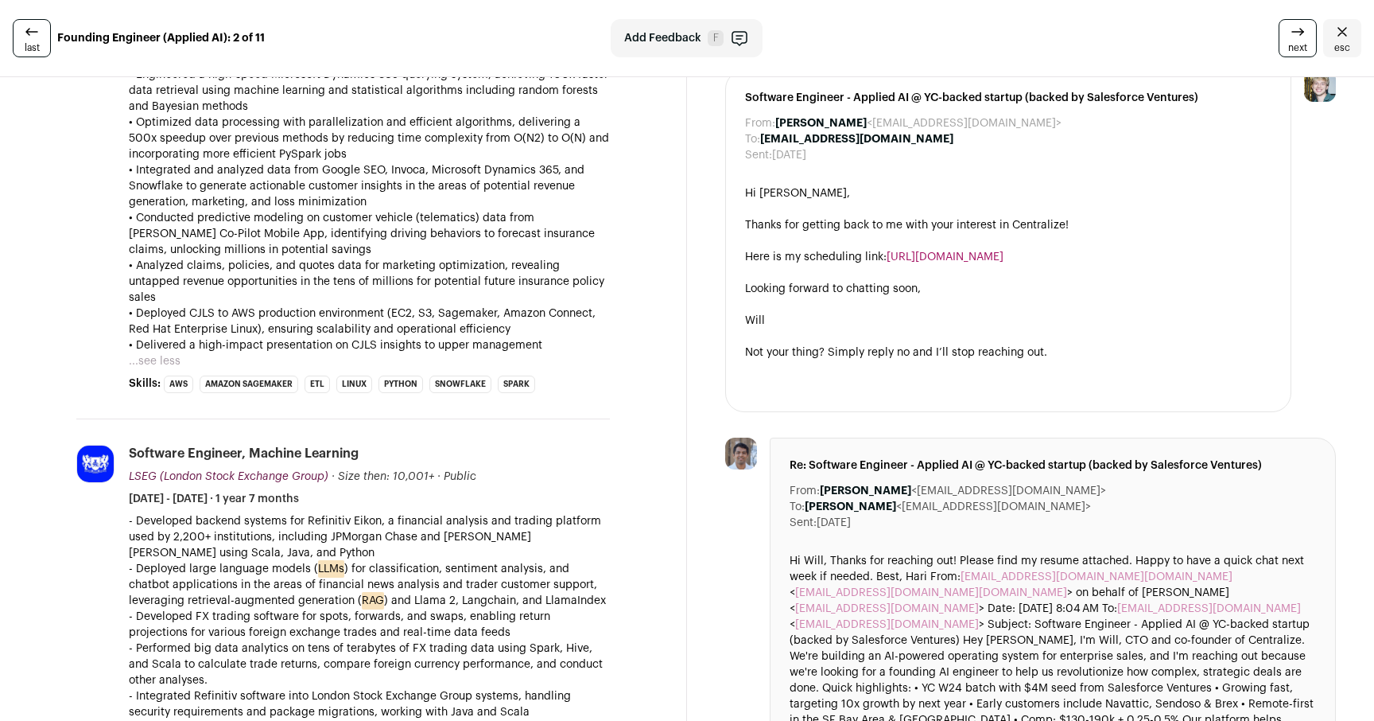
scroll to position [617, 0]
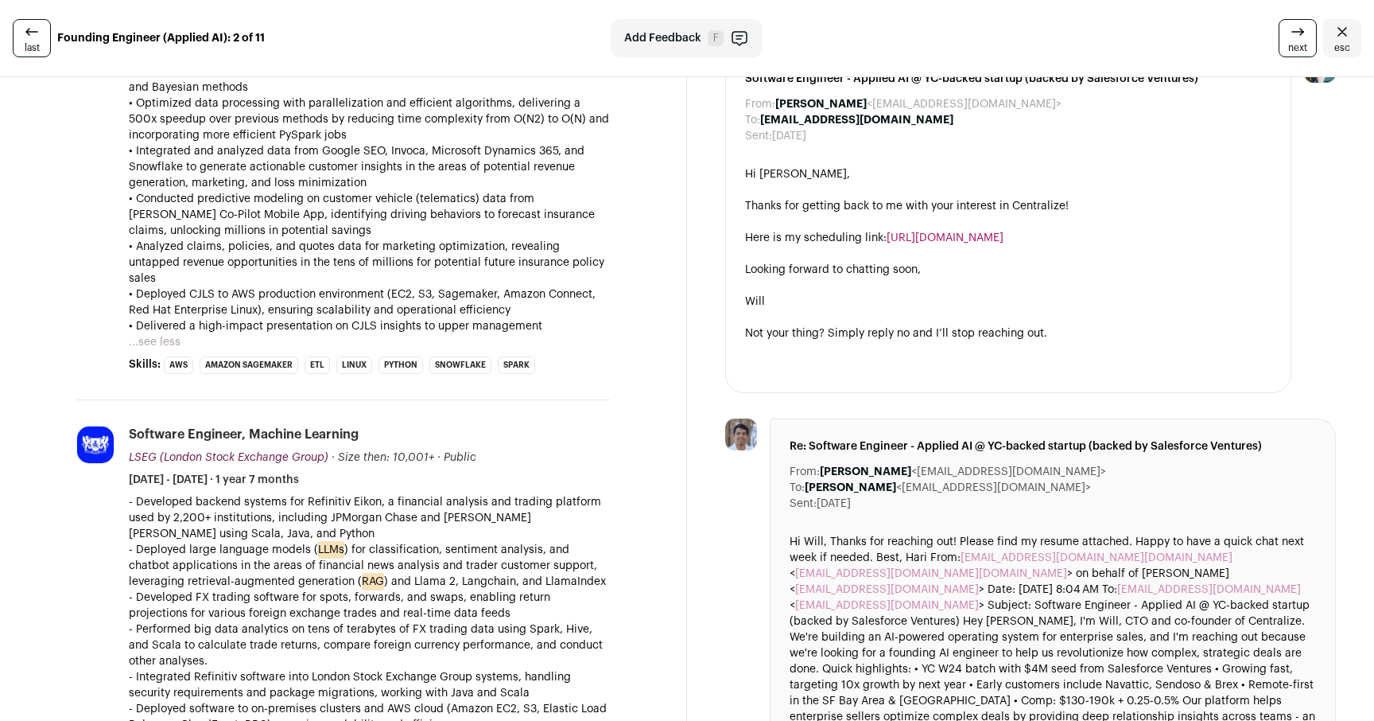
click at [391, 542] on p "- Deployed large language models ( LLMs ) for classification, sentiment analysi…" at bounding box center [369, 566] width 481 height 48
click at [448, 542] on p "- Deployed large language models ( LLMs ) for classification, sentiment analysi…" at bounding box center [369, 566] width 481 height 48
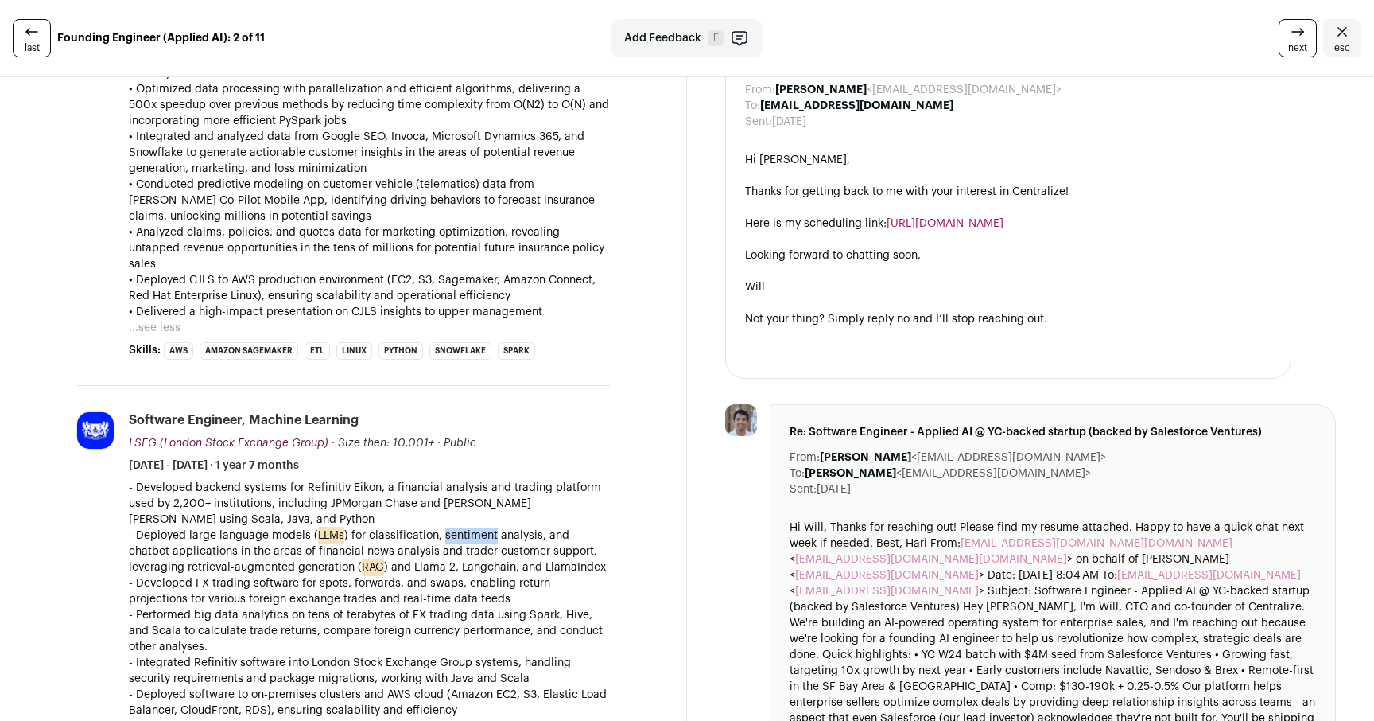
scroll to position [635, 0]
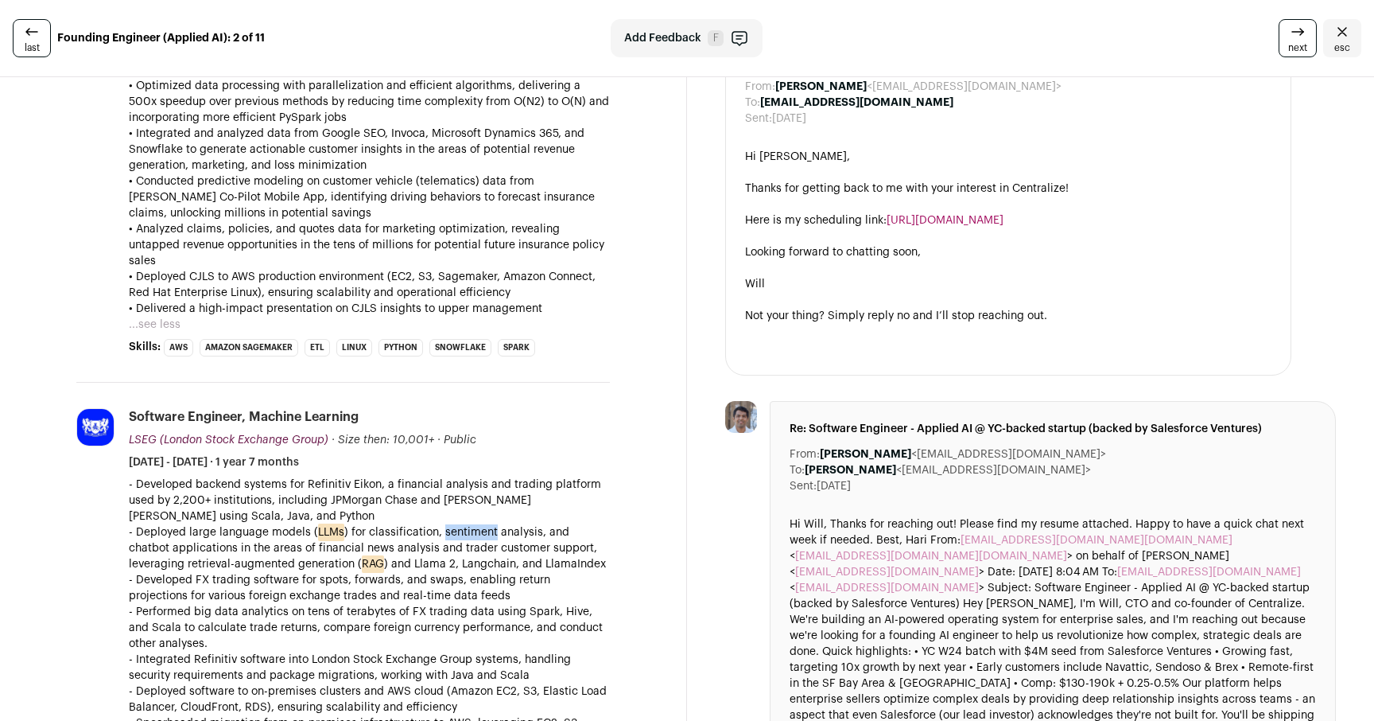
click at [465, 534] on p "- Deployed large language models ( LLMs ) for classification, sentiment analysi…" at bounding box center [369, 548] width 481 height 48
click at [426, 542] on p "- Deployed large language models ( LLMs ) for classification, sentiment analysi…" at bounding box center [369, 548] width 481 height 48
click at [437, 539] on p "- Deployed large language models ( LLMs ) for classification, sentiment analysi…" at bounding box center [369, 548] width 481 height 48
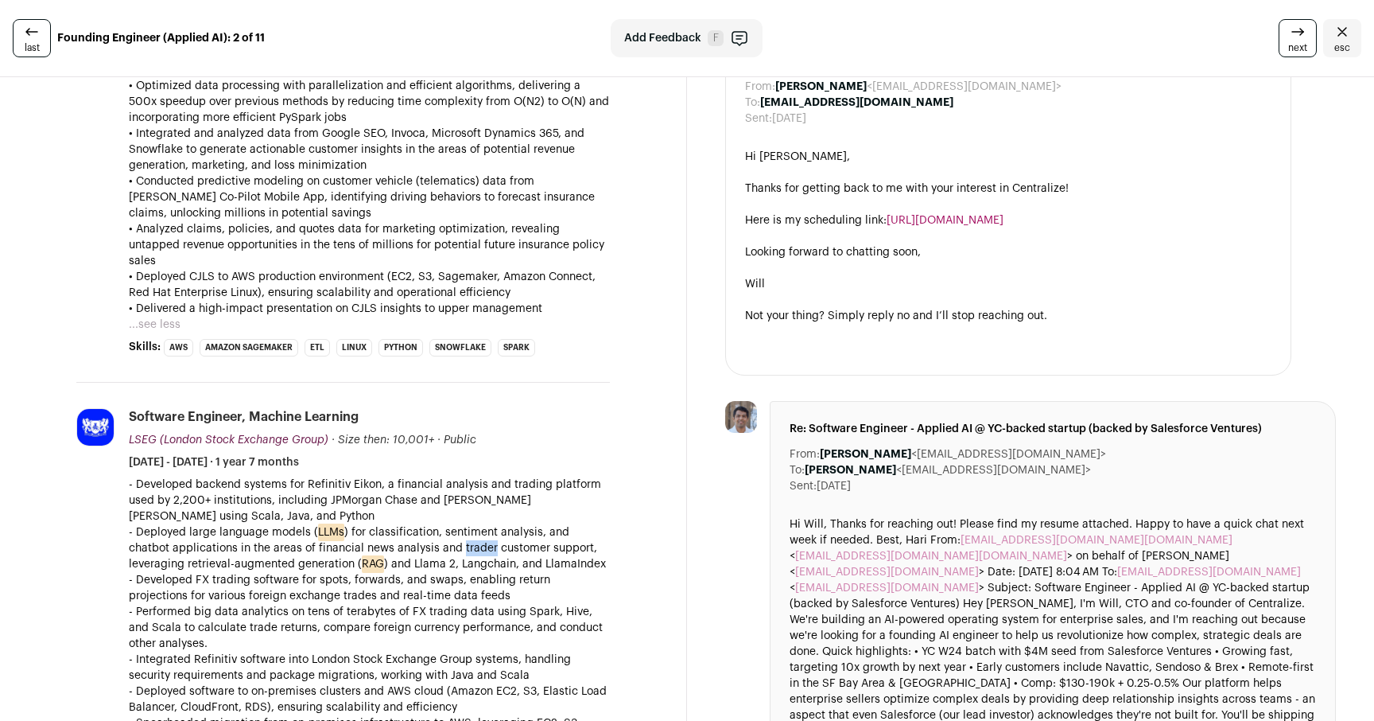
click at [485, 547] on p "- Deployed large language models ( LLMs ) for classification, sentiment analysi…" at bounding box center [369, 548] width 481 height 48
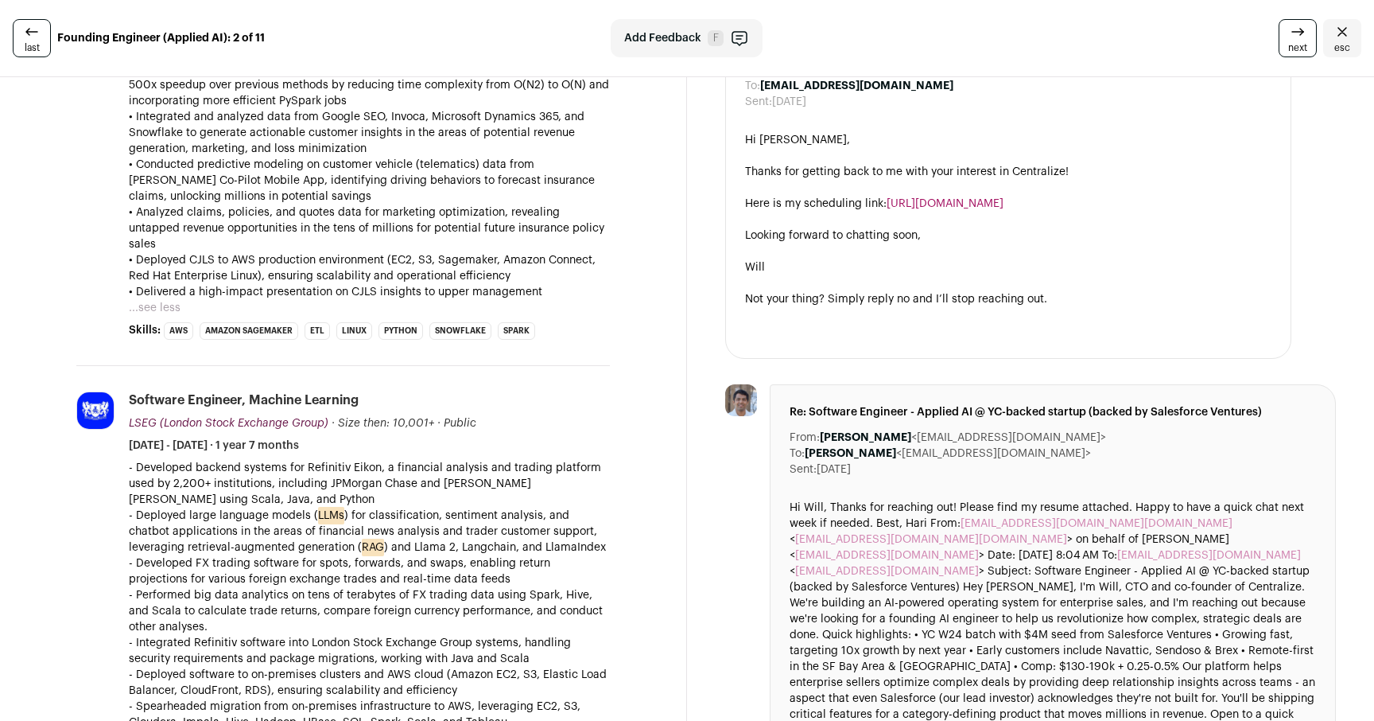
scroll to position [662, 0]
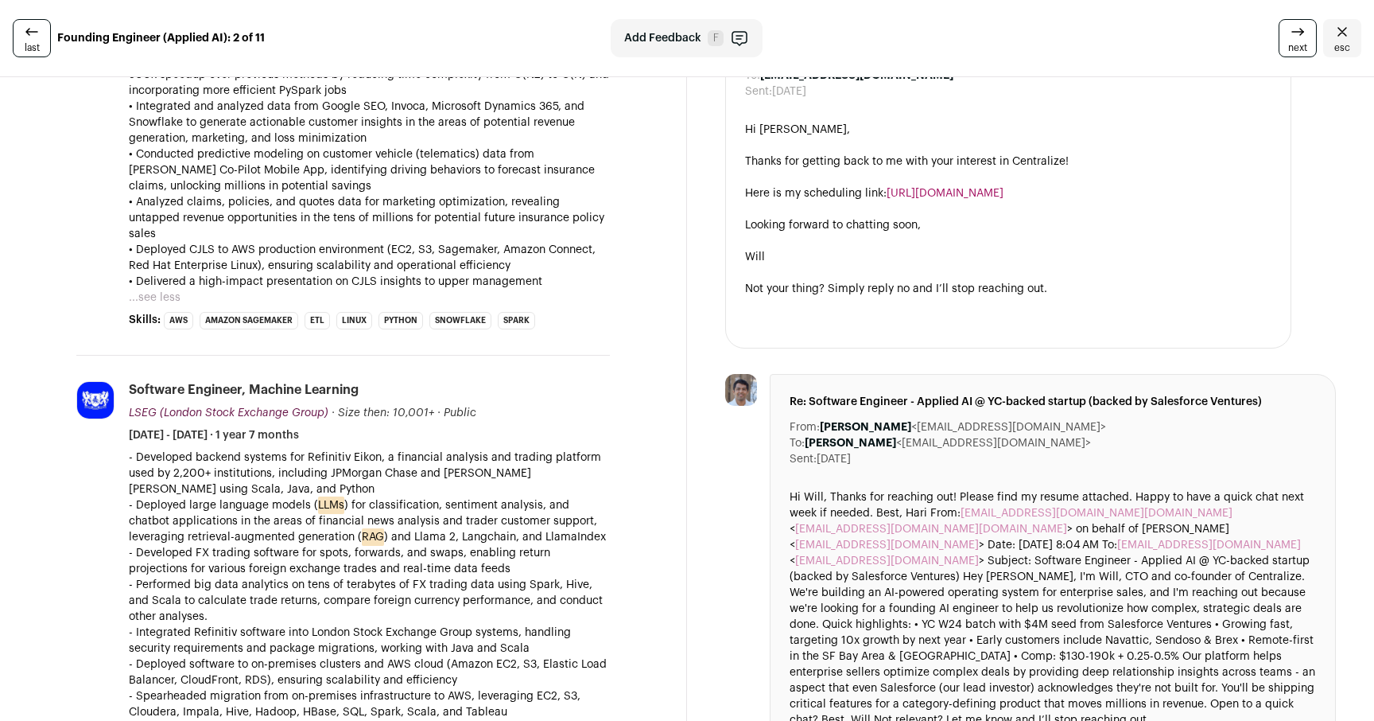
click at [485, 547] on p "- Developed FX trading software for spots, forwards, and swaps, enabling return…" at bounding box center [369, 561] width 481 height 32
click at [512, 545] on p "- Developed FX trading software for spots, forwards, and swaps, enabling return…" at bounding box center [369, 561] width 481 height 32
click at [498, 545] on p "- Developed FX trading software for spots, forwards, and swaps, enabling return…" at bounding box center [369, 561] width 481 height 32
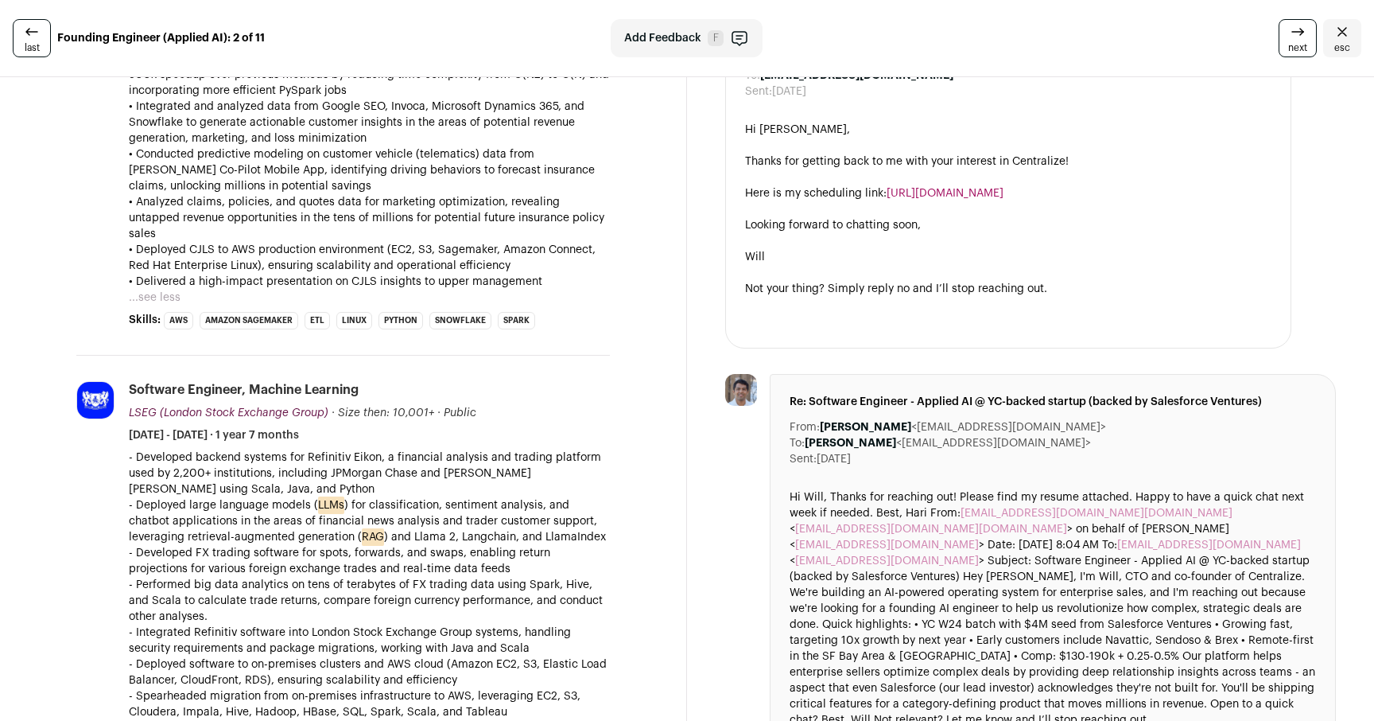
click at [498, 545] on p "- Developed FX trading software for spots, forwards, and swaps, enabling return…" at bounding box center [369, 561] width 481 height 32
click at [453, 577] on p "- Performed big data analytics on tens of terabytes of FX trading data using Sp…" at bounding box center [369, 601] width 481 height 48
click at [437, 577] on p "- Performed big data analytics on tens of terabytes of FX trading data using Sp…" at bounding box center [369, 601] width 481 height 48
click at [465, 577] on p "- Performed big data analytics on tens of terabytes of FX trading data using Sp…" at bounding box center [369, 601] width 481 height 48
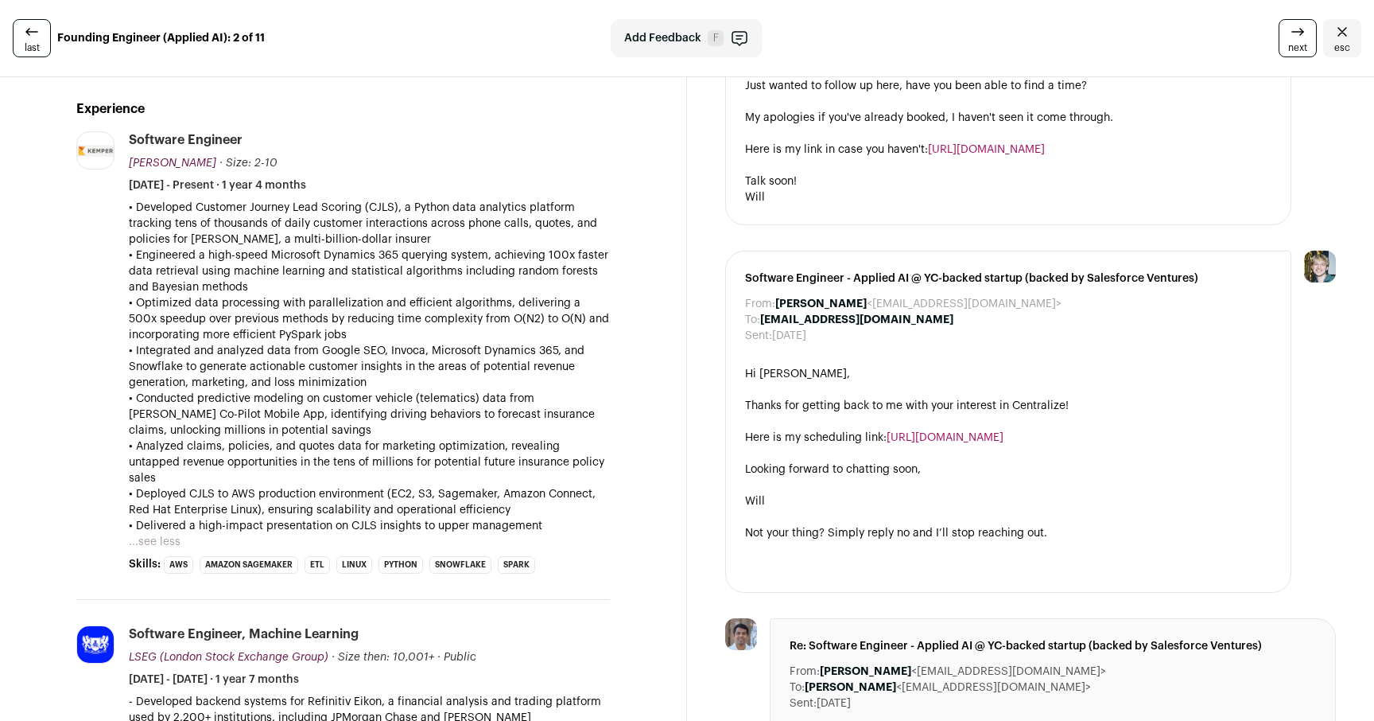
scroll to position [293, 0]
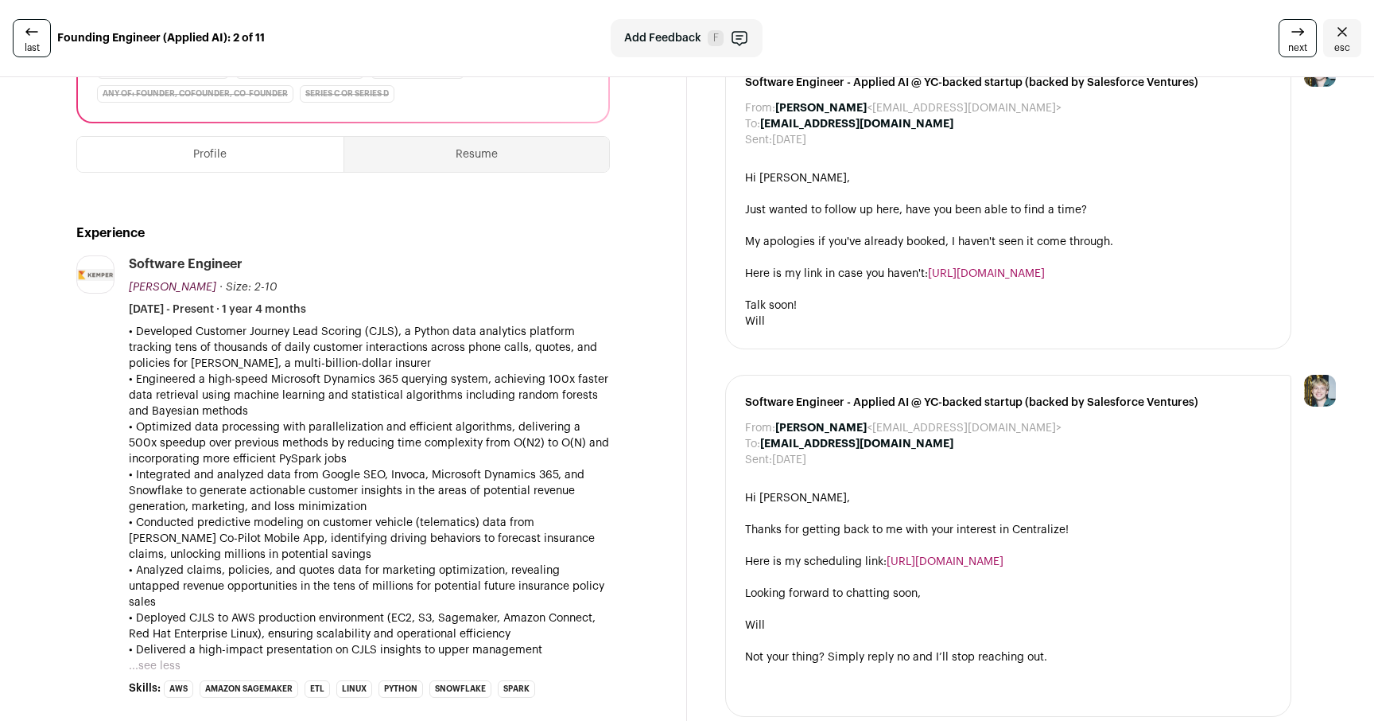
click at [480, 475] on p "• Integrated and analyzed data from Google SEO, Invoca, Microsoft Dynamics 365,…" at bounding box center [369, 491] width 481 height 48
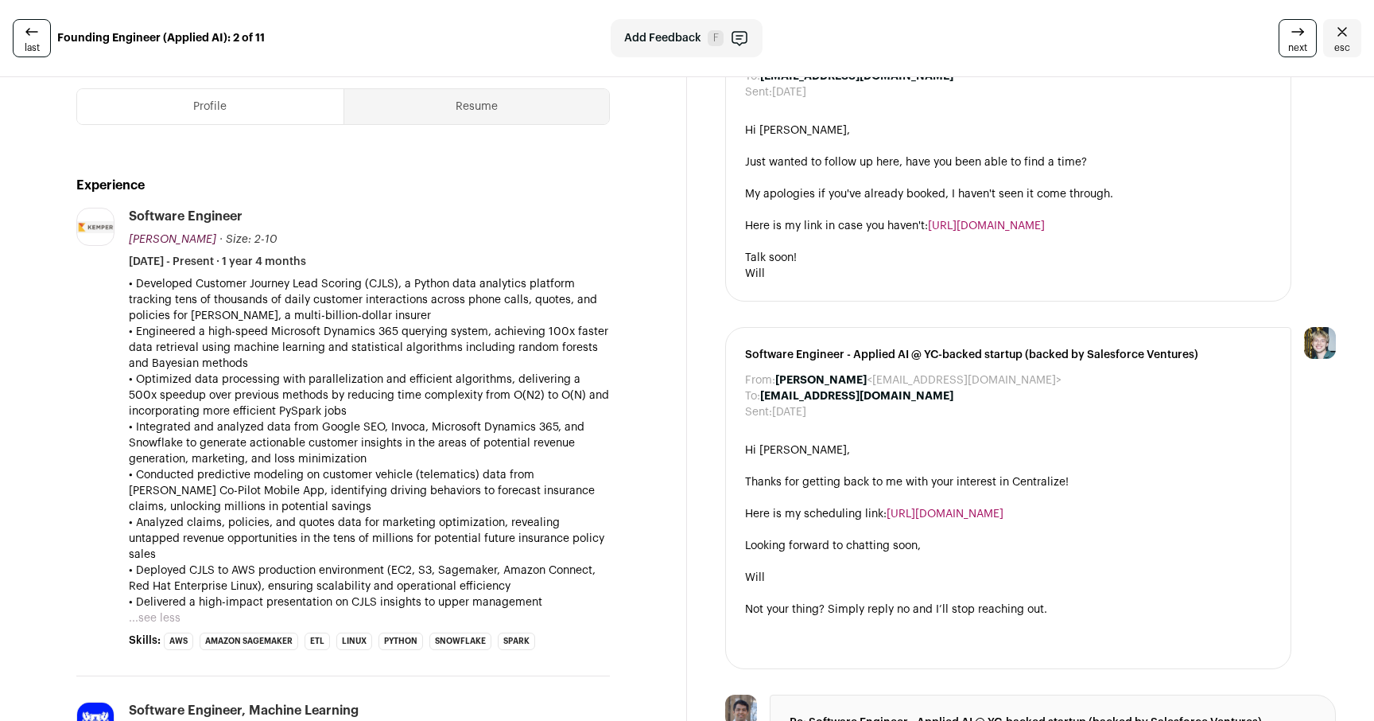
scroll to position [358, 0]
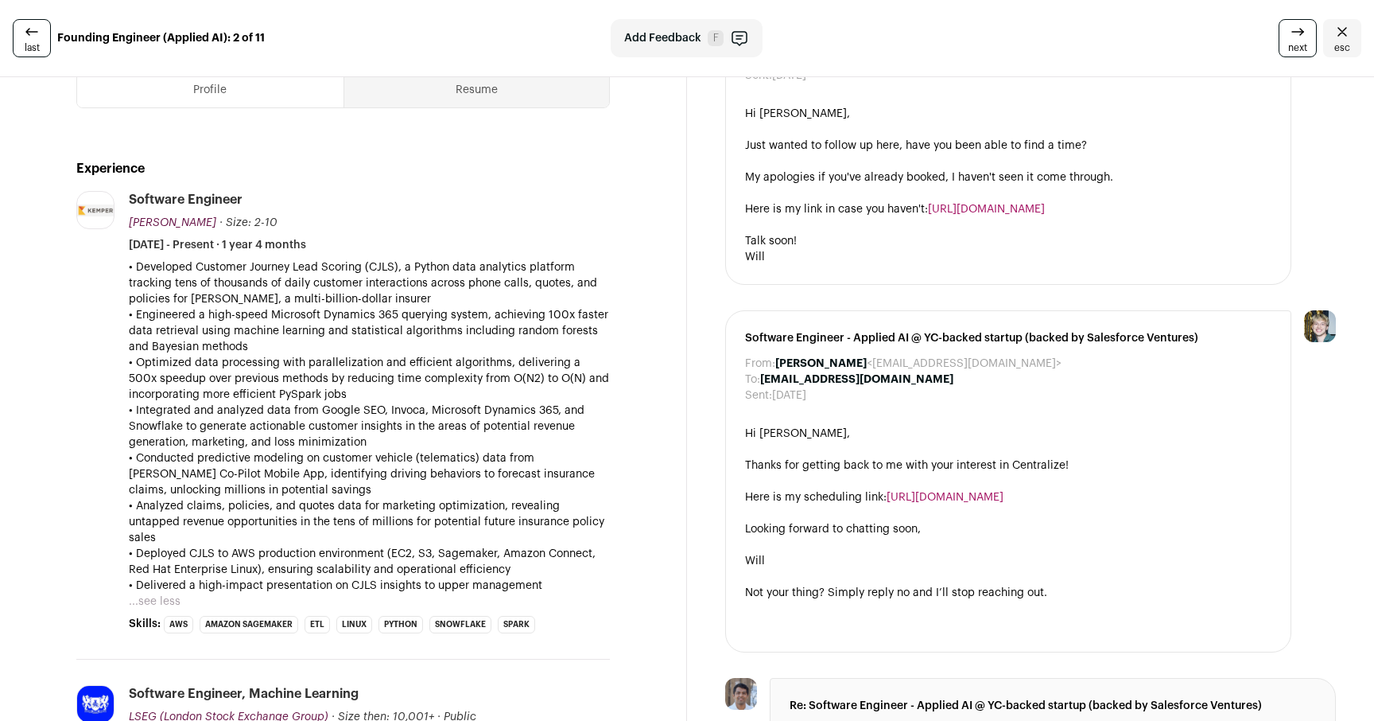
click at [479, 461] on p "• Conducted predictive modeling on customer vehicle (telematics) data from [PER…" at bounding box center [369, 474] width 481 height 48
click at [383, 465] on p "• Conducted predictive modeling on customer vehicle (telematics) data from [PER…" at bounding box center [369, 474] width 481 height 48
click at [544, 331] on p "• Engineered a high-speed Microsoft Dynamics 365 querying system, achieving 100…" at bounding box center [369, 331] width 481 height 48
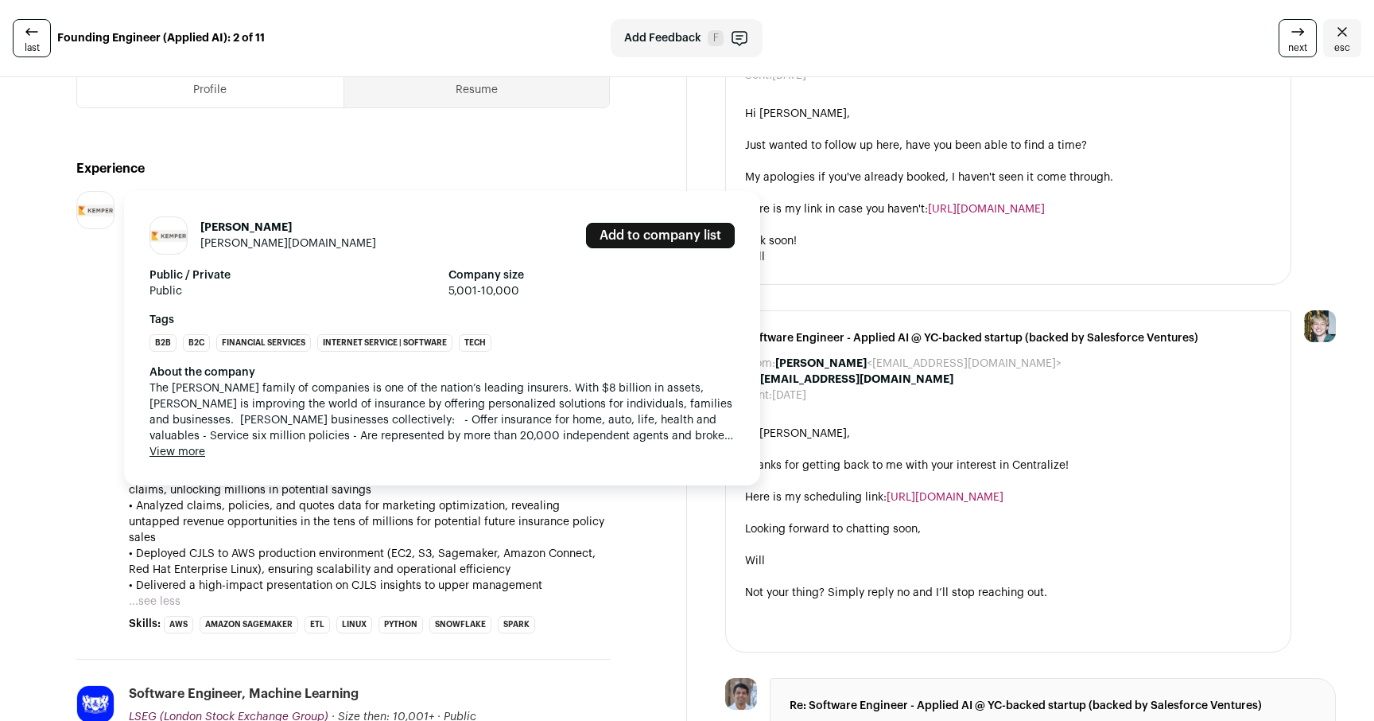
click at [97, 213] on img at bounding box center [95, 210] width 37 height 12
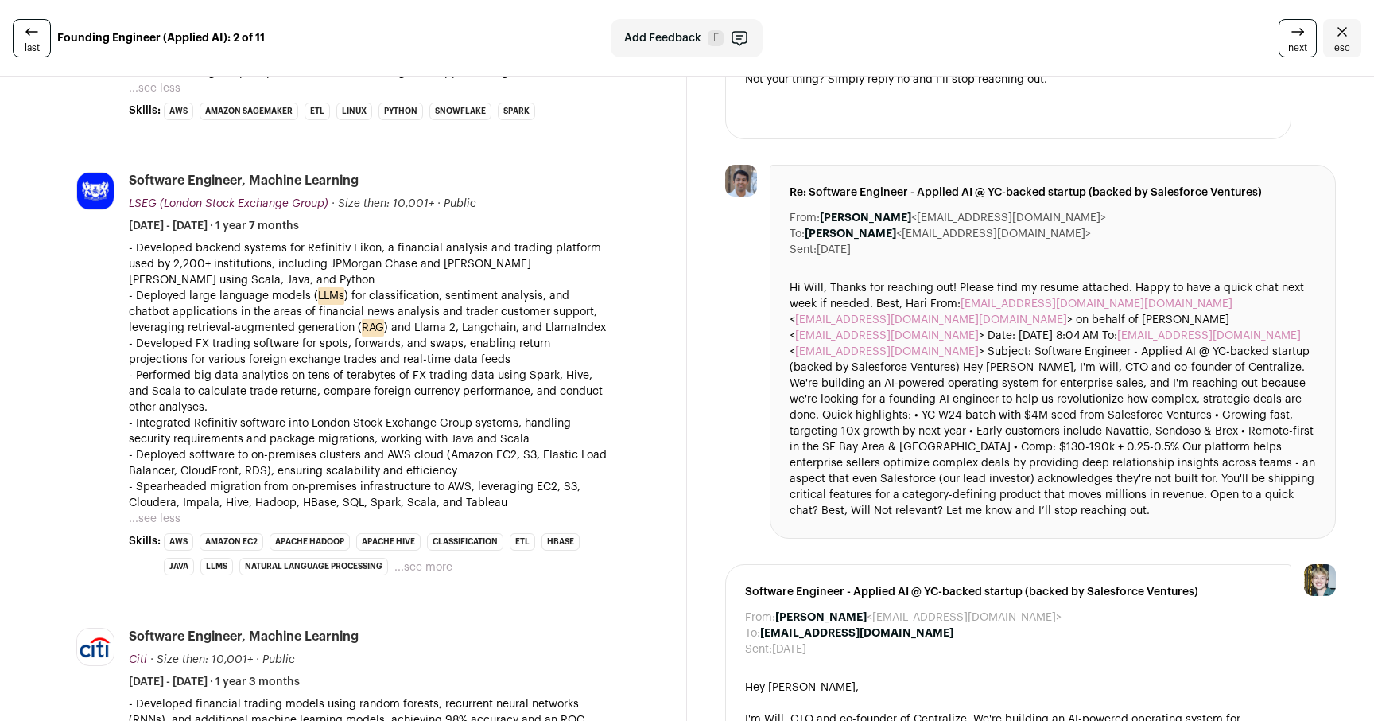
scroll to position [919, 0]
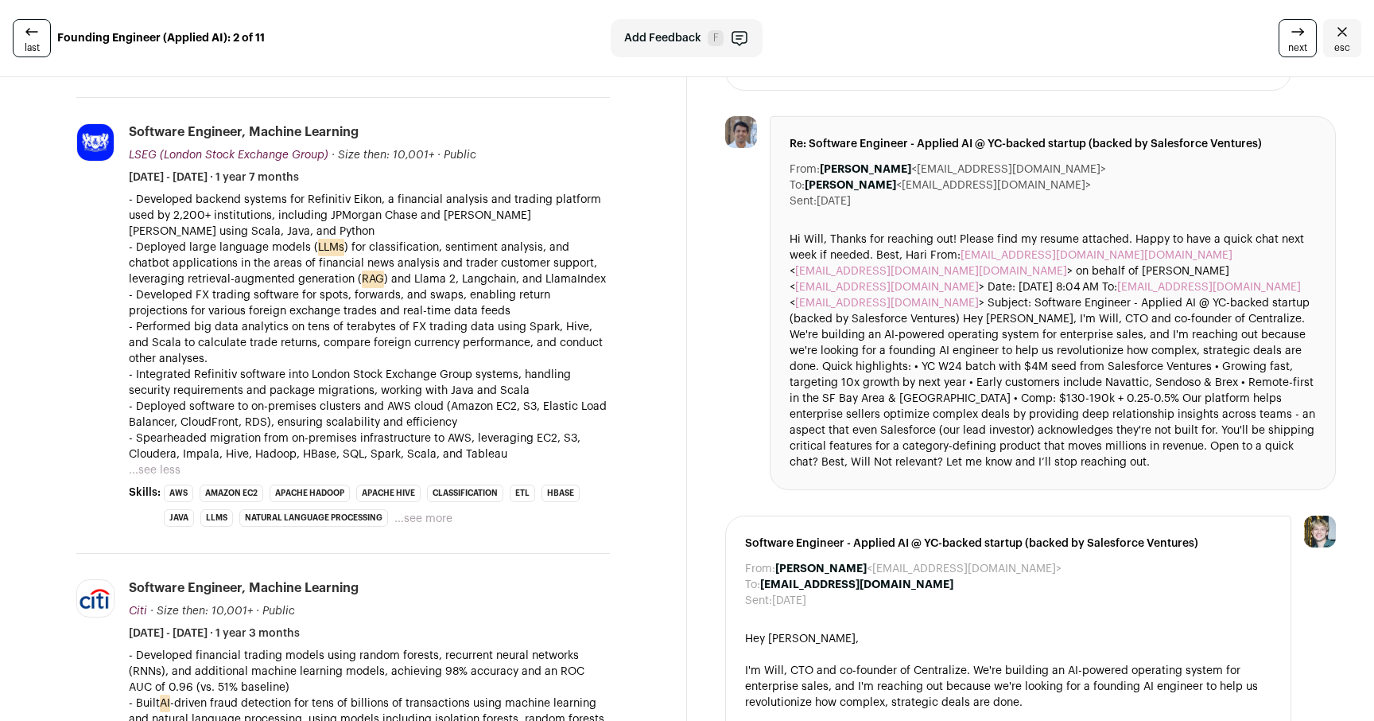
click at [398, 398] on p "- Deployed software to on-premises clusters and AWS cloud (Amazon EC2, S3, Elas…" at bounding box center [369, 414] width 481 height 32
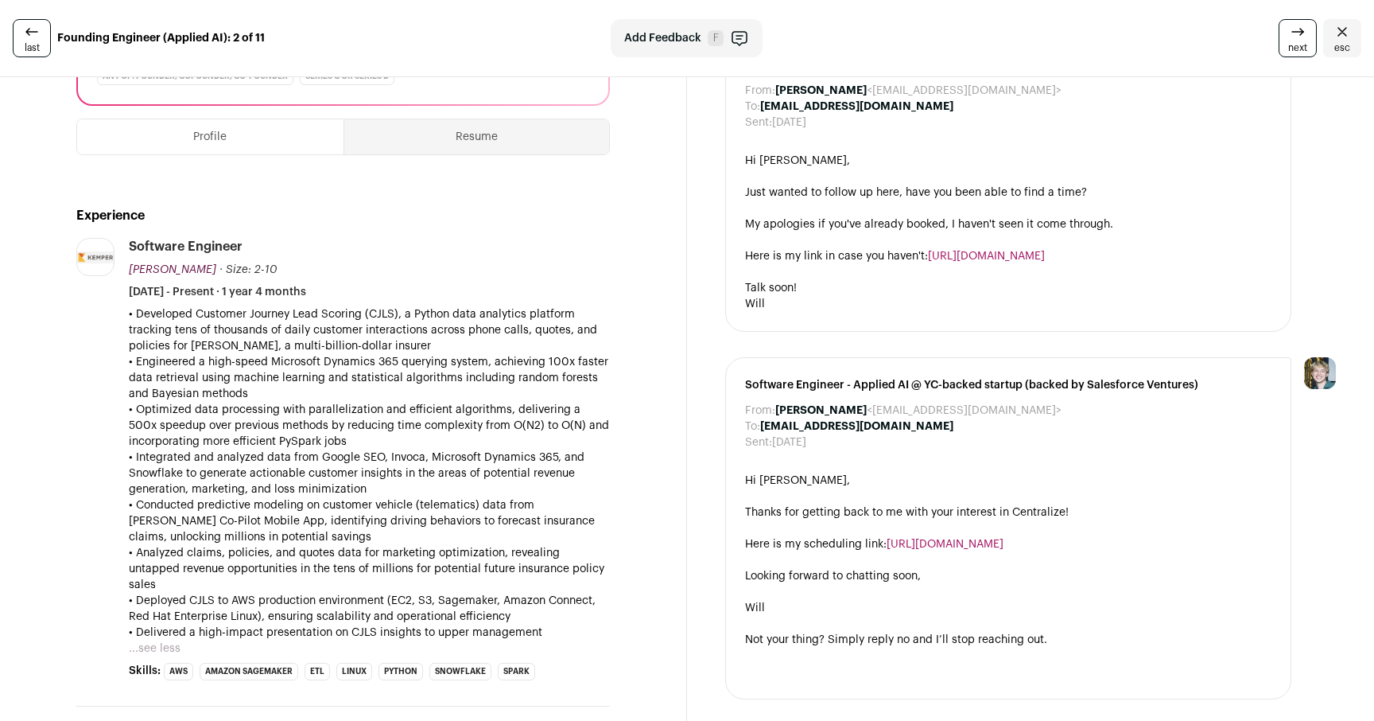
scroll to position [0, 0]
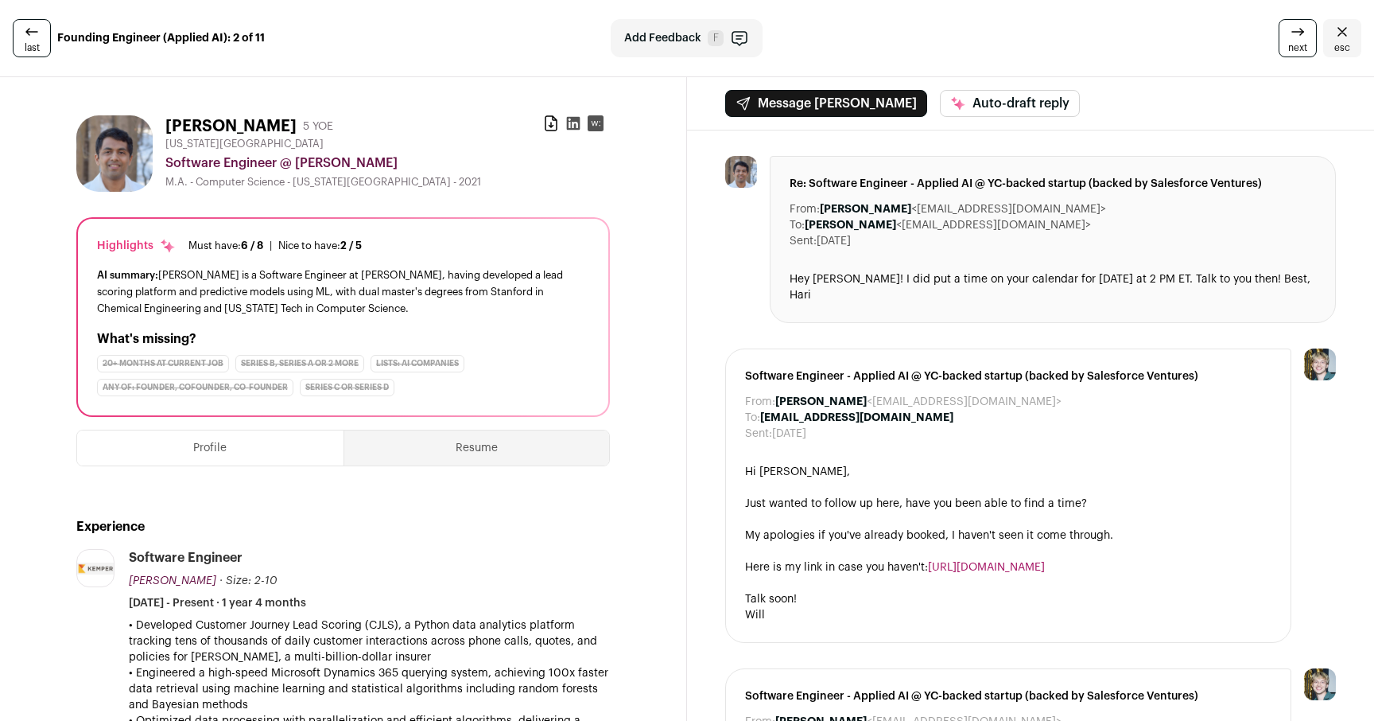
click at [453, 351] on div "What's missing? 20+ months at current job Series B, Series A or 2 more Lists: A…" at bounding box center [343, 362] width 492 height 67
click at [487, 336] on h2 "What's missing?" at bounding box center [343, 338] width 492 height 19
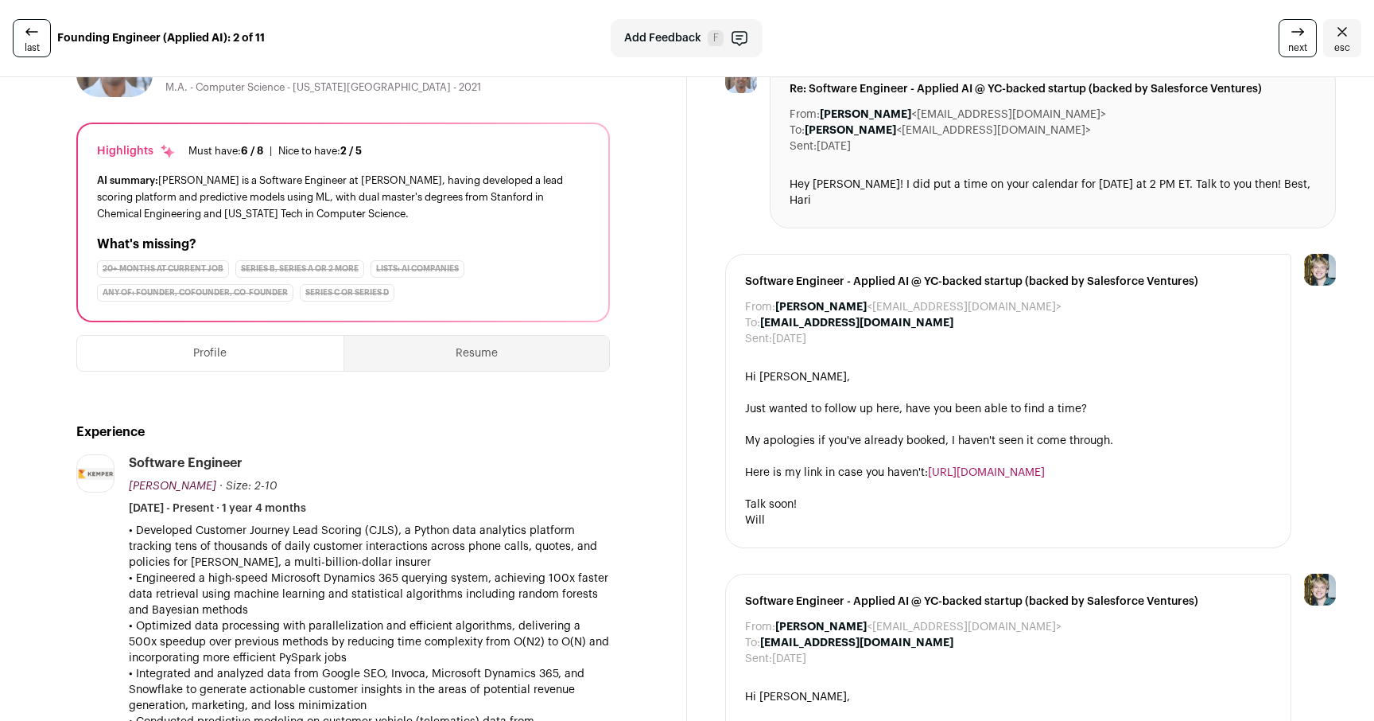
scroll to position [95, 0]
click at [428, 573] on p "• Engineered a high-speed Microsoft Dynamics 365 querying system, achieving 100…" at bounding box center [369, 593] width 481 height 48
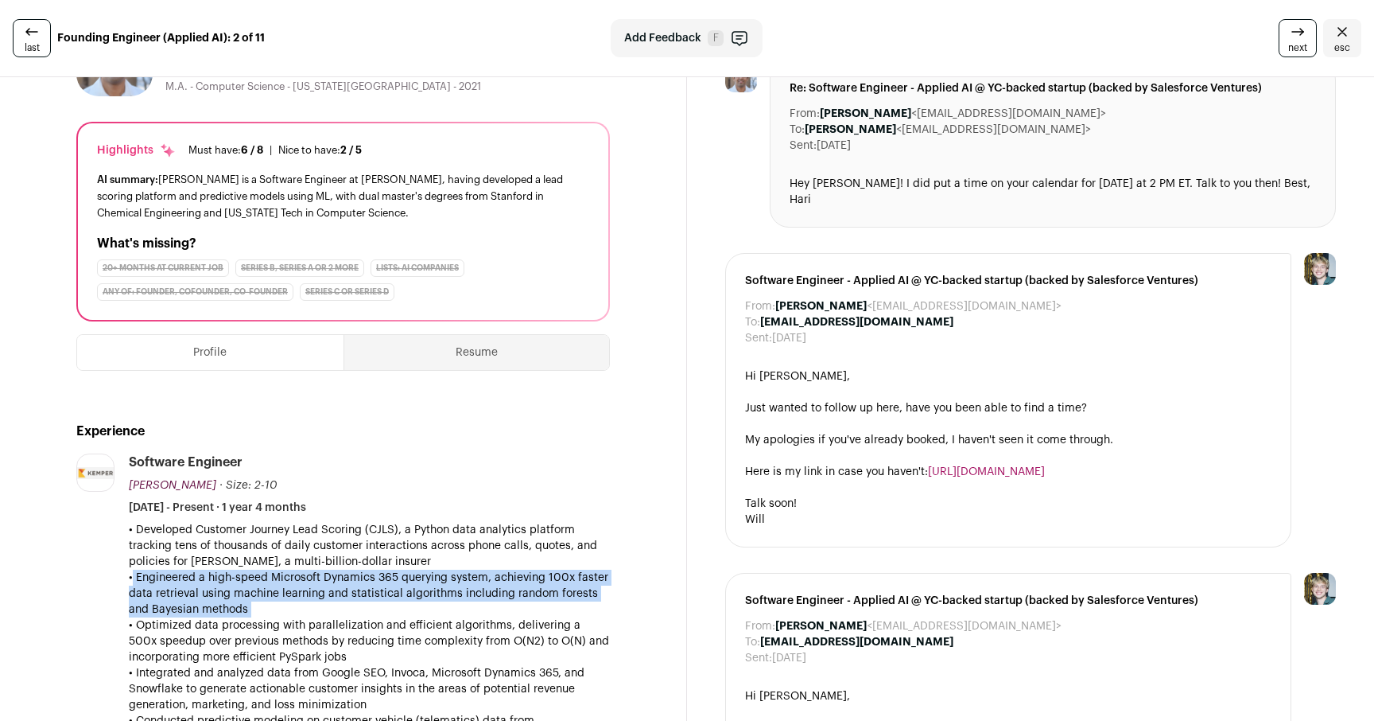
click at [461, 581] on p "• Engineered a high-speed Microsoft Dynamics 365 querying system, achieving 100…" at bounding box center [369, 593] width 481 height 48
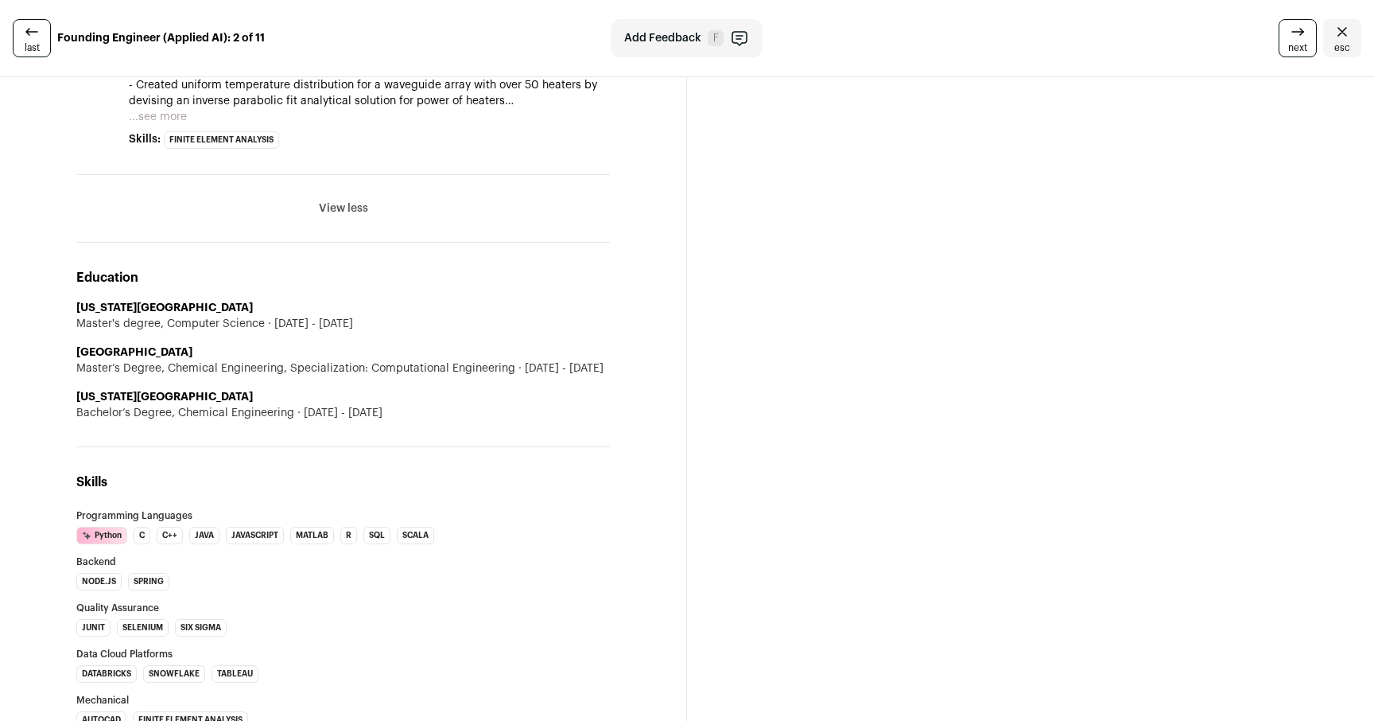
scroll to position [2959, 0]
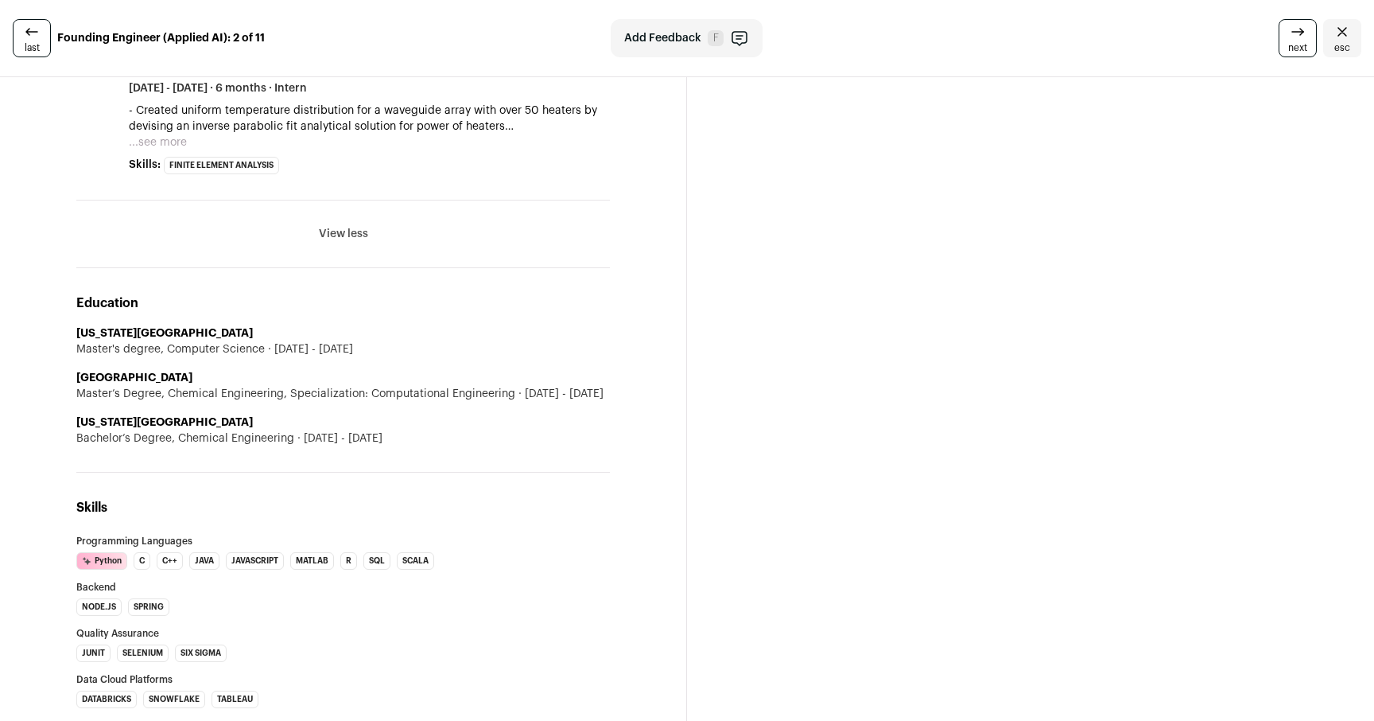
click at [557, 386] on span "[DATE] - [DATE]" at bounding box center [559, 394] width 88 height 16
click at [544, 386] on span "[DATE] - [DATE]" at bounding box center [559, 394] width 88 height 16
click at [557, 386] on span "[DATE] - [DATE]" at bounding box center [559, 394] width 88 height 16
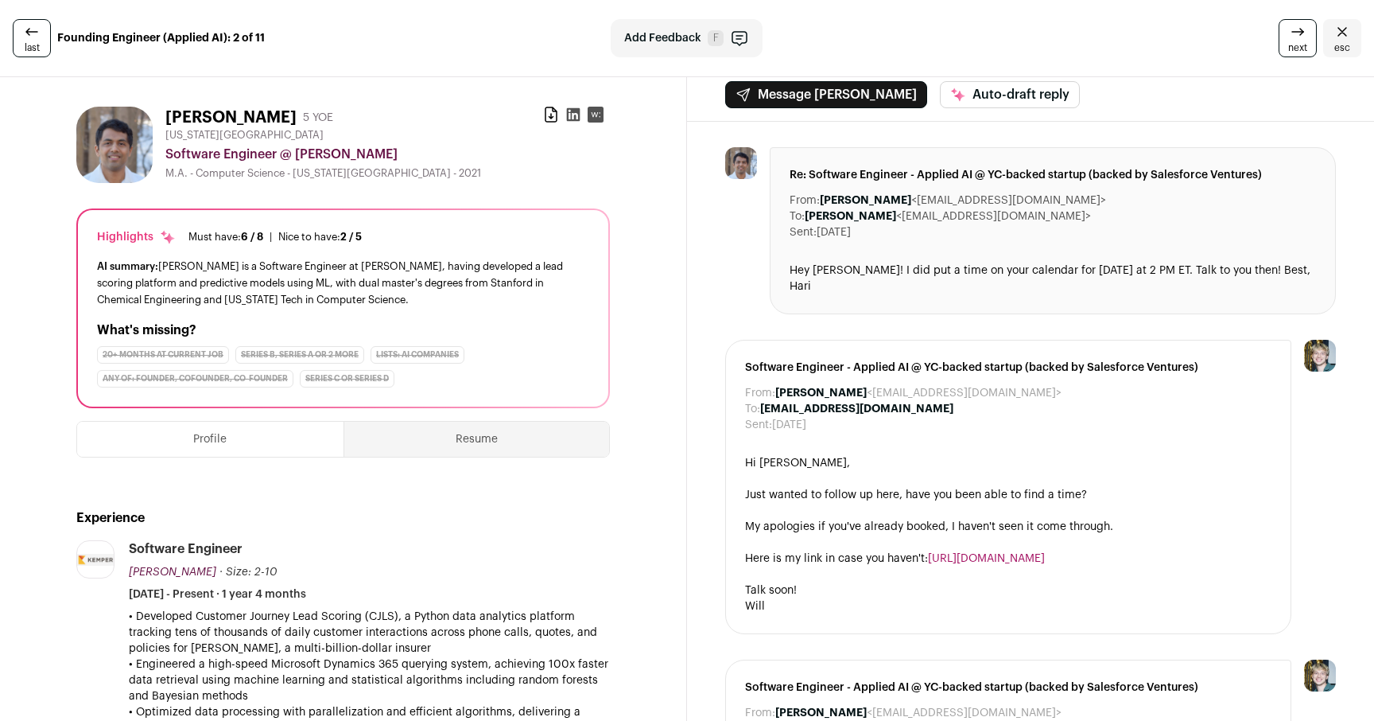
scroll to position [0, 0]
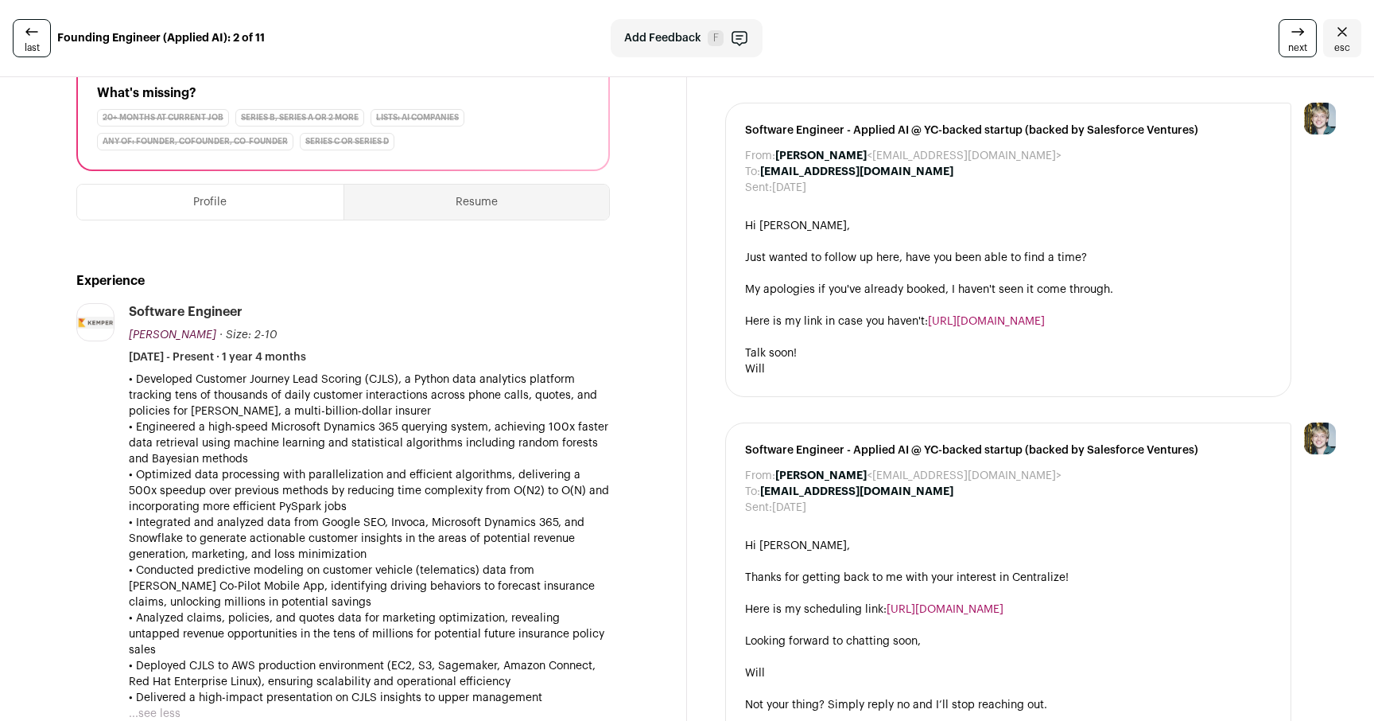
scroll to position [247, 0]
click at [492, 531] on p "• Integrated and analyzed data from Google SEO, Invoca, Microsoft Dynamics 365,…" at bounding box center [369, 537] width 481 height 48
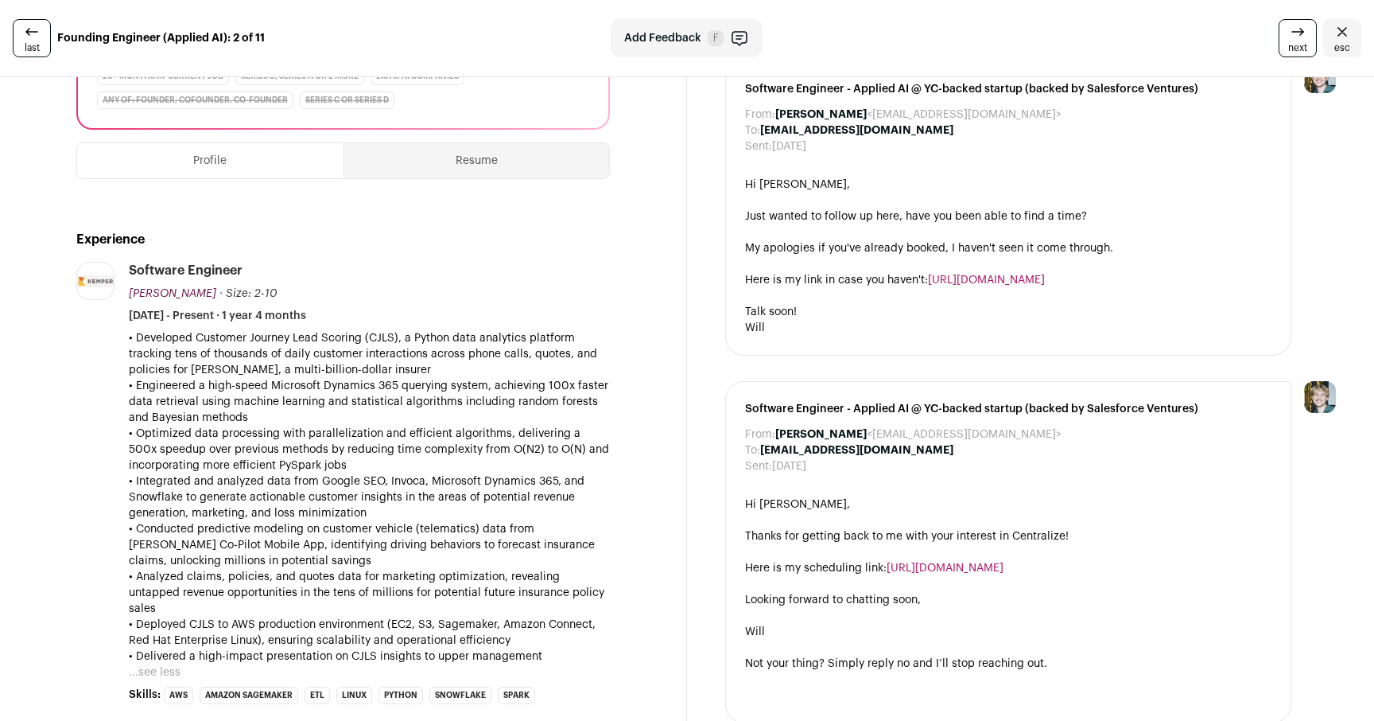
scroll to position [256, 0]
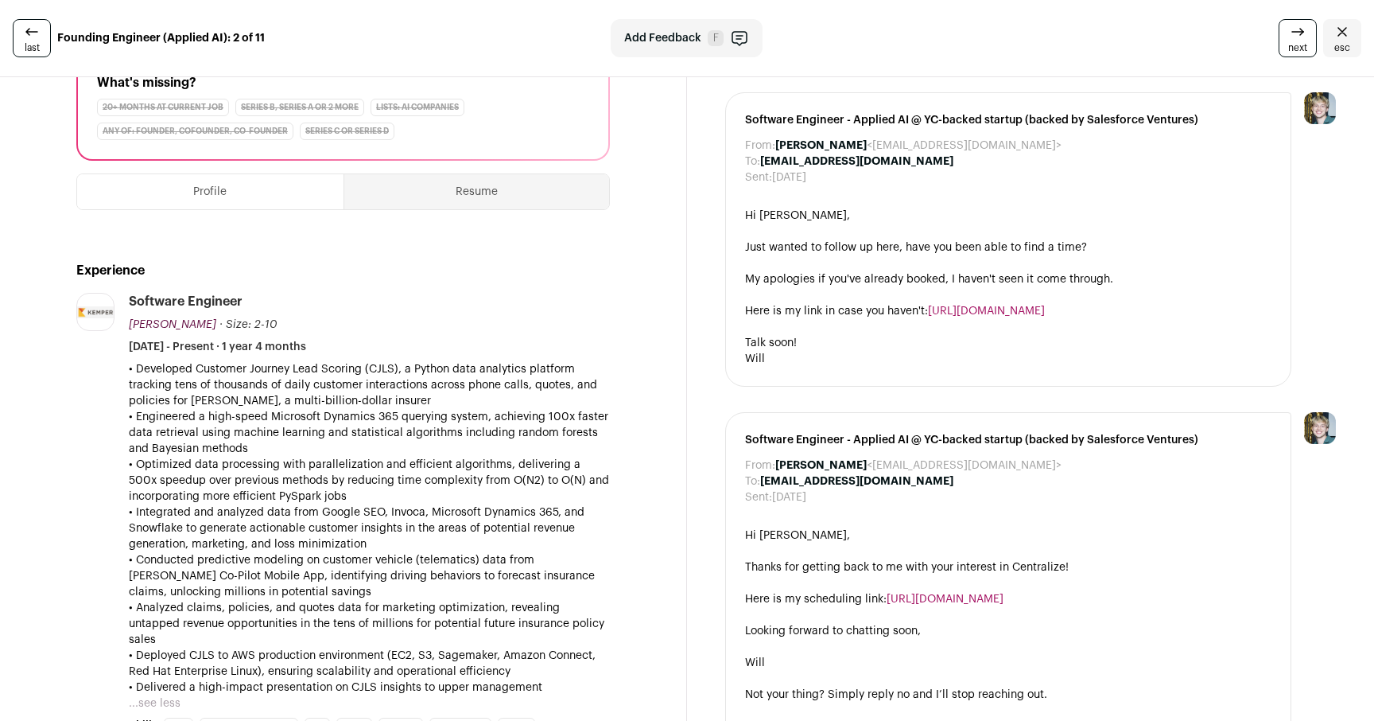
click at [92, 309] on img at bounding box center [95, 312] width 37 height 12
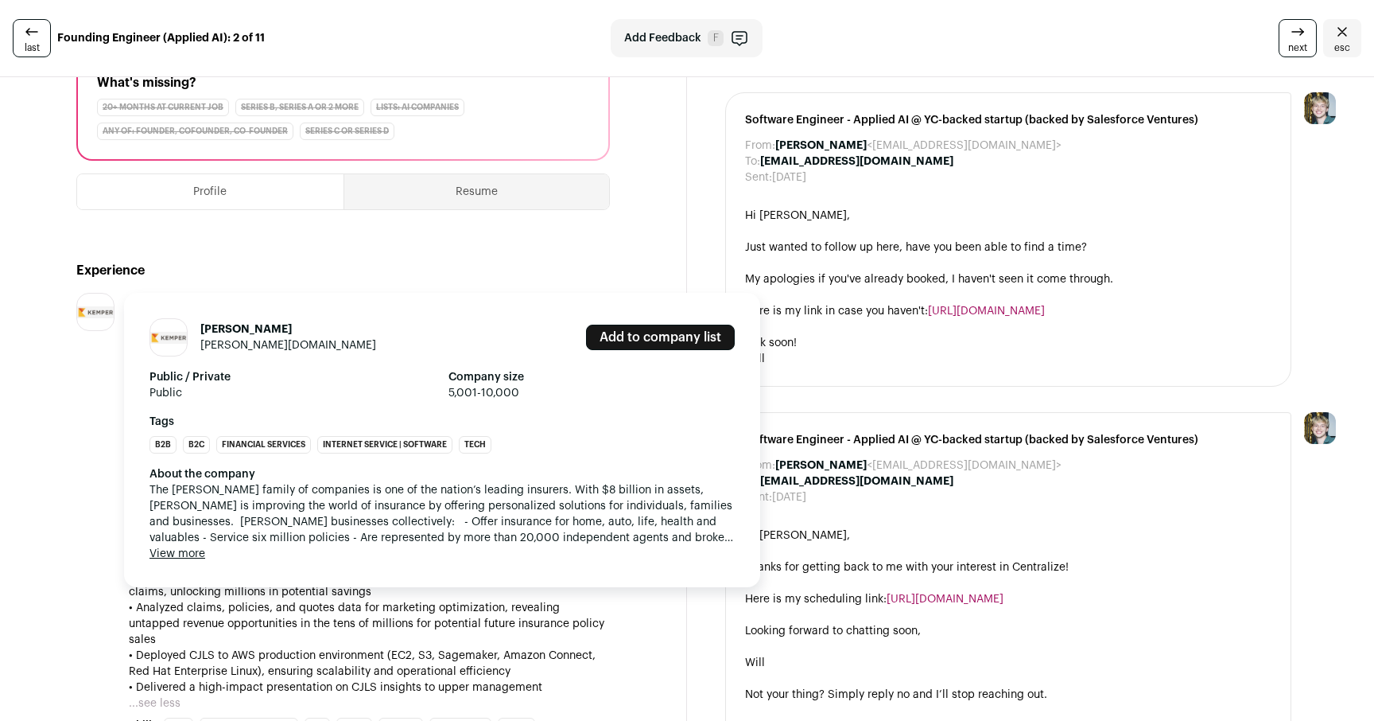
click at [87, 488] on div "Kemper [DOMAIN_NAME] Add to company list Public / Private Public Company size 5…" at bounding box center [96, 514] width 40 height 442
click at [406, 298] on div "Kemper [DOMAIN_NAME] Add to company list Public / Private Public Company size 5…" at bounding box center [442, 440] width 636 height 294
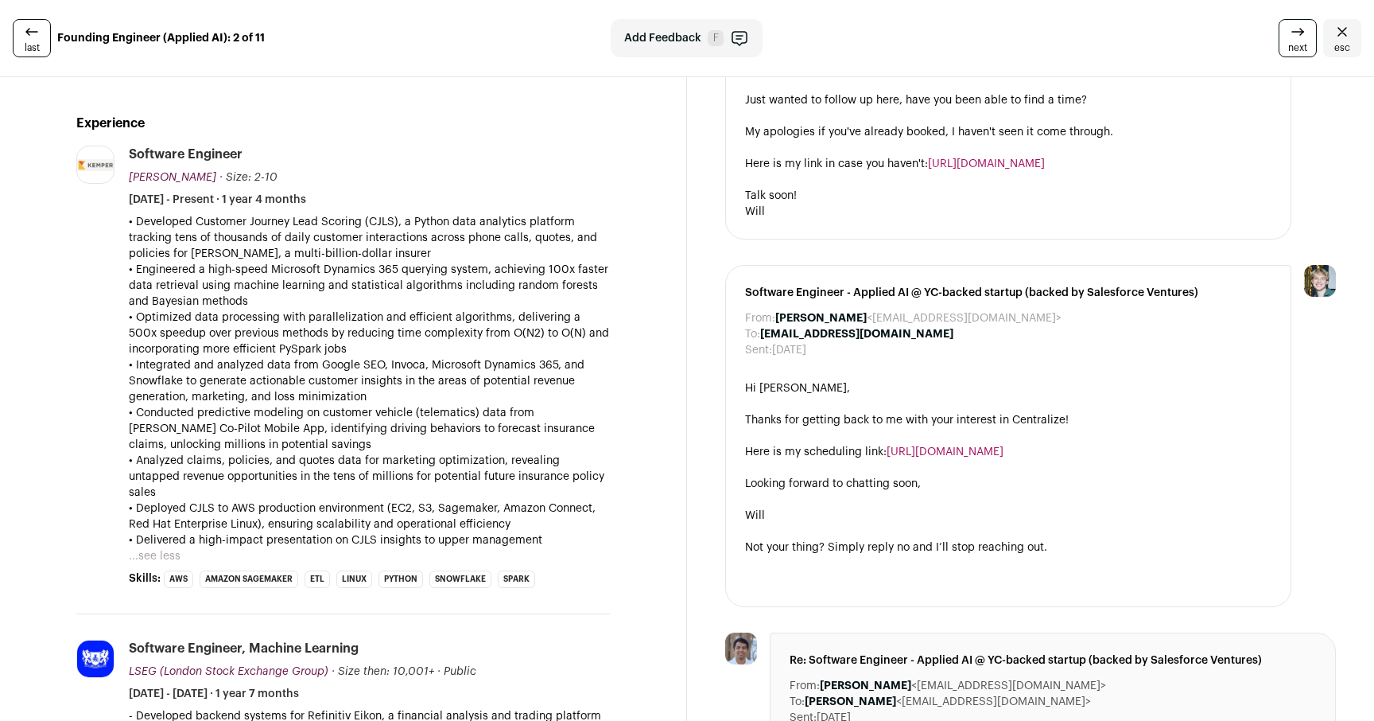
click at [446, 365] on p "• Integrated and analyzed data from Google SEO, Invoca, Microsoft Dynamics 365,…" at bounding box center [369, 381] width 481 height 48
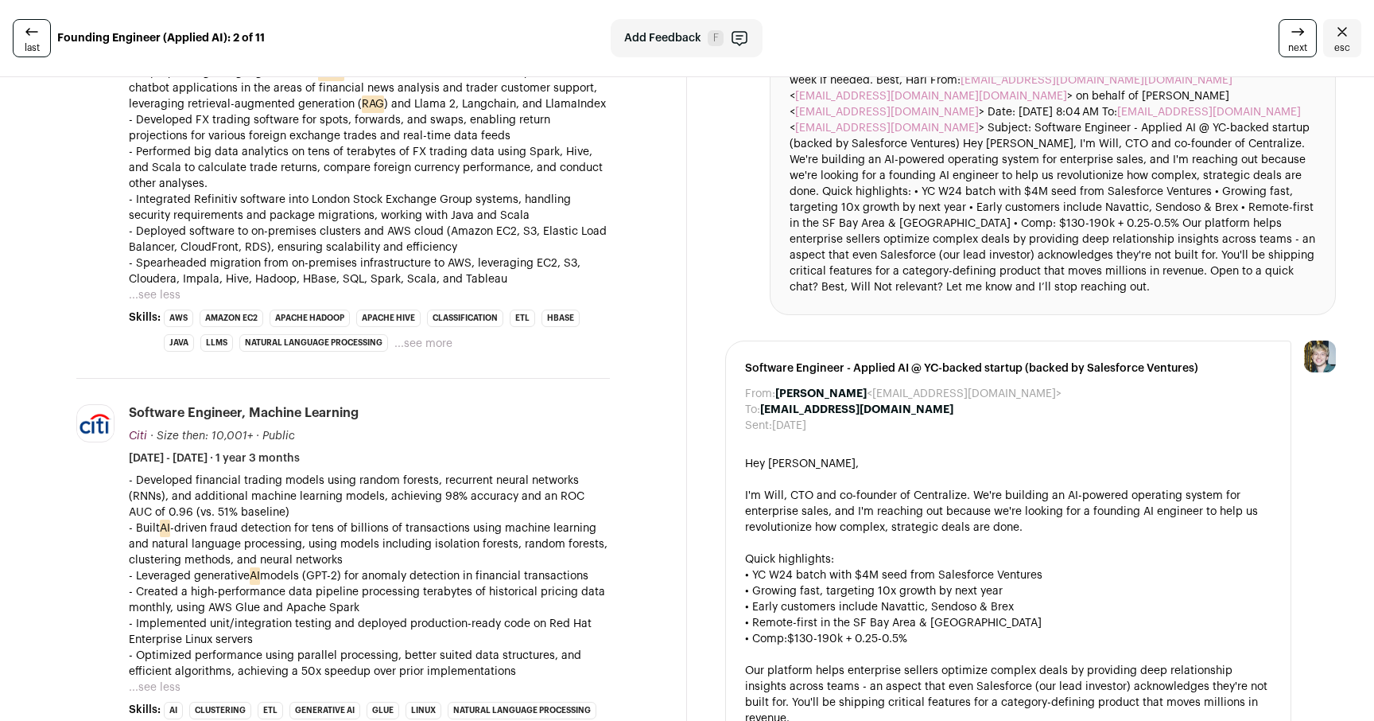
scroll to position [1123, 0]
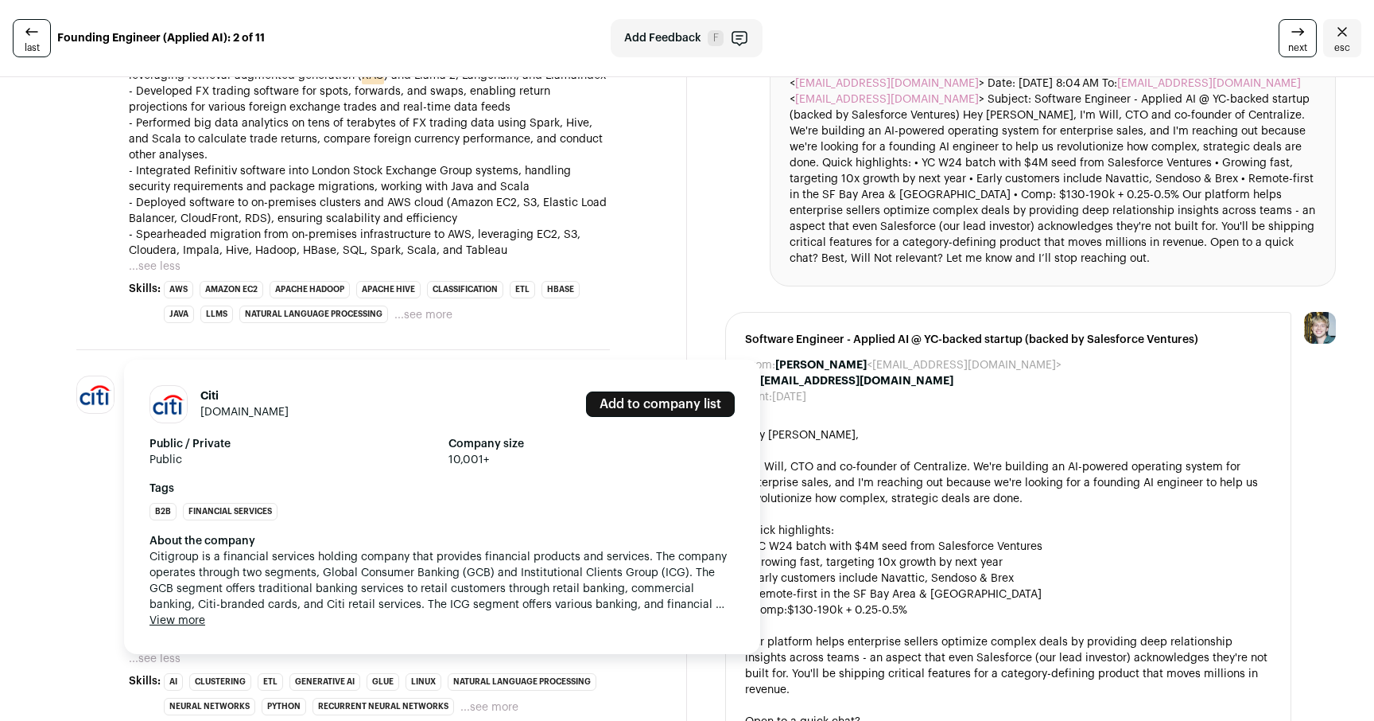
click at [84, 471] on div "Citi [DOMAIN_NAME] Add to company list Public / Private Public Company size 10,…" at bounding box center [96, 545] width 40 height 340
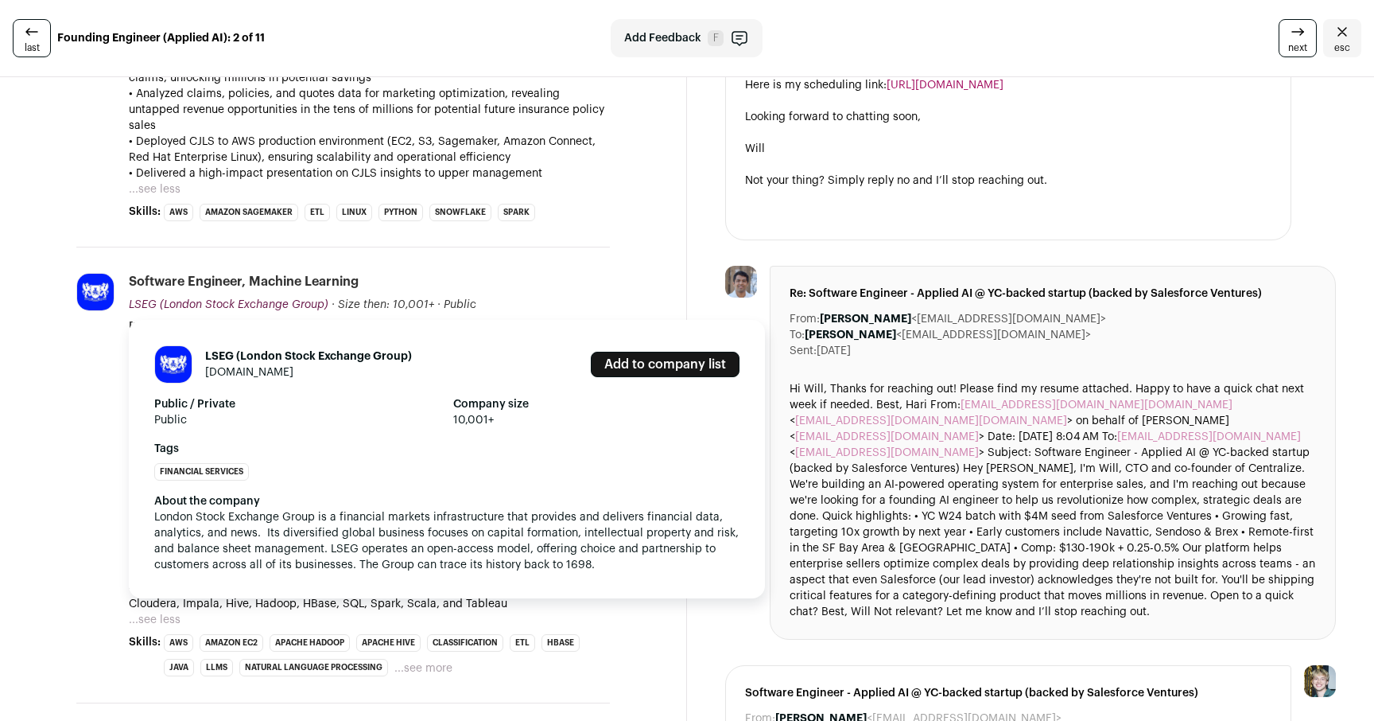
scroll to position [781, 0]
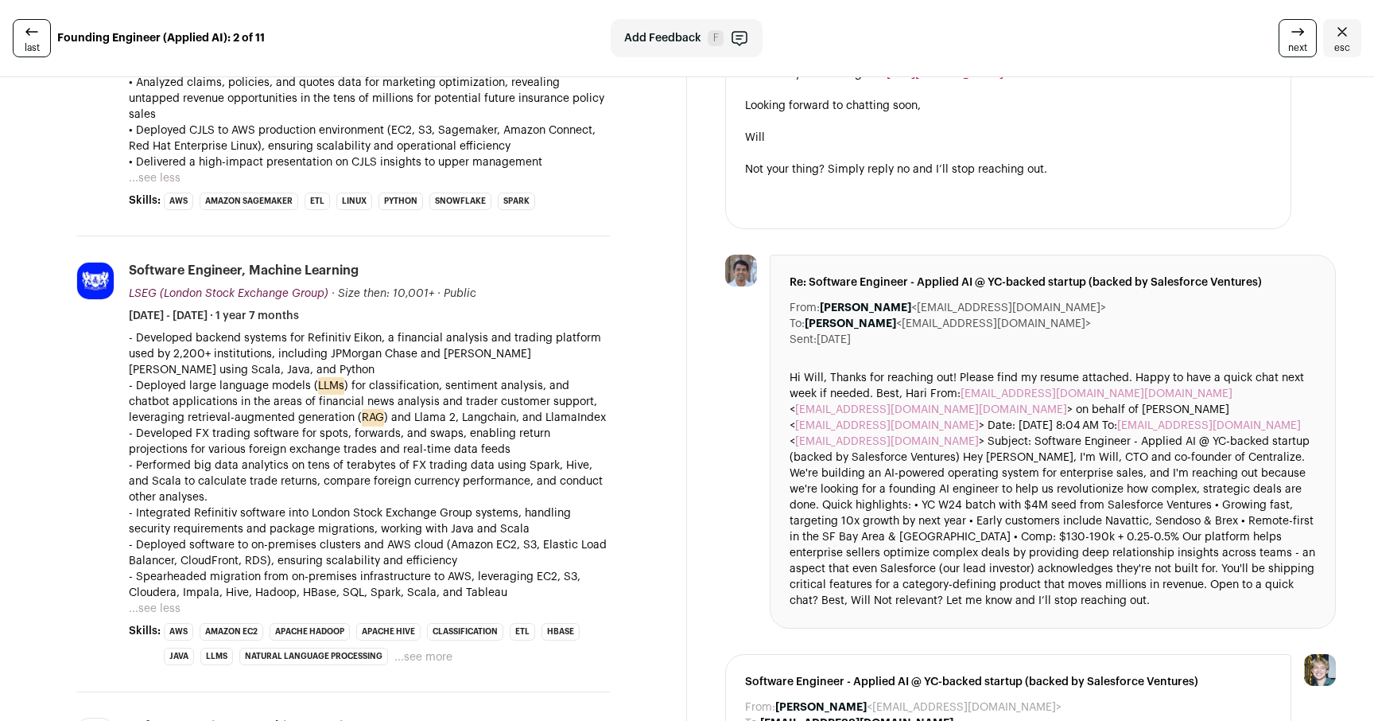
click at [80, 402] on div "LSEG (London Stock Exchange Group) [DOMAIN_NAME] Add to company list Public / P…" at bounding box center [96, 464] width 40 height 404
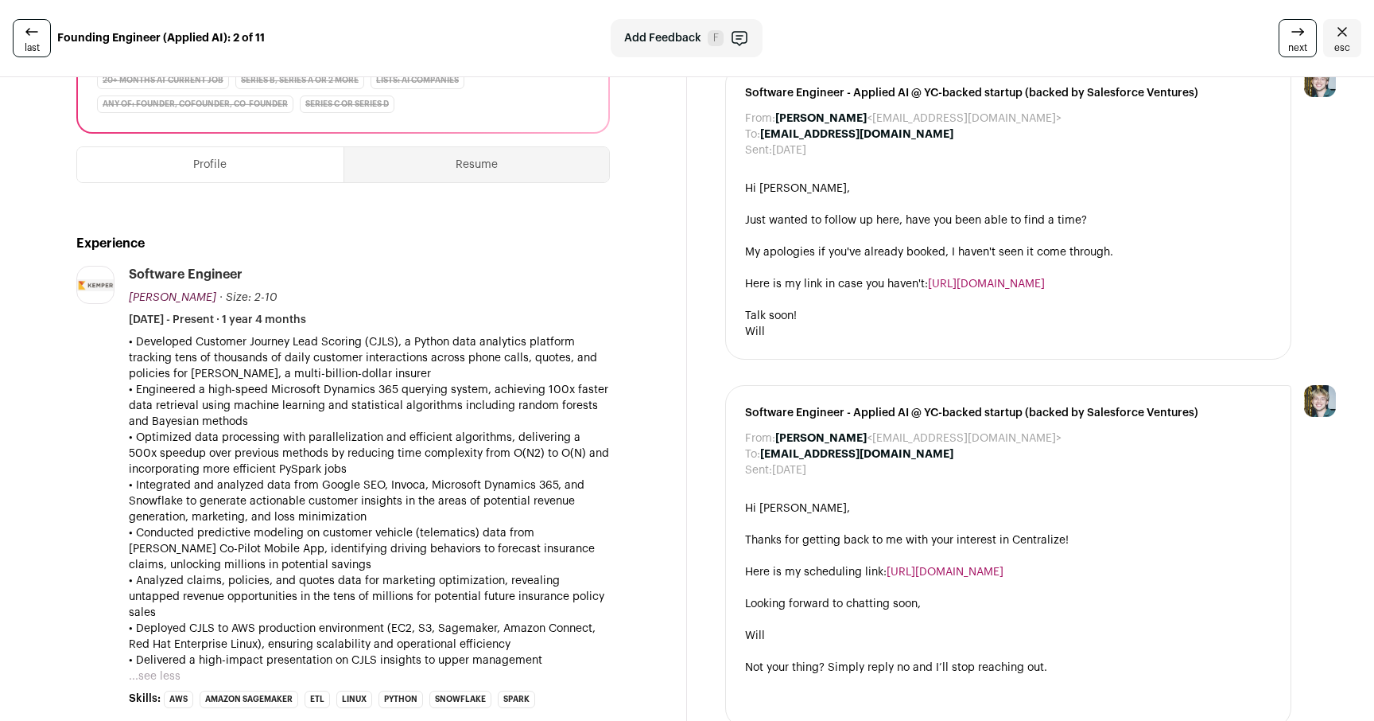
scroll to position [235, 0]
